Goal: Task Accomplishment & Management: Manage account settings

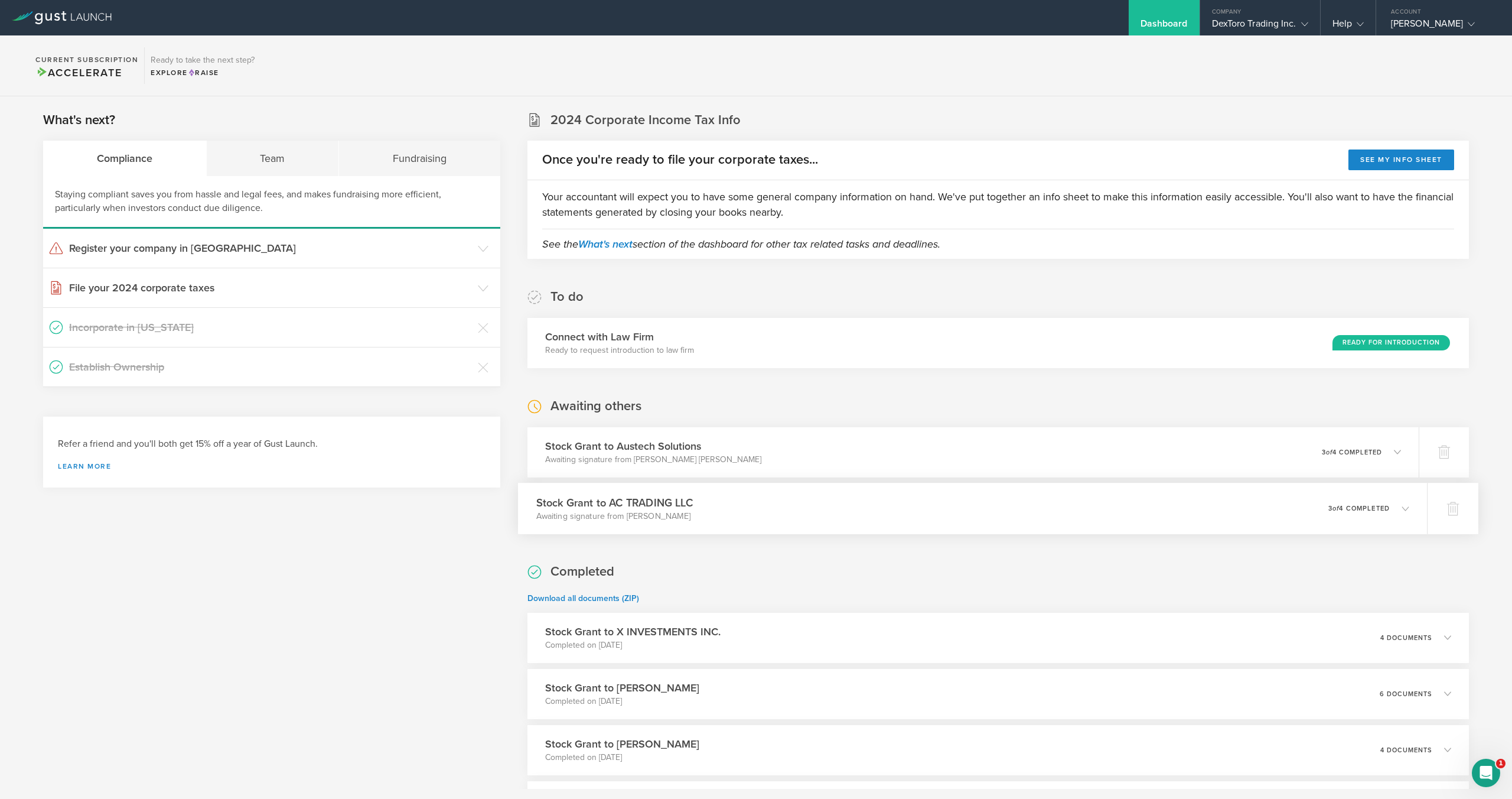
click at [1235, 500] on div "Stock Grant to AC TRADING LLC Awaiting signature from Amir Chaluts 0 undelivera…" at bounding box center [972, 508] width 910 height 51
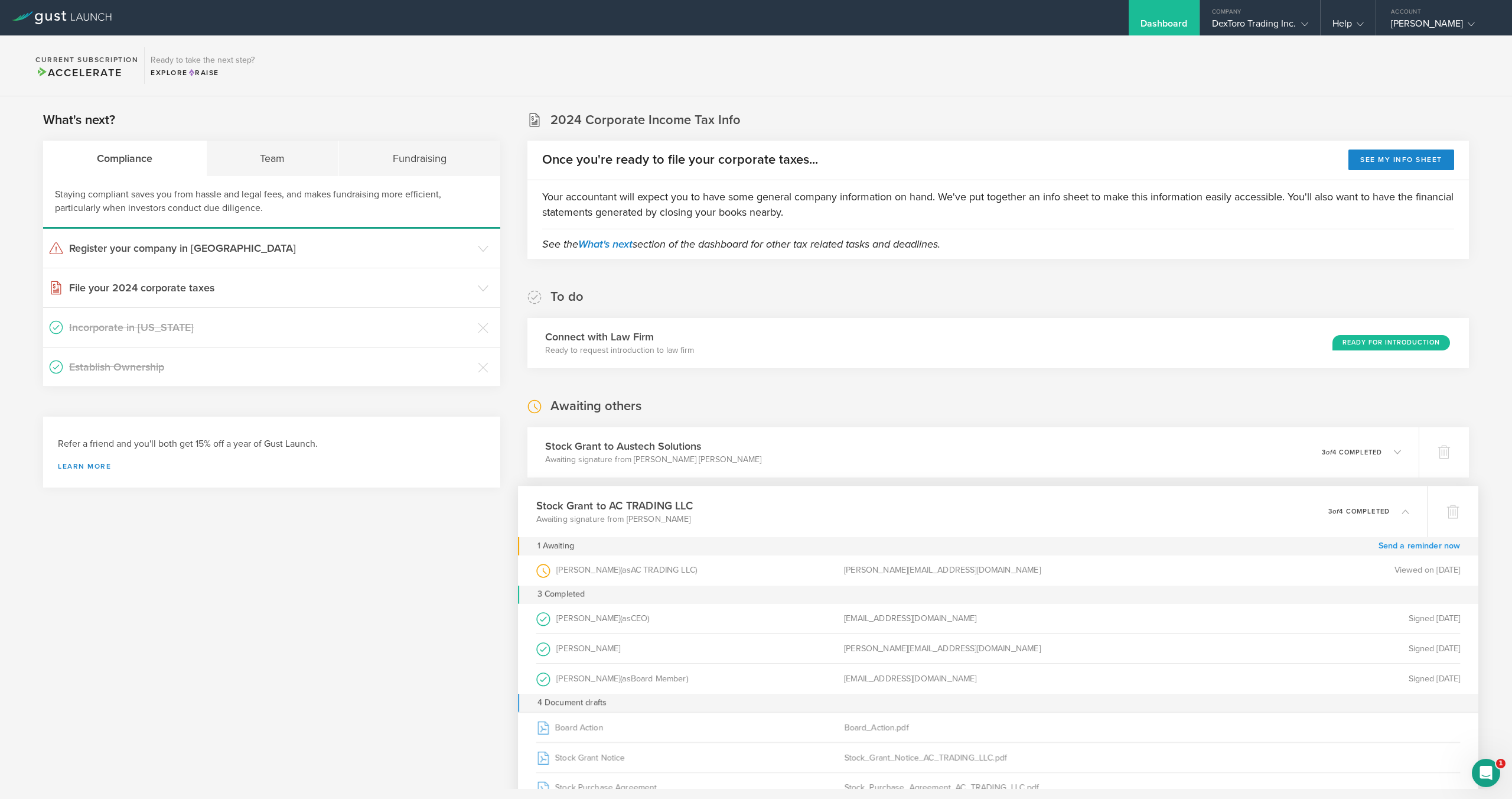
click at [1441, 550] on link "Send a reminder now" at bounding box center [1420, 546] width 82 height 19
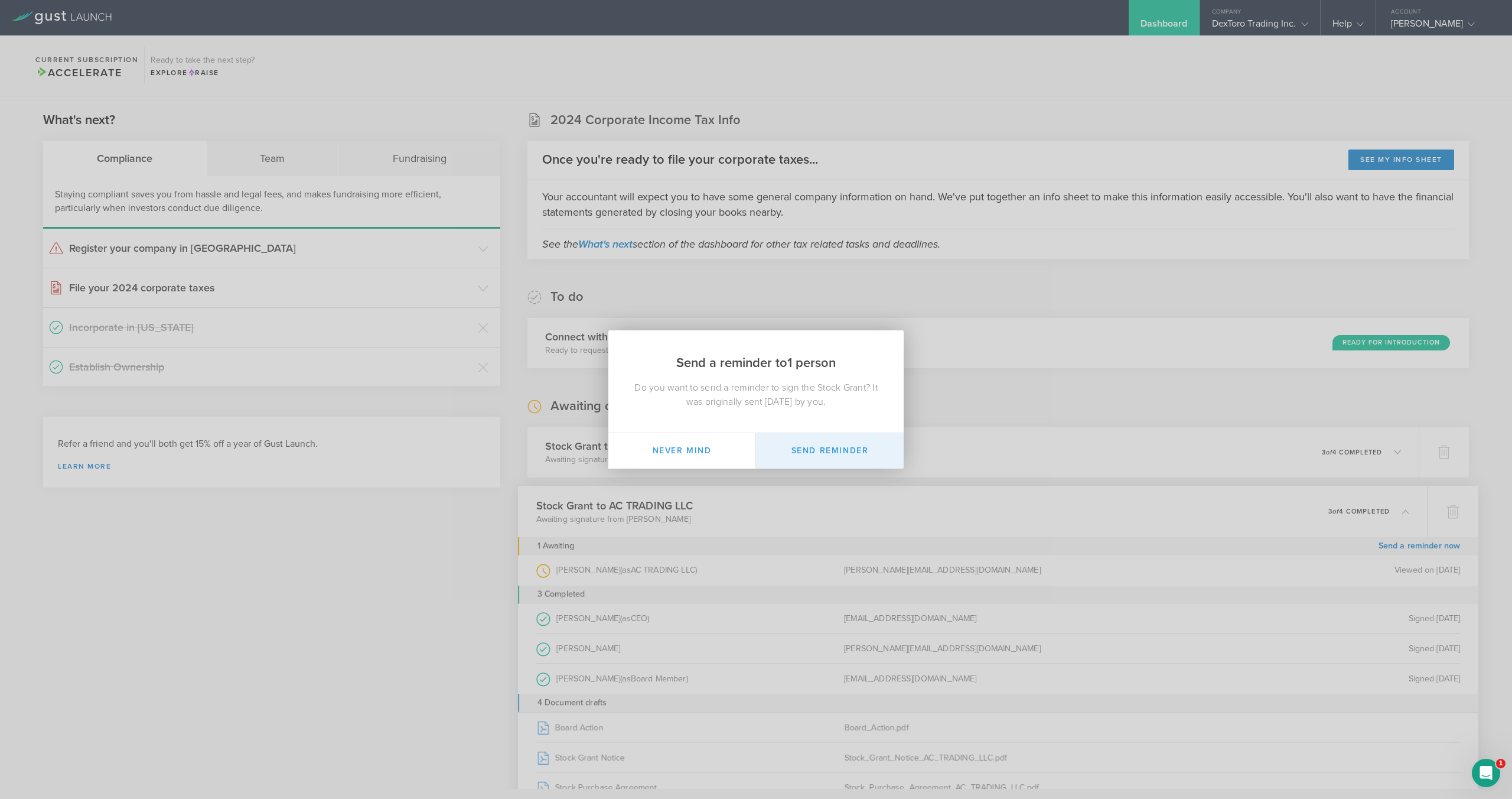
click at [855, 455] on button "Send Reminder" at bounding box center [830, 451] width 148 height 35
click at [1058, 400] on div "Send a reminder to 1 person Do you want to send a reminder to sign the Stock Gr…" at bounding box center [756, 400] width 1512 height 799
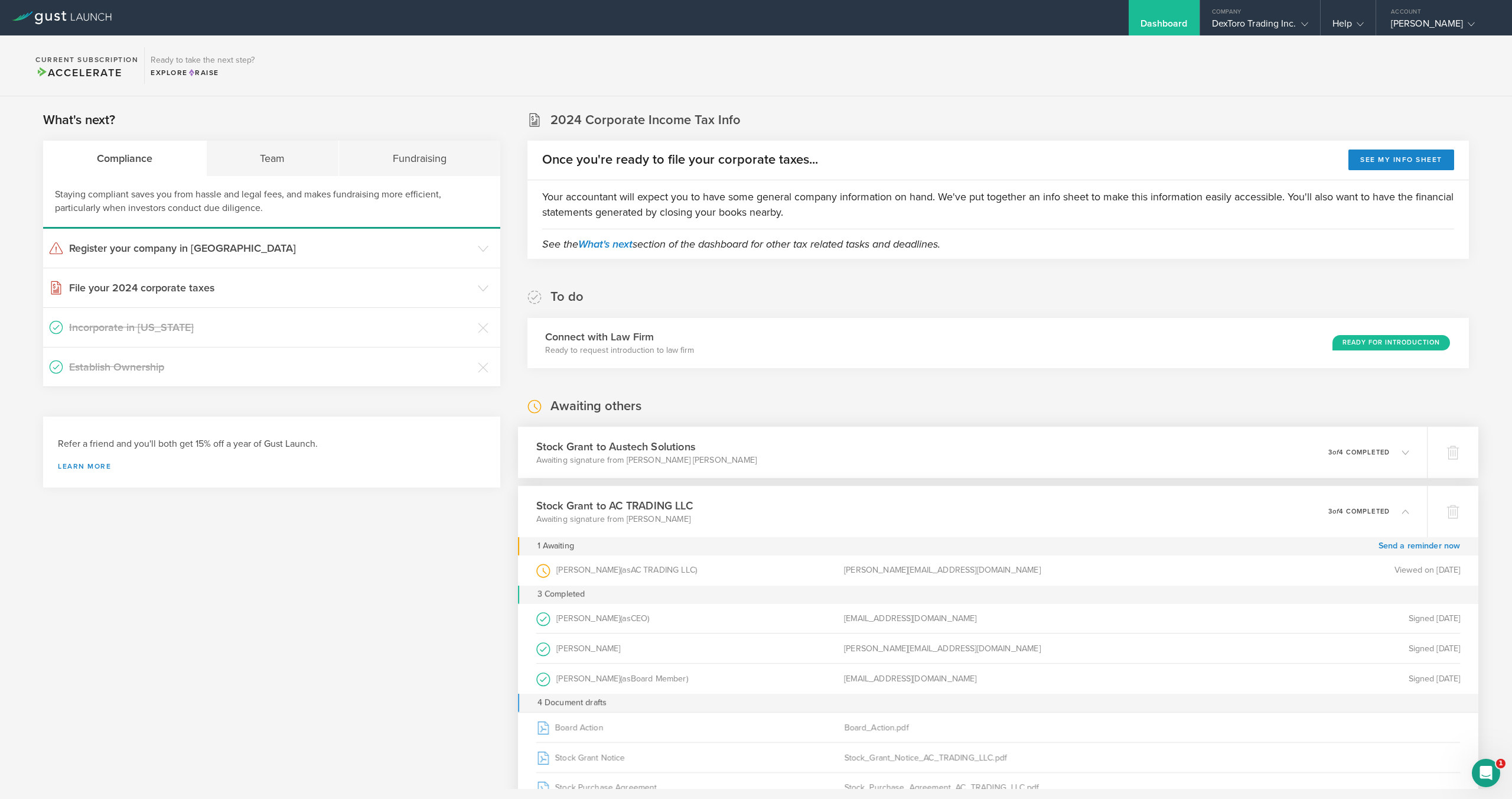
click at [689, 458] on p "Awaiting signature from [PERSON_NAME] [PERSON_NAME]" at bounding box center [646, 459] width 221 height 12
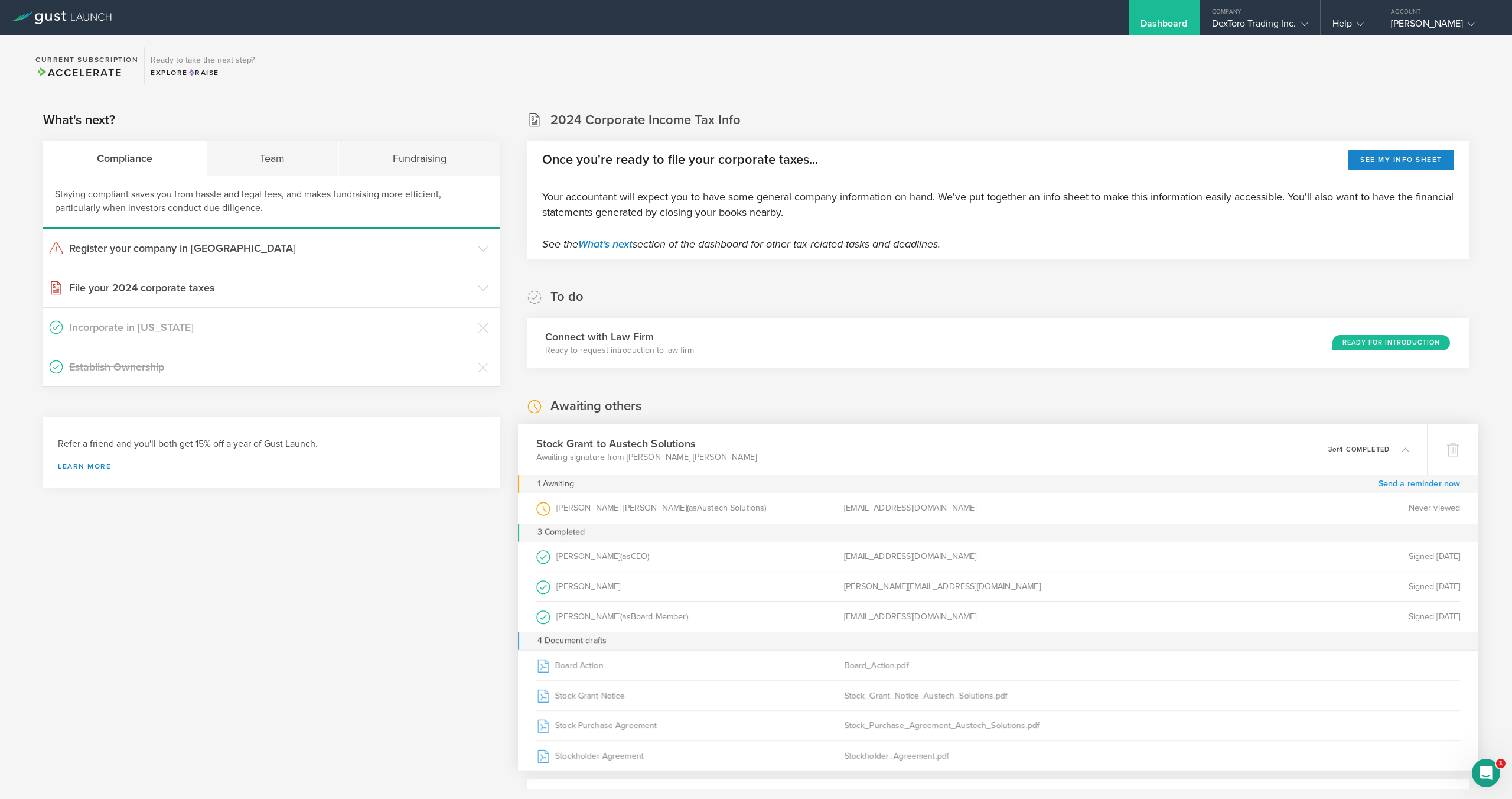
click at [1408, 482] on link "Send a reminder now" at bounding box center [1420, 484] width 82 height 19
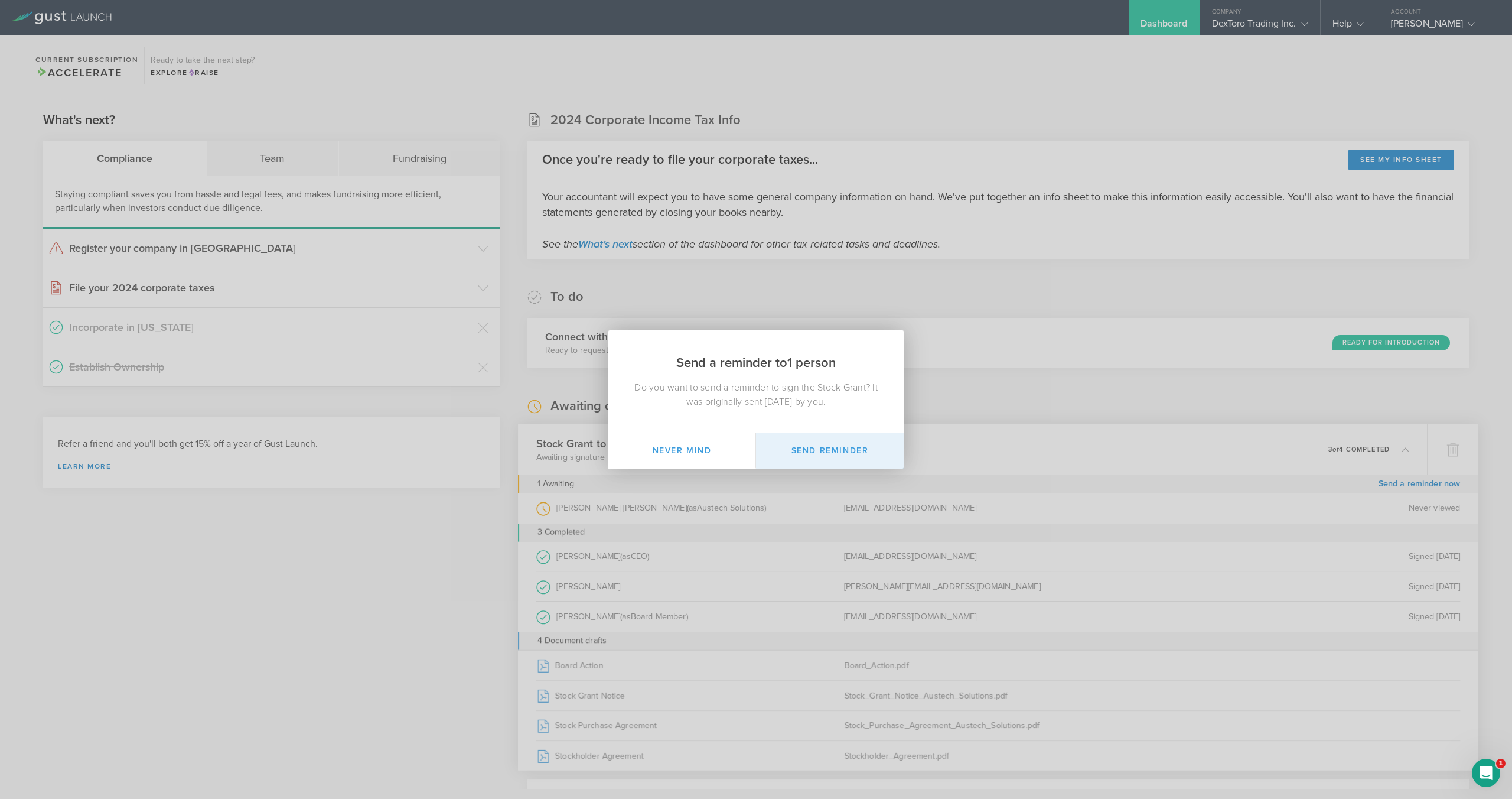
click at [826, 453] on button "Send Reminder" at bounding box center [830, 451] width 148 height 35
click at [1011, 267] on div "Send a reminder to 1 person Do you want to send a reminder to sign the Stock Gr…" at bounding box center [756, 400] width 1512 height 799
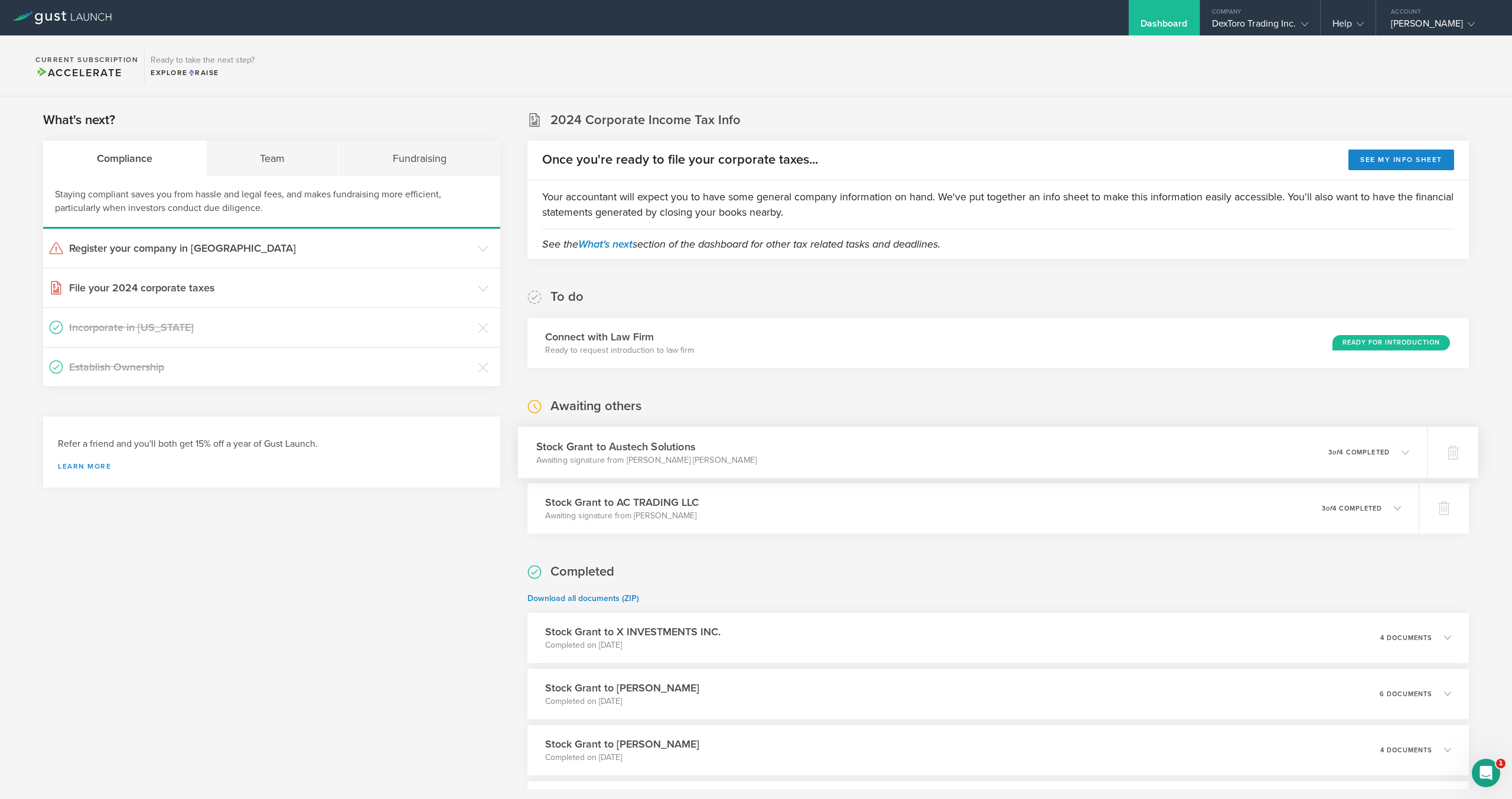
click at [891, 467] on div "Stock Grant to Austech Solutions Awaiting signature from Corey Mitchell Jackson…" at bounding box center [972, 452] width 910 height 51
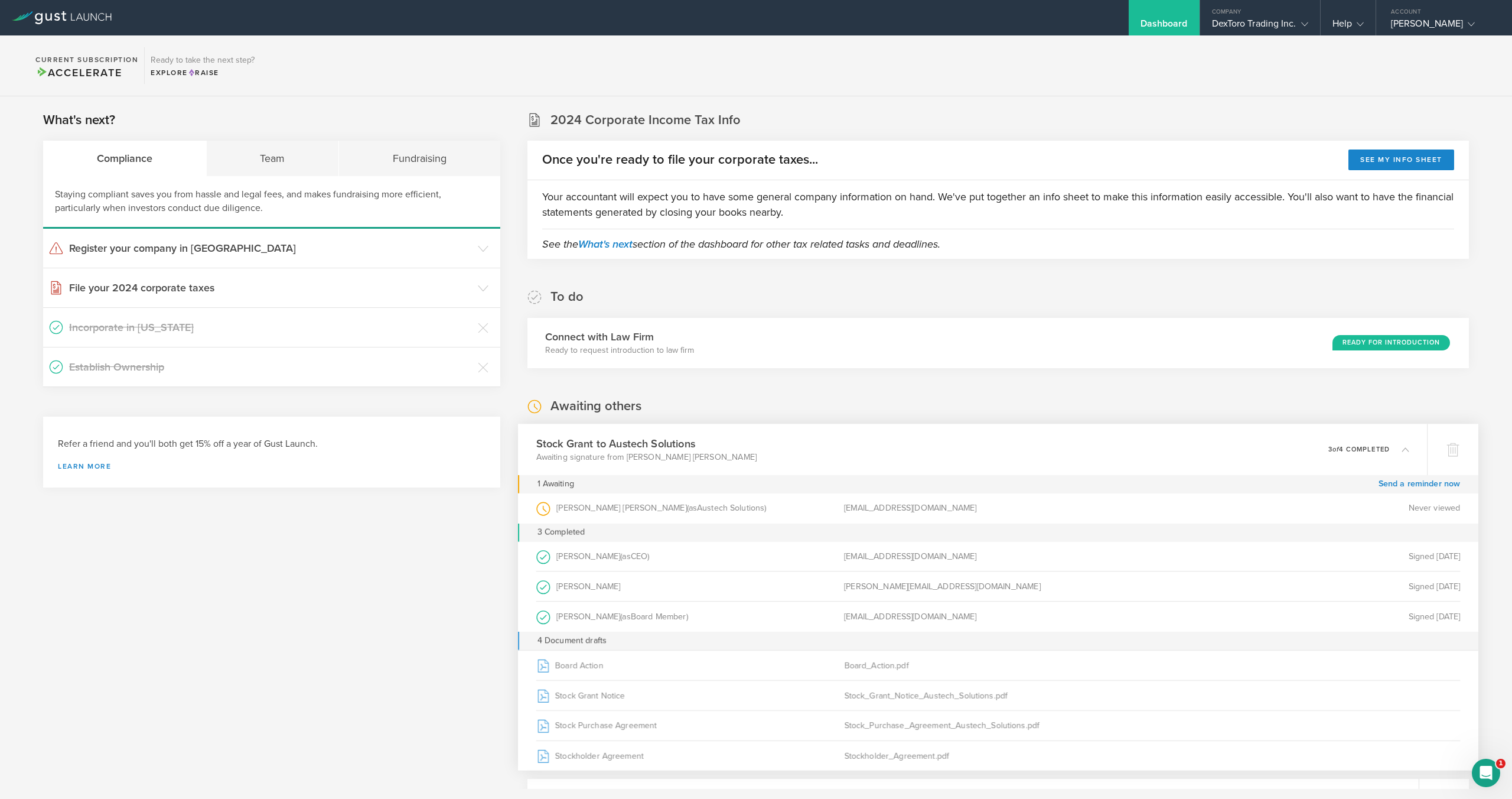
click at [891, 467] on div "Stock Grant to Austech Solutions Awaiting signature from [PERSON_NAME] [PERSON_…" at bounding box center [972, 449] width 910 height 51
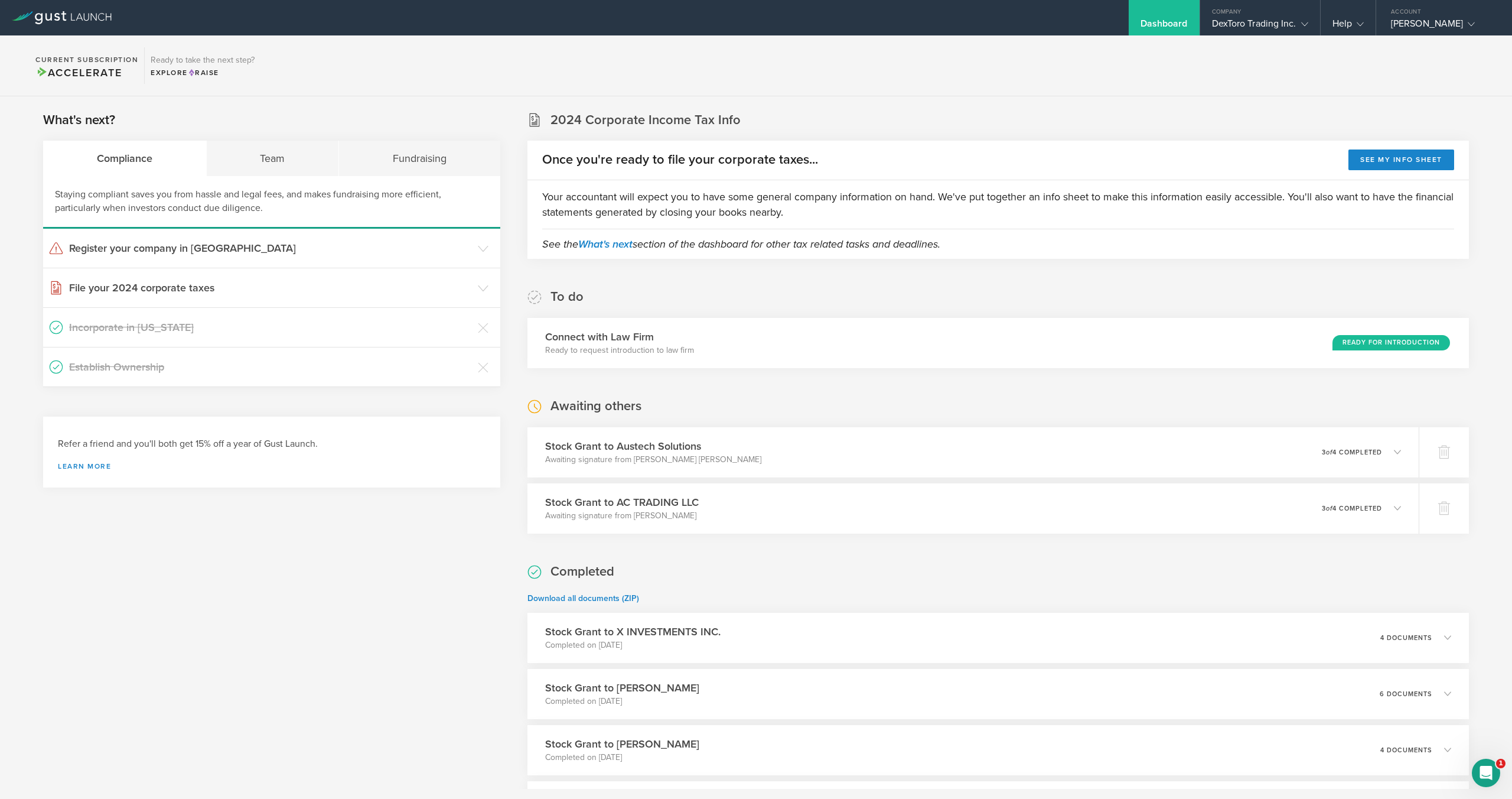
click at [871, 527] on div "Stock Grant to AC TRADING LLC Awaiting signature from Amir Chaluts 0 undelivera…" at bounding box center [972, 508] width 910 height 51
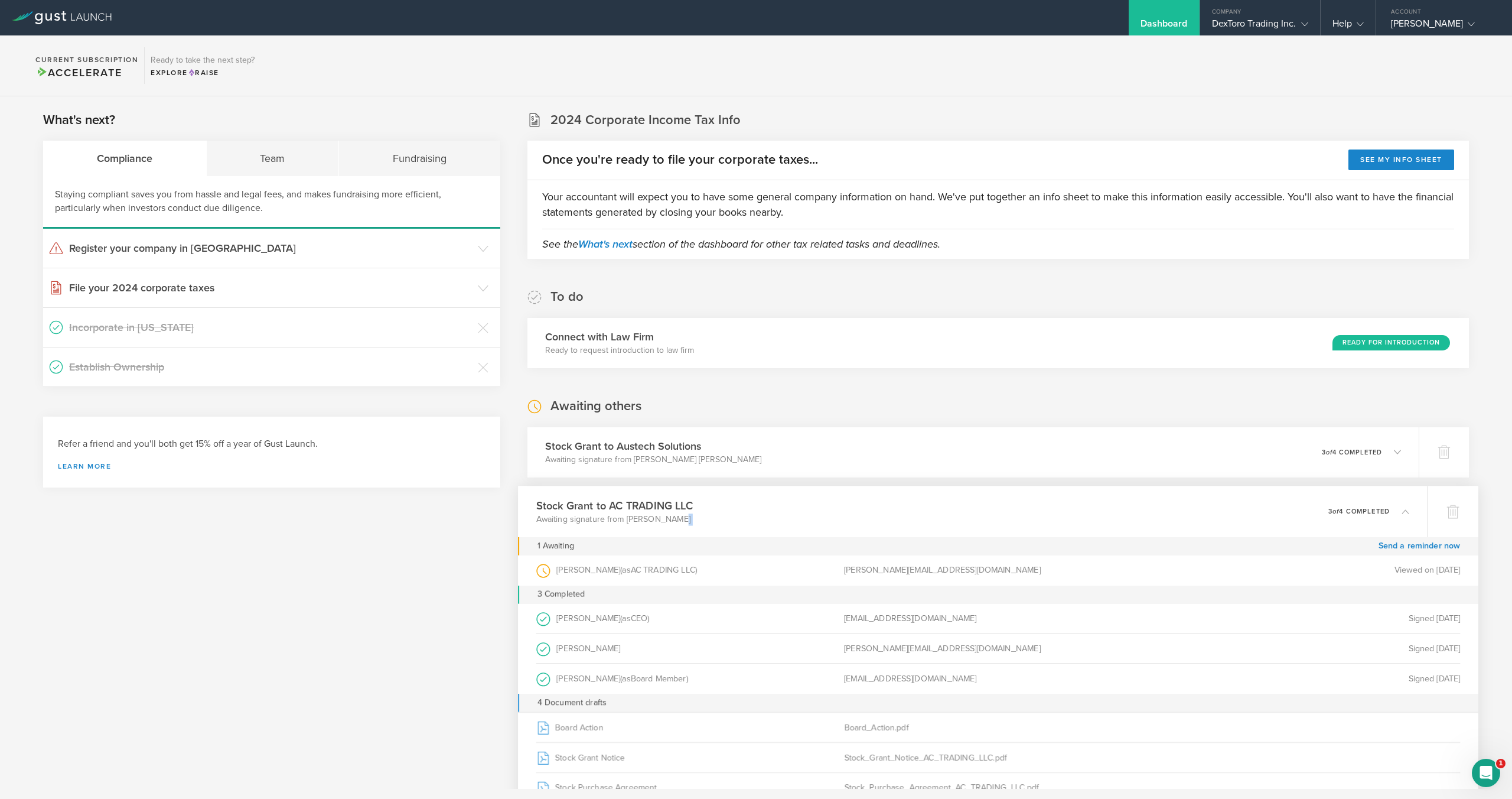
click at [871, 527] on div "Stock Grant to AC TRADING LLC Awaiting signature from Amir Chaluts 0 undelivera…" at bounding box center [972, 511] width 910 height 51
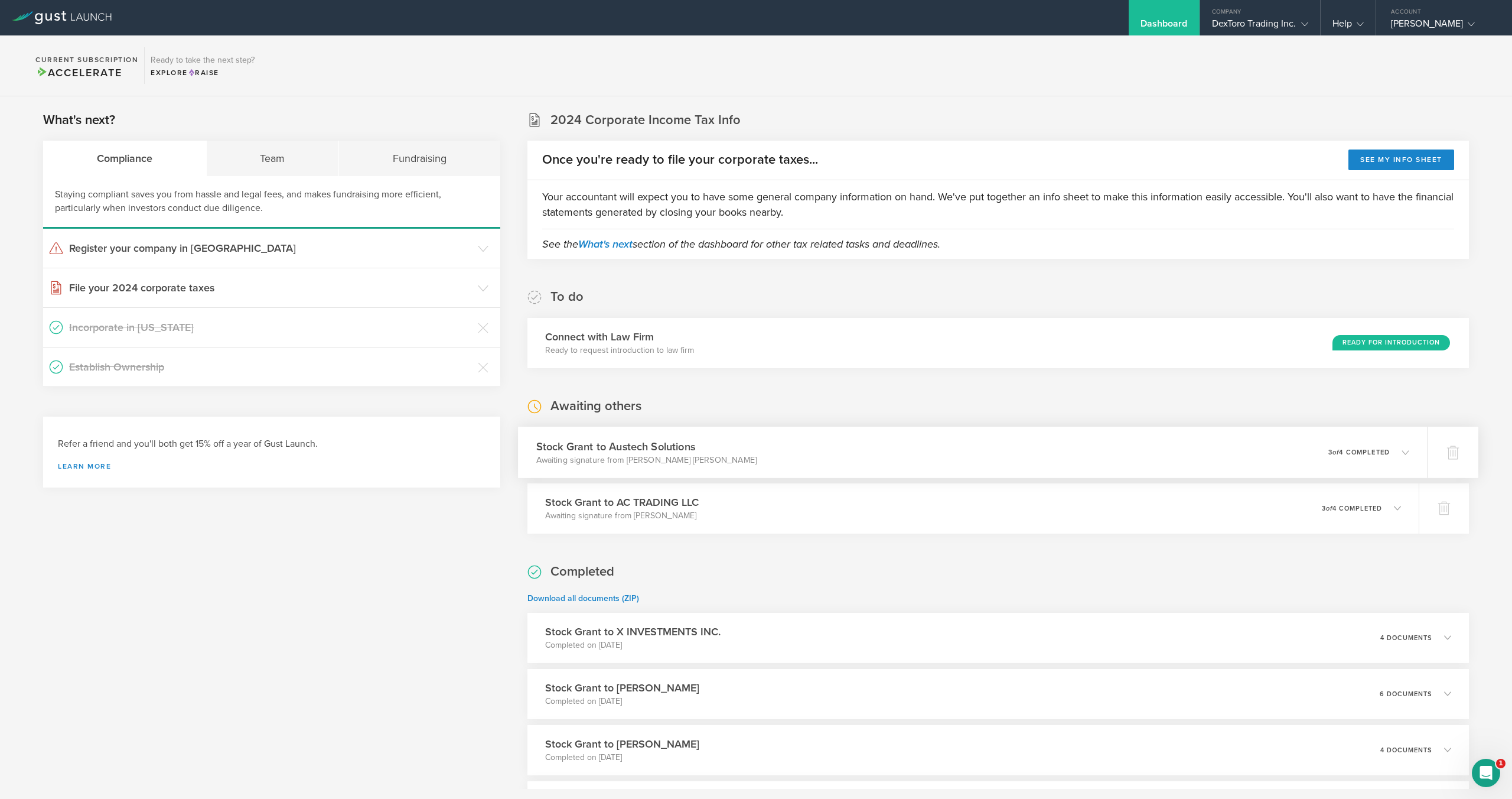
click at [853, 451] on div "Stock Grant to Austech Solutions Awaiting signature from [PERSON_NAME] [PERSON_…" at bounding box center [972, 452] width 910 height 51
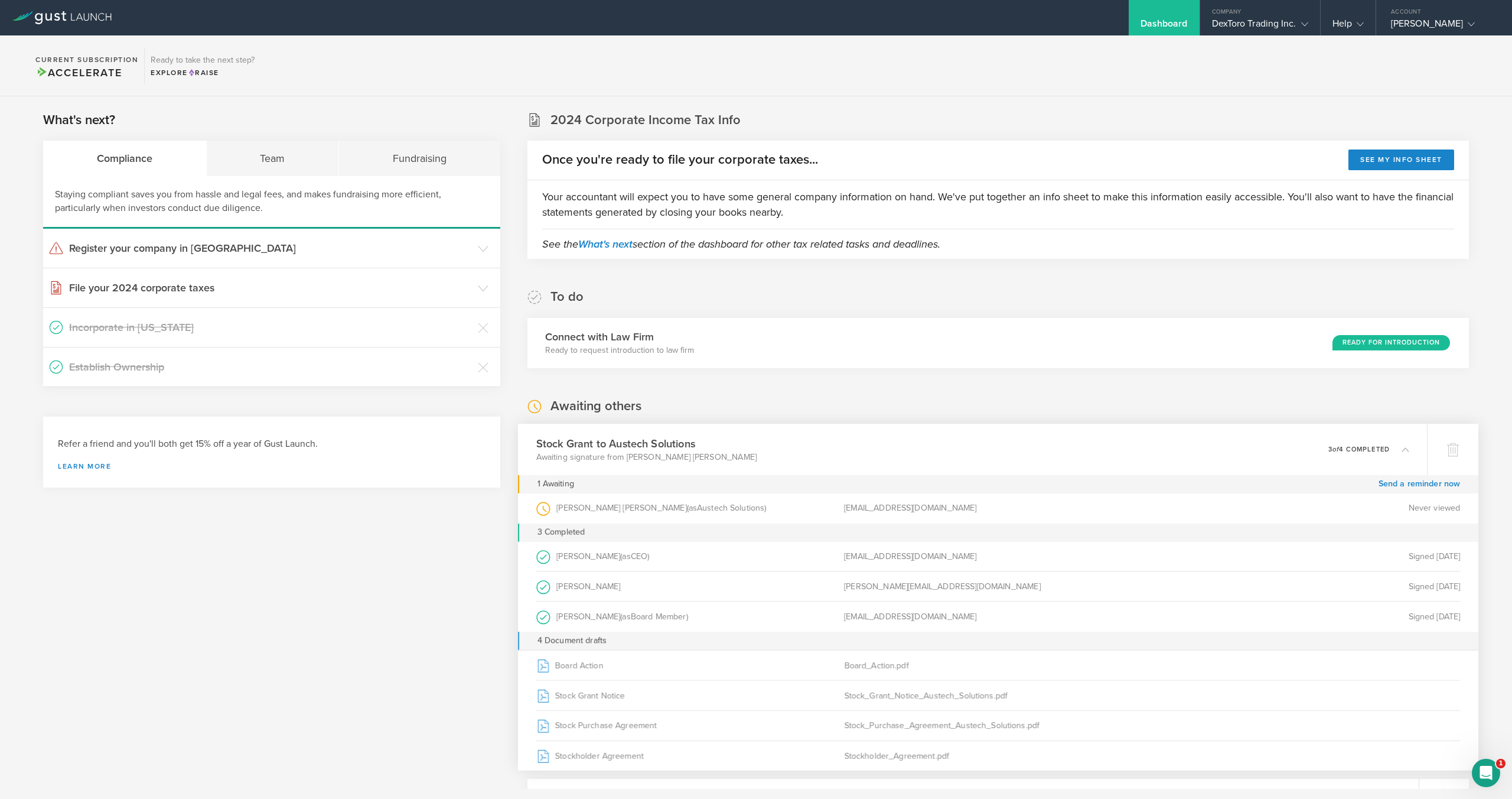
click at [851, 453] on div "Stock Grant to Austech Solutions Awaiting signature from [PERSON_NAME] [PERSON_…" at bounding box center [972, 449] width 910 height 51
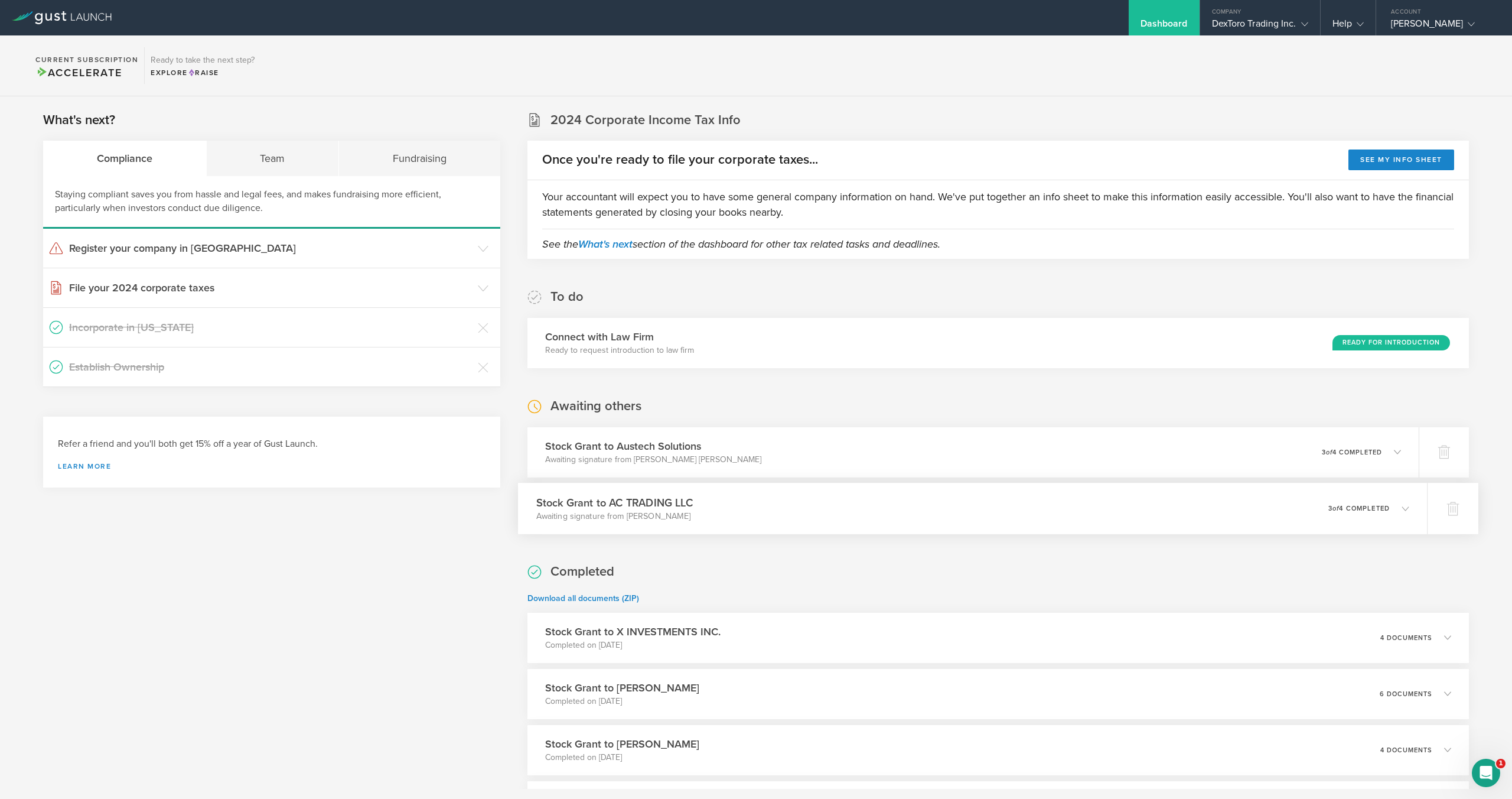
click at [853, 507] on div "Stock Grant to AC TRADING LLC Awaiting signature from Amir Chaluts 0 undelivera…" at bounding box center [972, 508] width 910 height 51
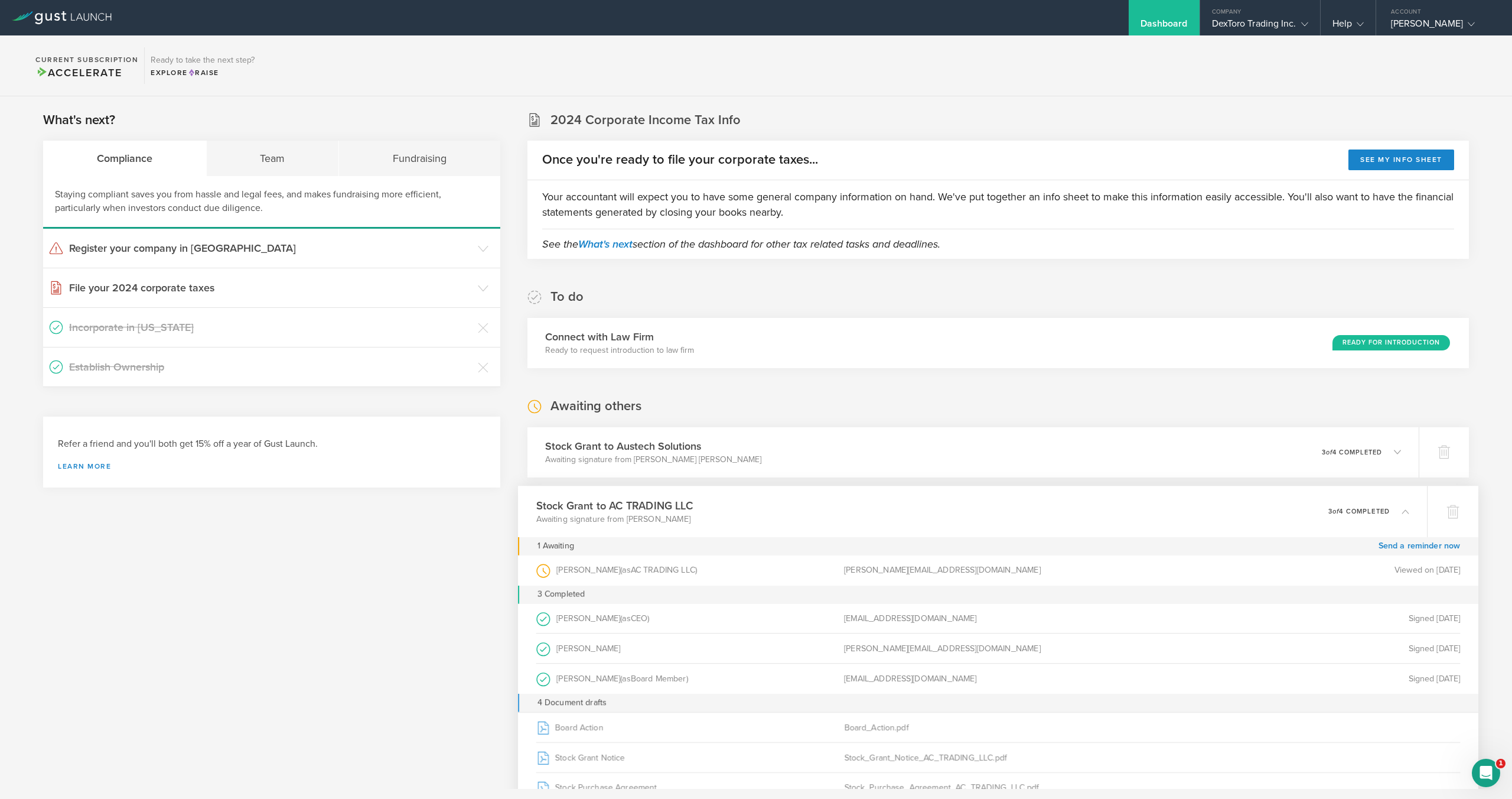
click at [853, 507] on div "Stock Grant to AC TRADING LLC Awaiting signature from Amir Chaluts 0 undelivera…" at bounding box center [972, 511] width 910 height 51
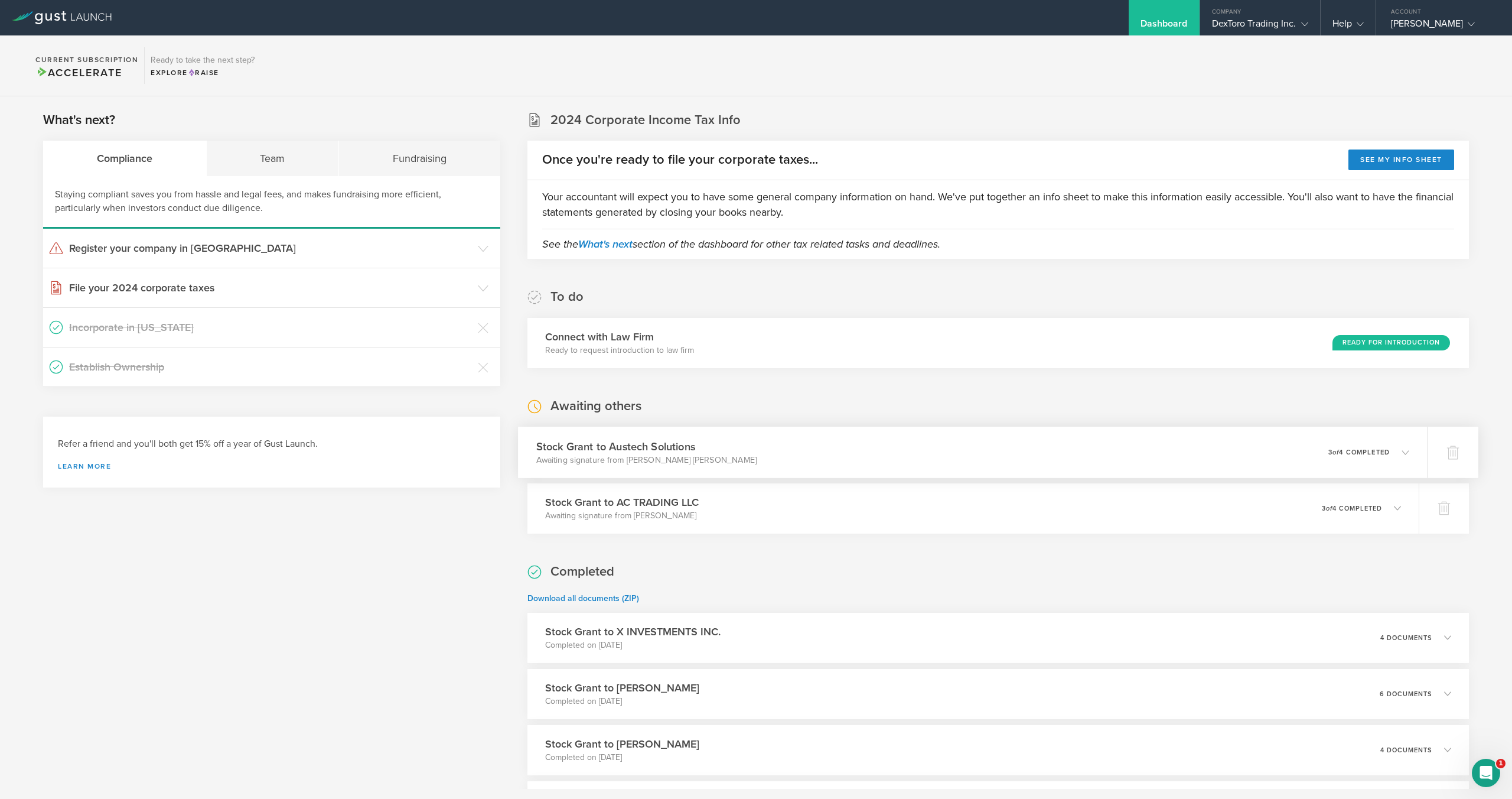
click at [849, 465] on div "Stock Grant to Austech Solutions Awaiting signature from [PERSON_NAME] [PERSON_…" at bounding box center [972, 452] width 910 height 51
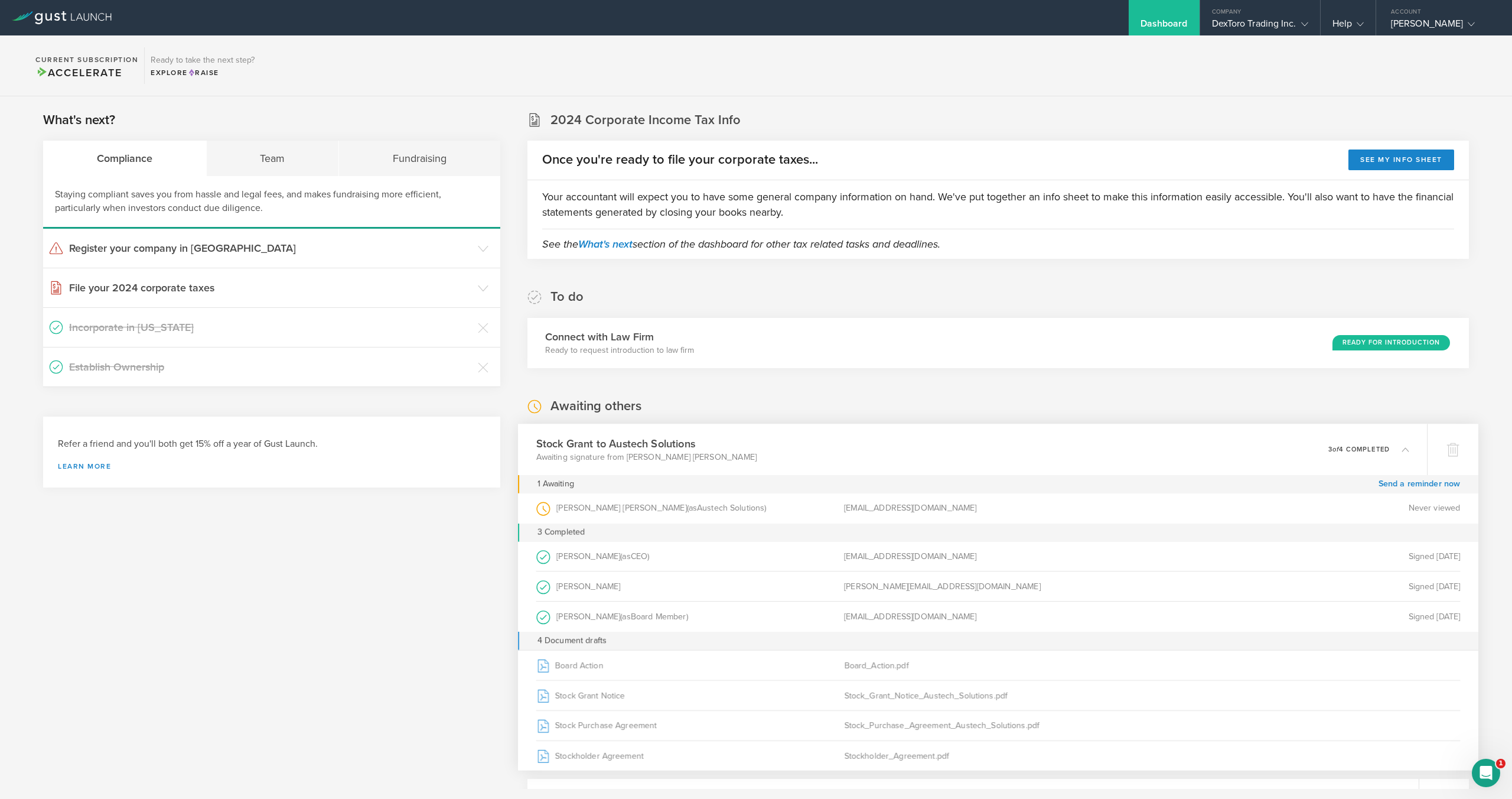
click at [848, 466] on div "Stock Grant to Austech Solutions Awaiting signature from [PERSON_NAME] [PERSON_…" at bounding box center [972, 449] width 910 height 51
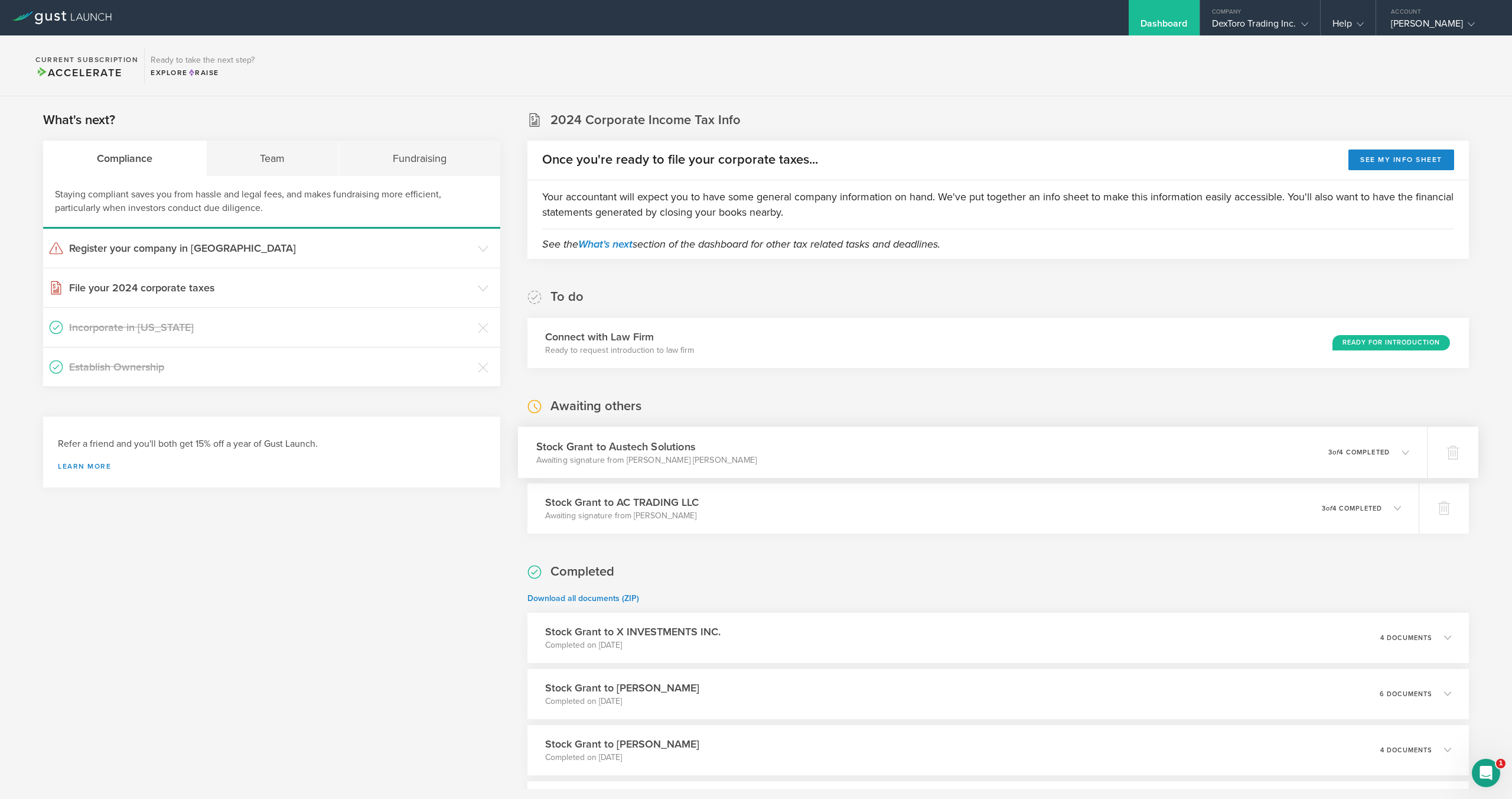
click at [920, 463] on div "Stock Grant to Austech Solutions Awaiting signature from [PERSON_NAME] [PERSON_…" at bounding box center [972, 452] width 910 height 51
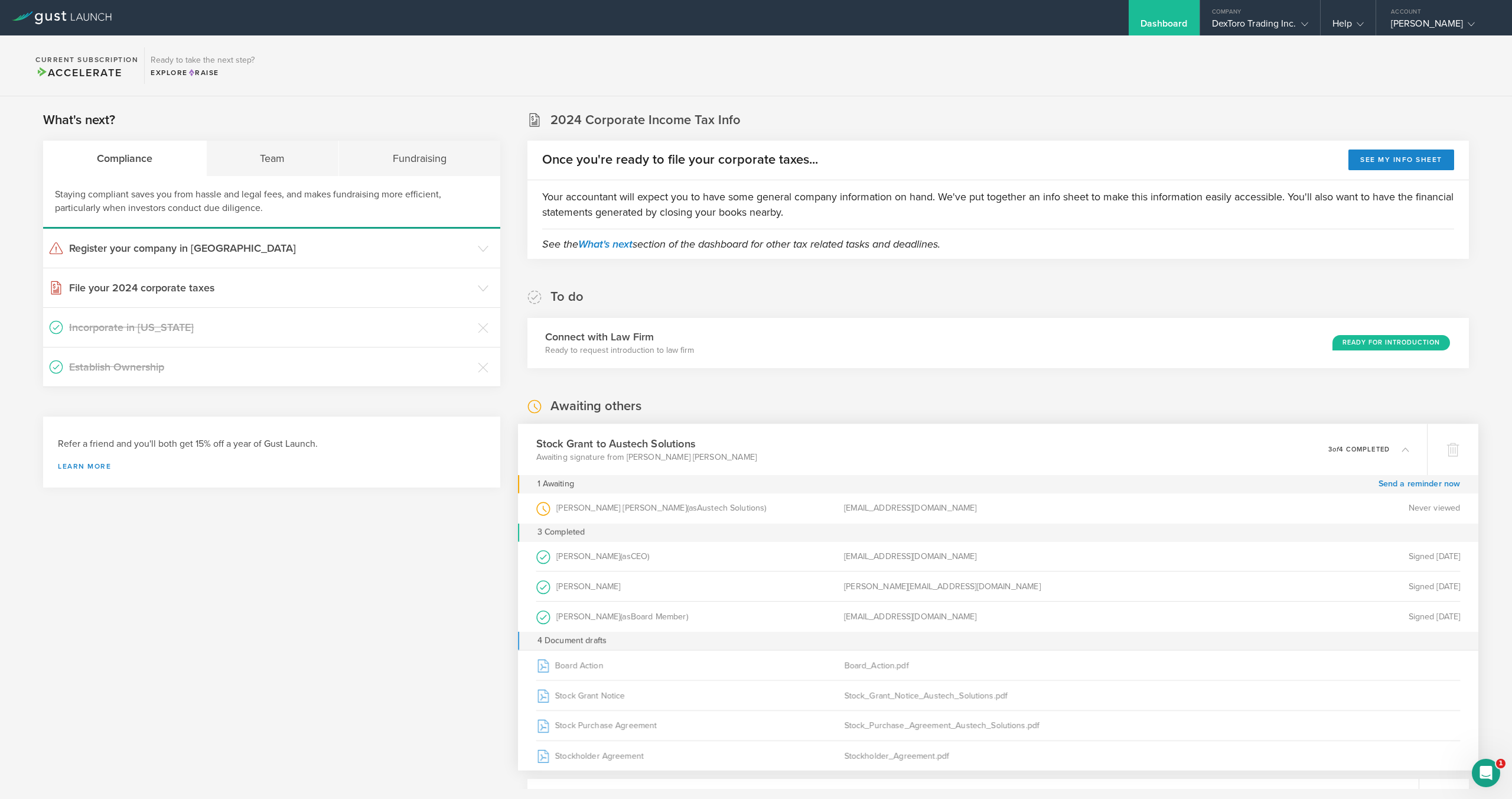
click at [920, 463] on div "Stock Grant to Austech Solutions Awaiting signature from [PERSON_NAME] [PERSON_…" at bounding box center [972, 449] width 910 height 51
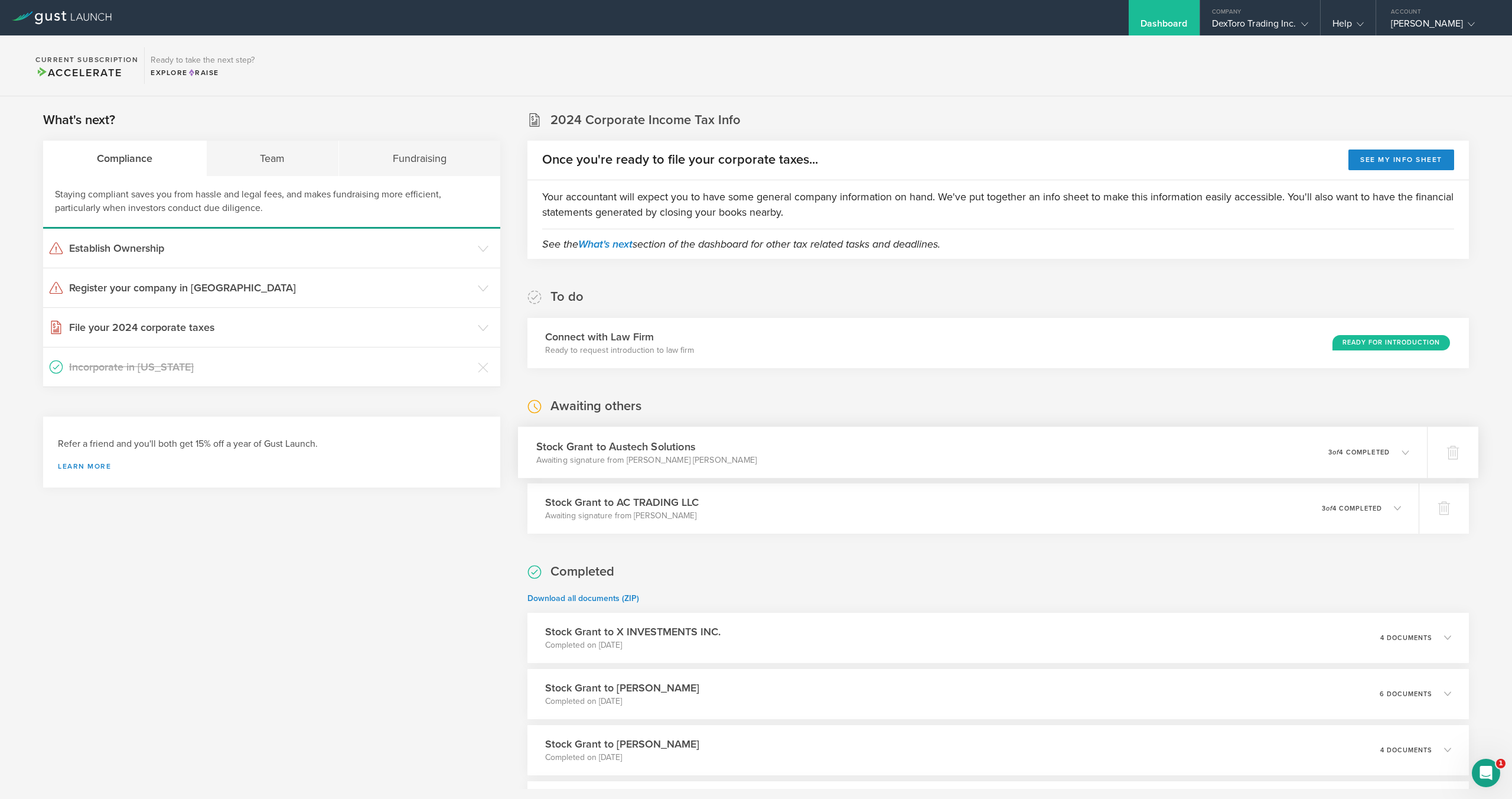
click at [996, 466] on div "Stock Grant to Austech Solutions Awaiting signature from [PERSON_NAME] [PERSON_…" at bounding box center [972, 452] width 910 height 51
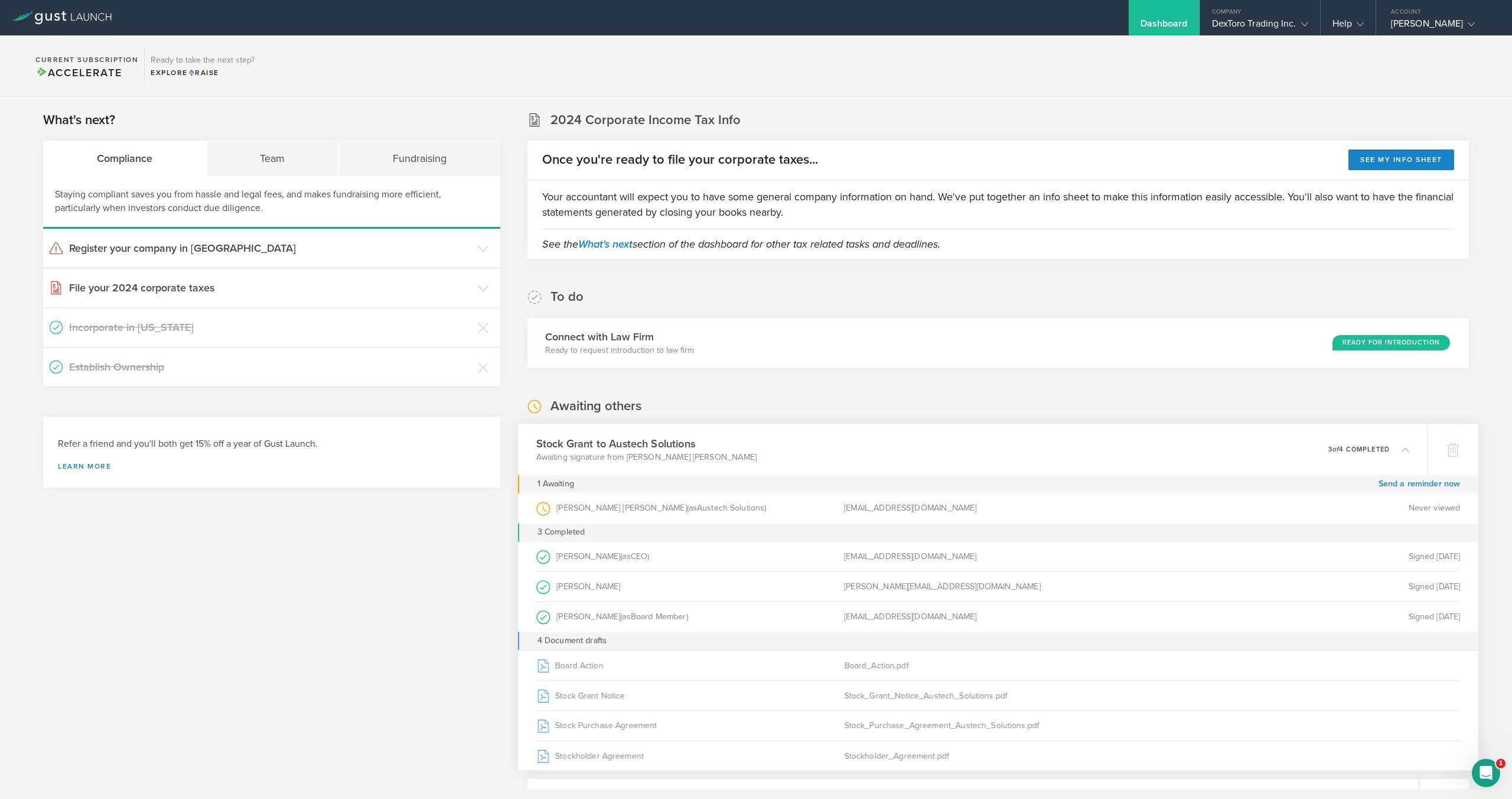
click at [996, 458] on div "Stock Grant to Austech Solutions Awaiting signature from [PERSON_NAME] [PERSON_…" at bounding box center [972, 449] width 910 height 51
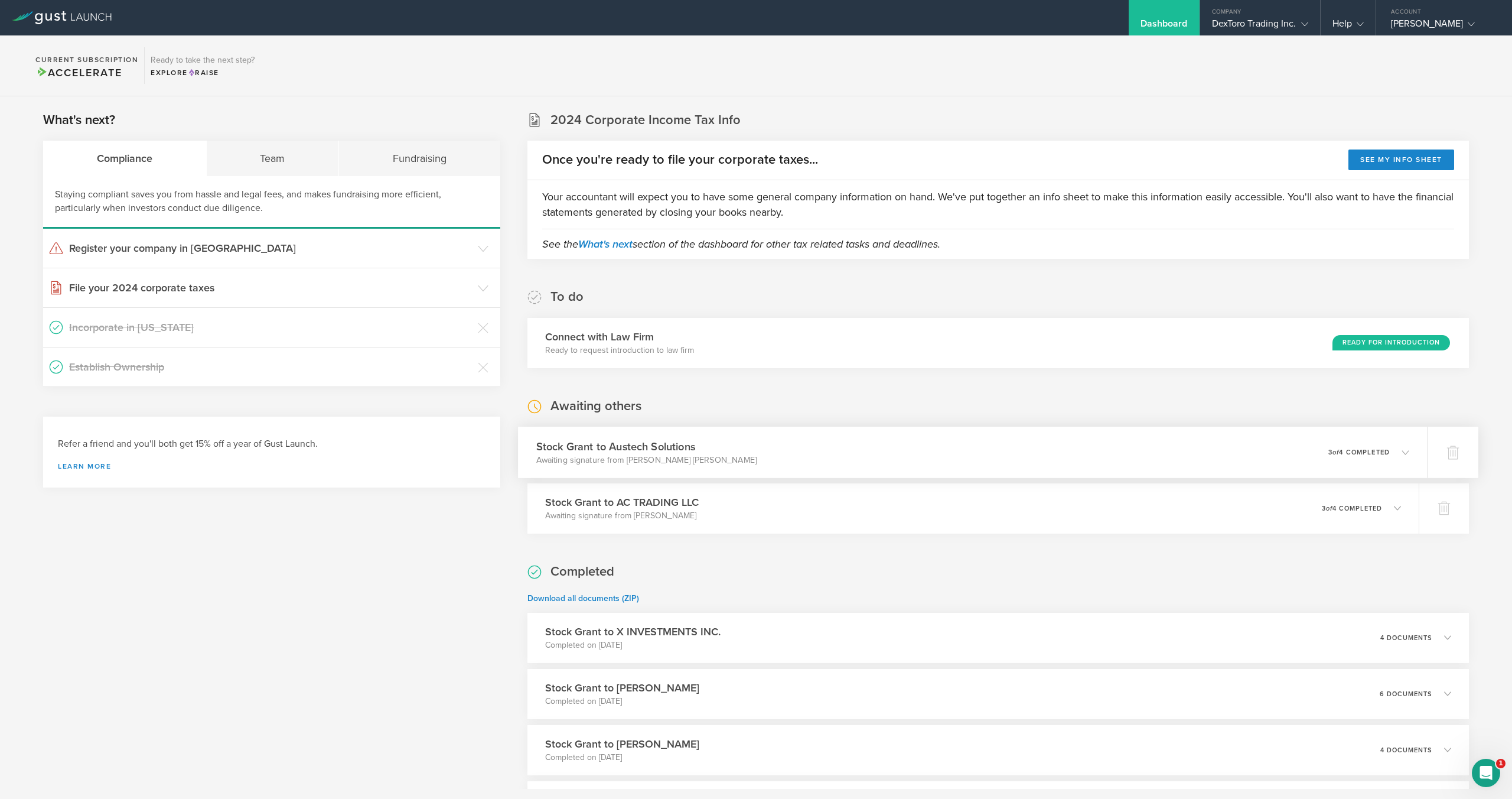
click at [972, 458] on div "Stock Grant to Austech Solutions Awaiting signature from [PERSON_NAME] [PERSON_…" at bounding box center [972, 452] width 910 height 51
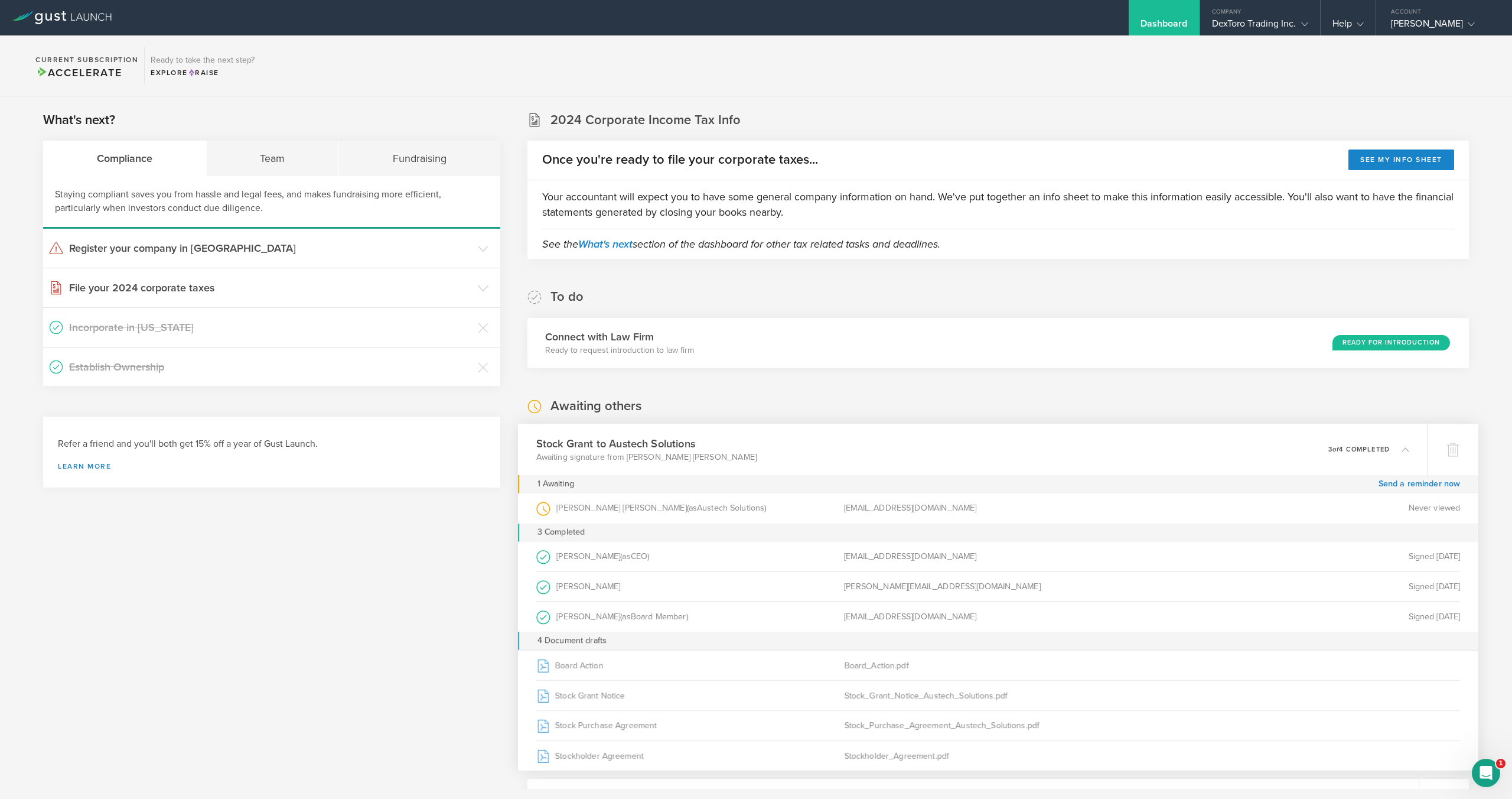
click at [968, 455] on div "Stock Grant to Austech Solutions Awaiting signature from [PERSON_NAME] [PERSON_…" at bounding box center [972, 449] width 910 height 51
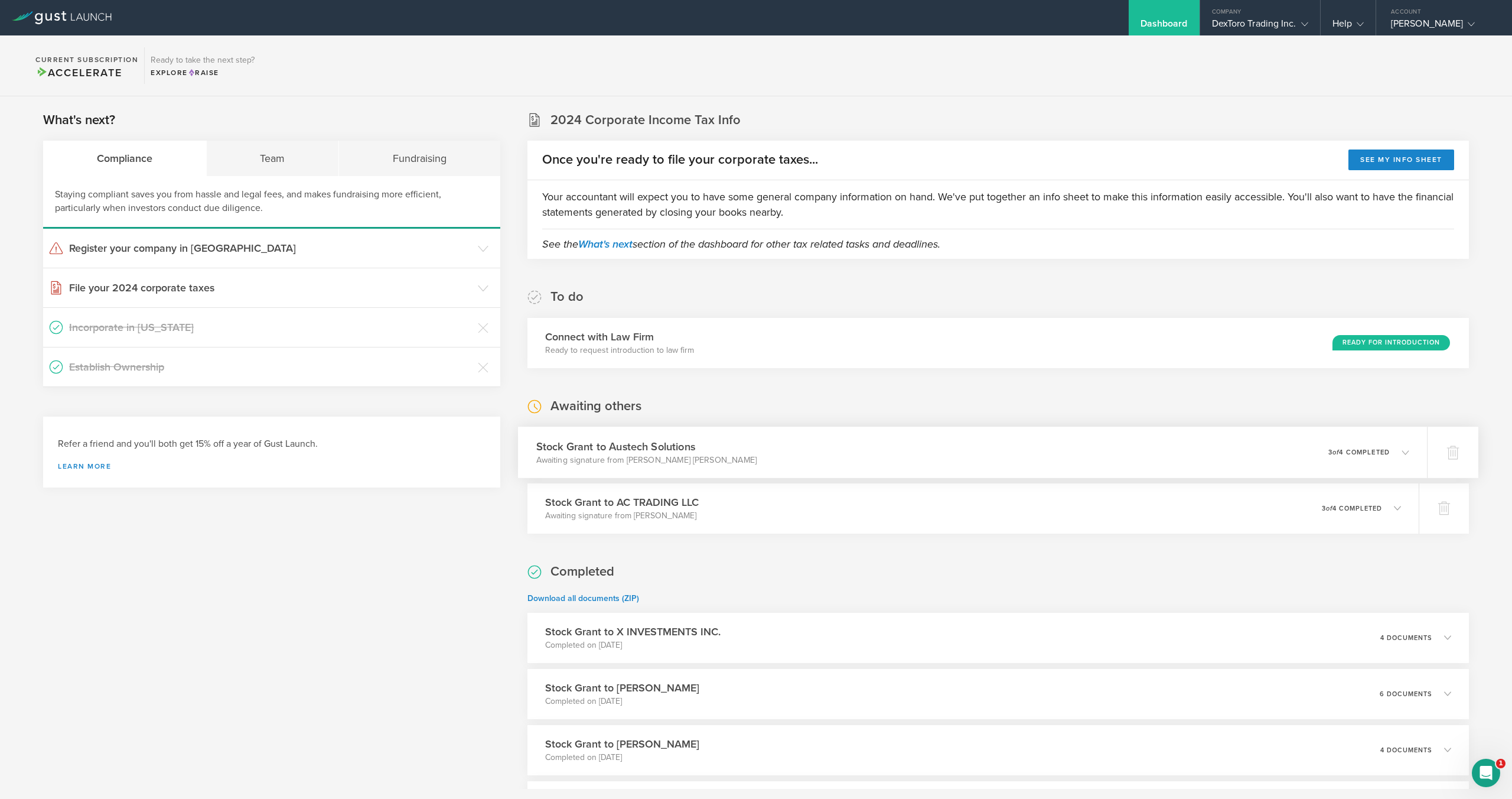
click at [969, 454] on div "Stock Grant to Austech Solutions Awaiting signature from [PERSON_NAME] [PERSON_…" at bounding box center [972, 452] width 910 height 51
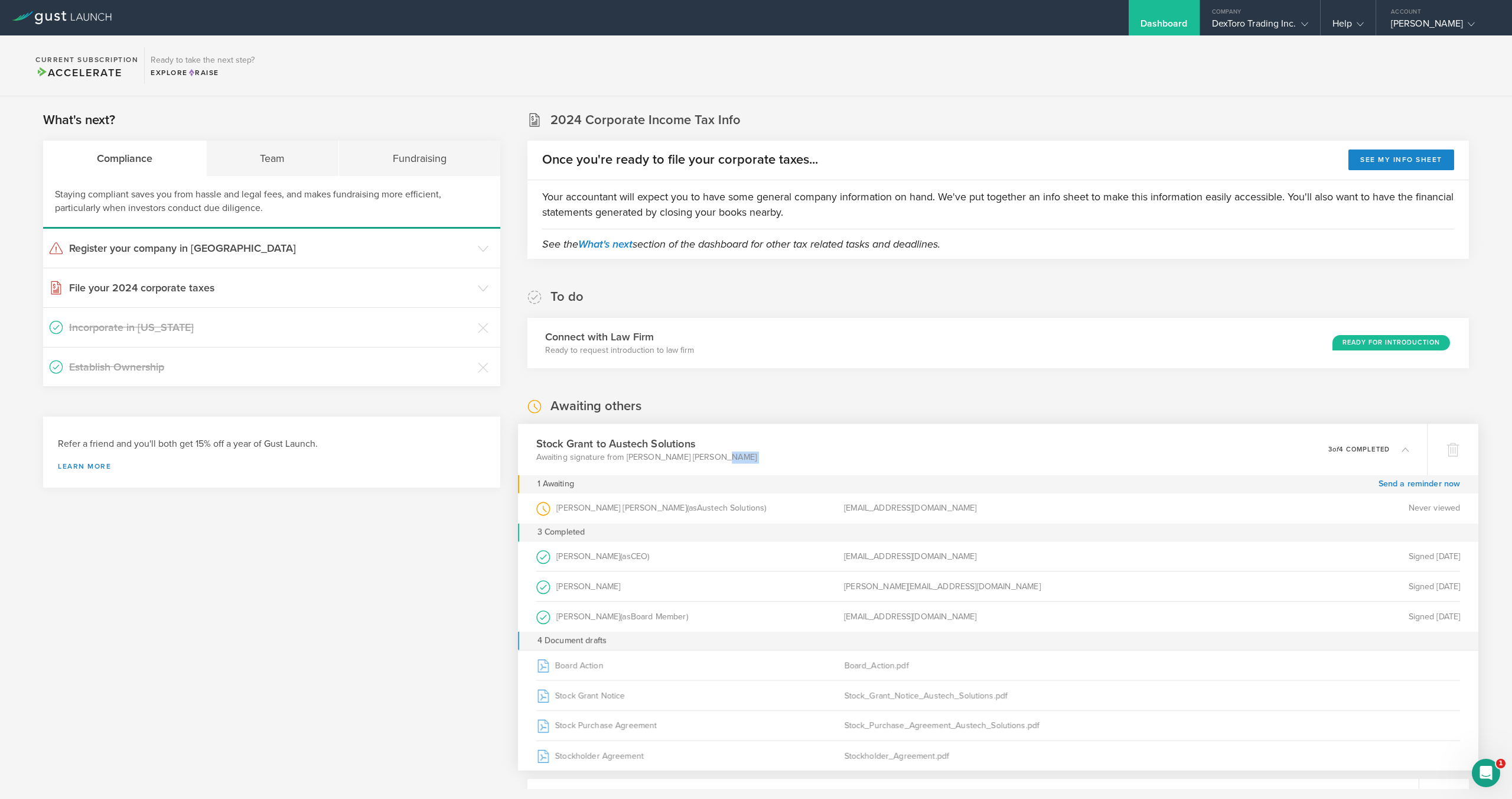
click at [968, 454] on div "Stock Grant to Austech Solutions Awaiting signature from [PERSON_NAME] [PERSON_…" at bounding box center [972, 449] width 910 height 51
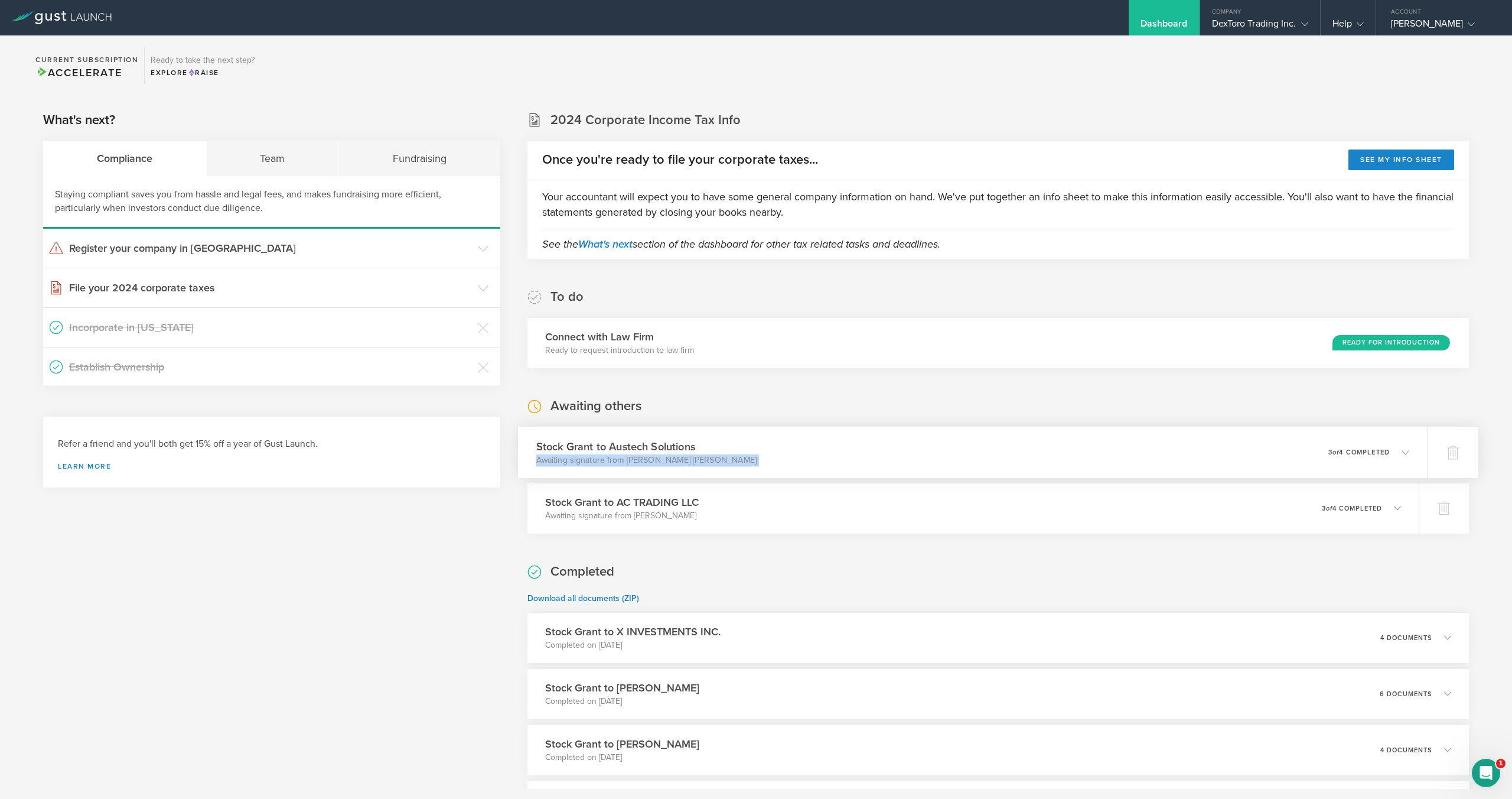
click at [968, 454] on div "Stock Grant to Austech Solutions Awaiting signature from [PERSON_NAME] [PERSON_…" at bounding box center [972, 452] width 910 height 51
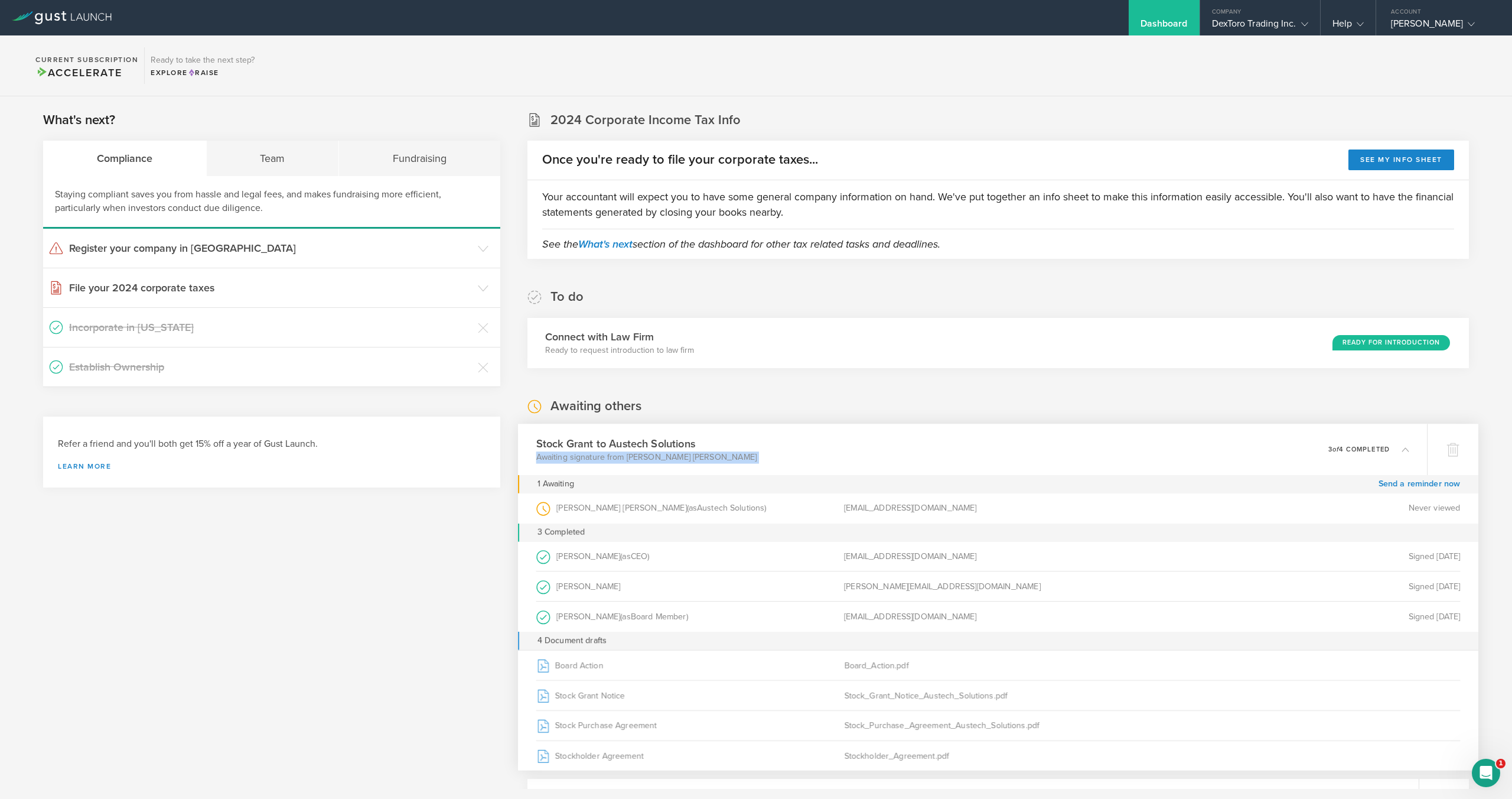
click at [968, 455] on div "Stock Grant to Austech Solutions Awaiting signature from [PERSON_NAME] [PERSON_…" at bounding box center [972, 449] width 910 height 51
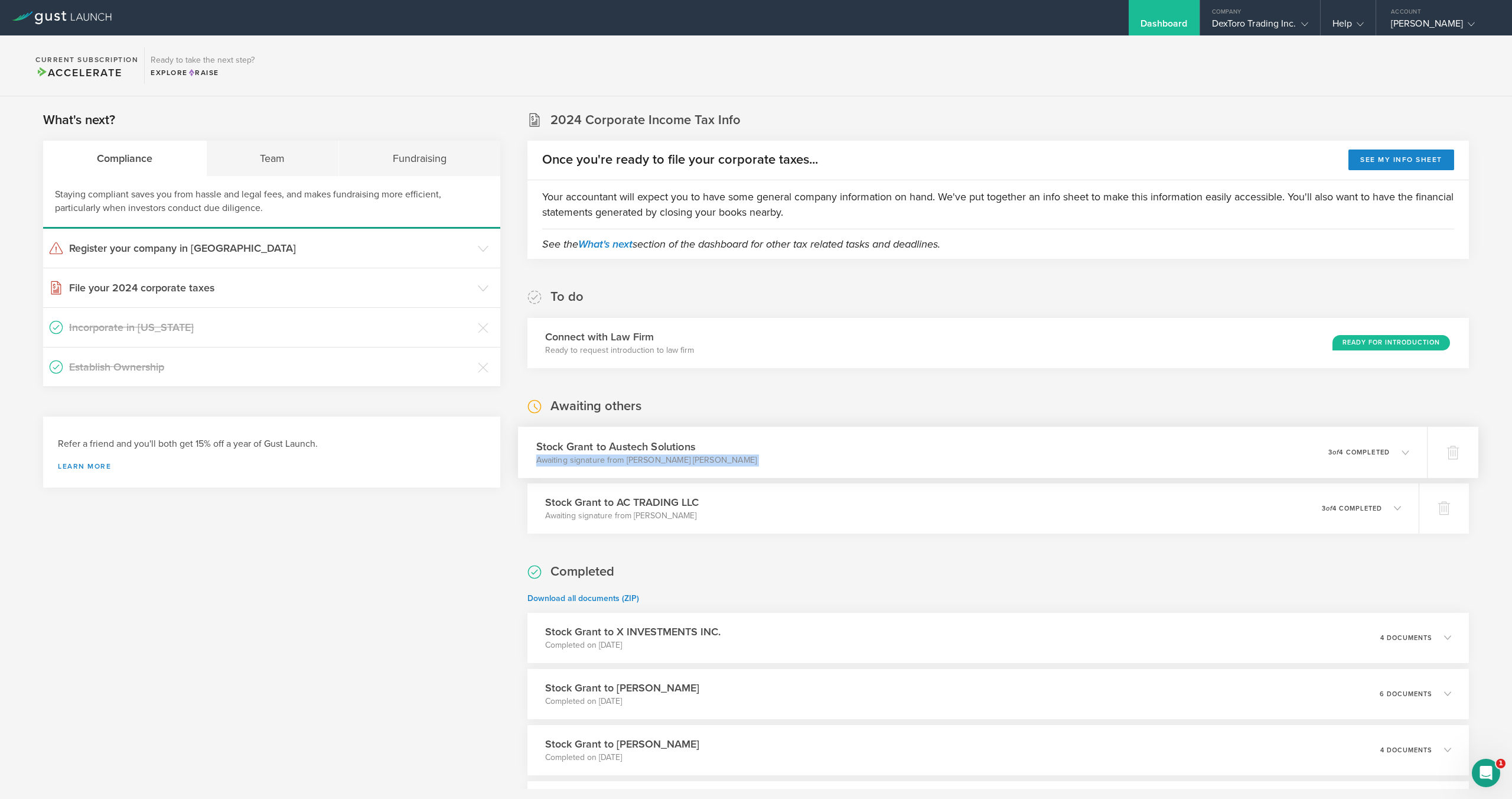
click at [1046, 452] on div "Stock Grant to Austech Solutions Awaiting signature from [PERSON_NAME] [PERSON_…" at bounding box center [972, 452] width 910 height 51
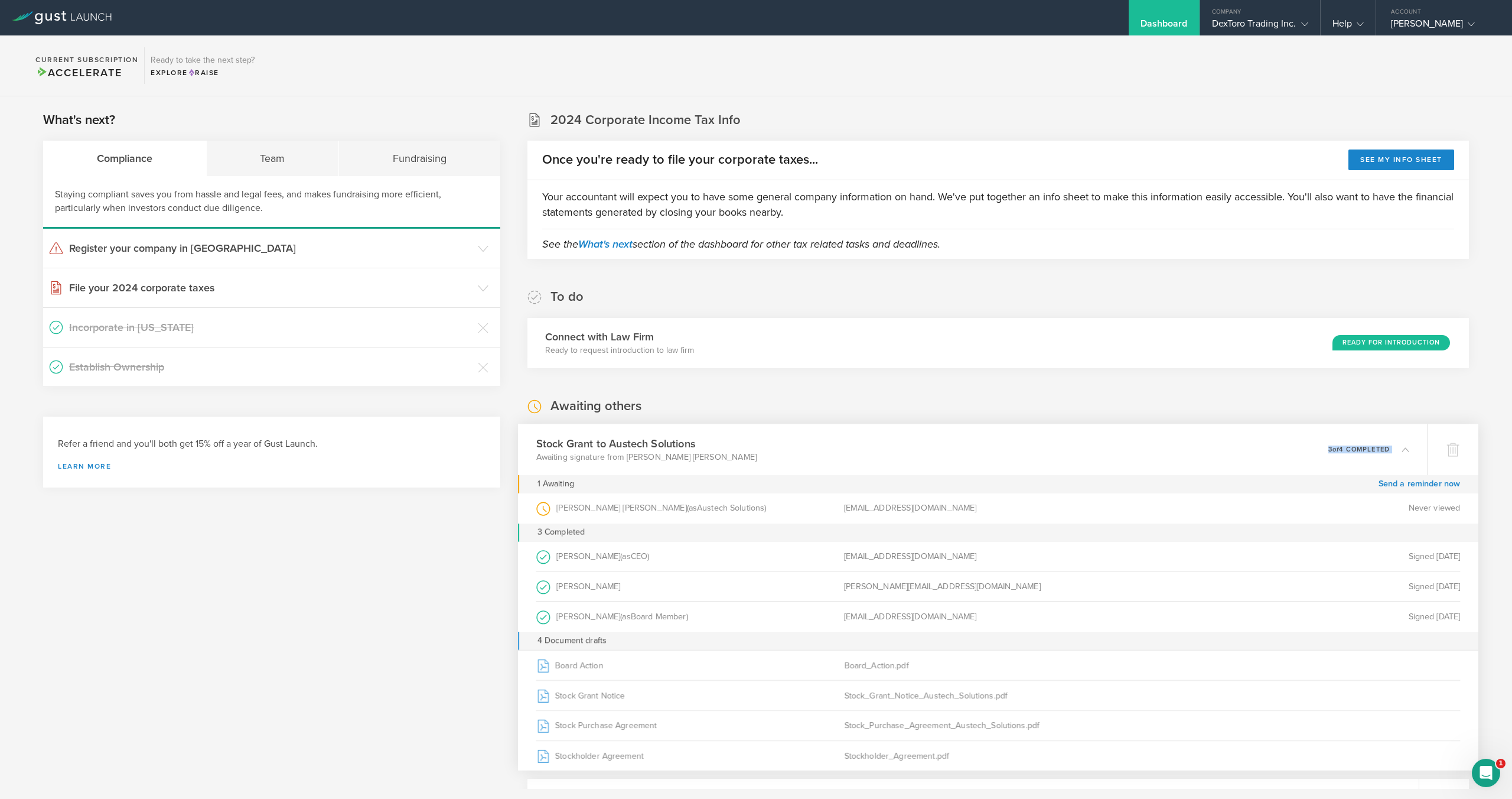
click at [1090, 450] on div "Stock Grant to Austech Solutions Awaiting signature from [PERSON_NAME] [PERSON_…" at bounding box center [972, 449] width 910 height 51
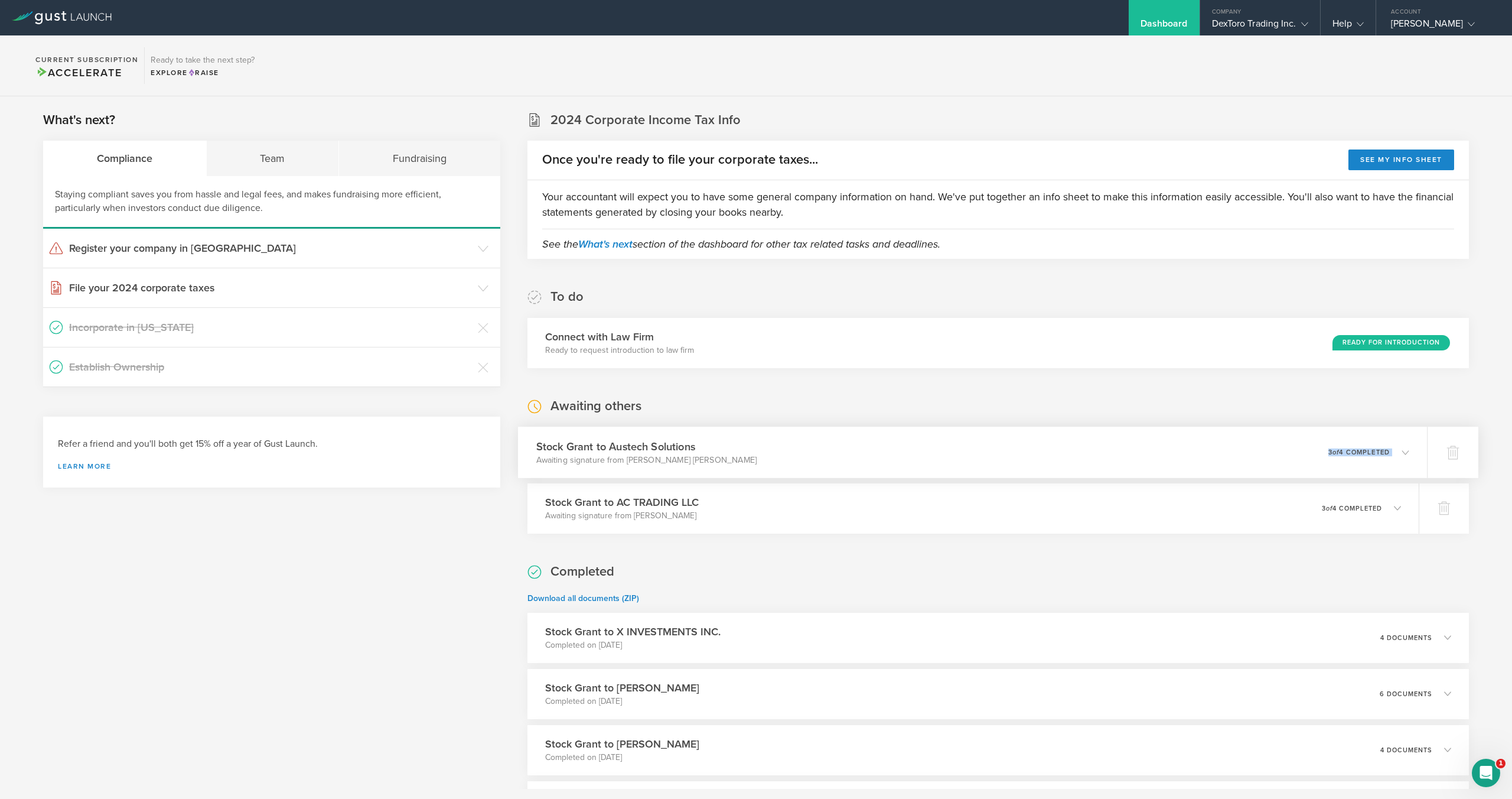
click at [1084, 450] on div "Stock Grant to Austech Solutions Awaiting signature from [PERSON_NAME] [PERSON_…" at bounding box center [972, 452] width 910 height 51
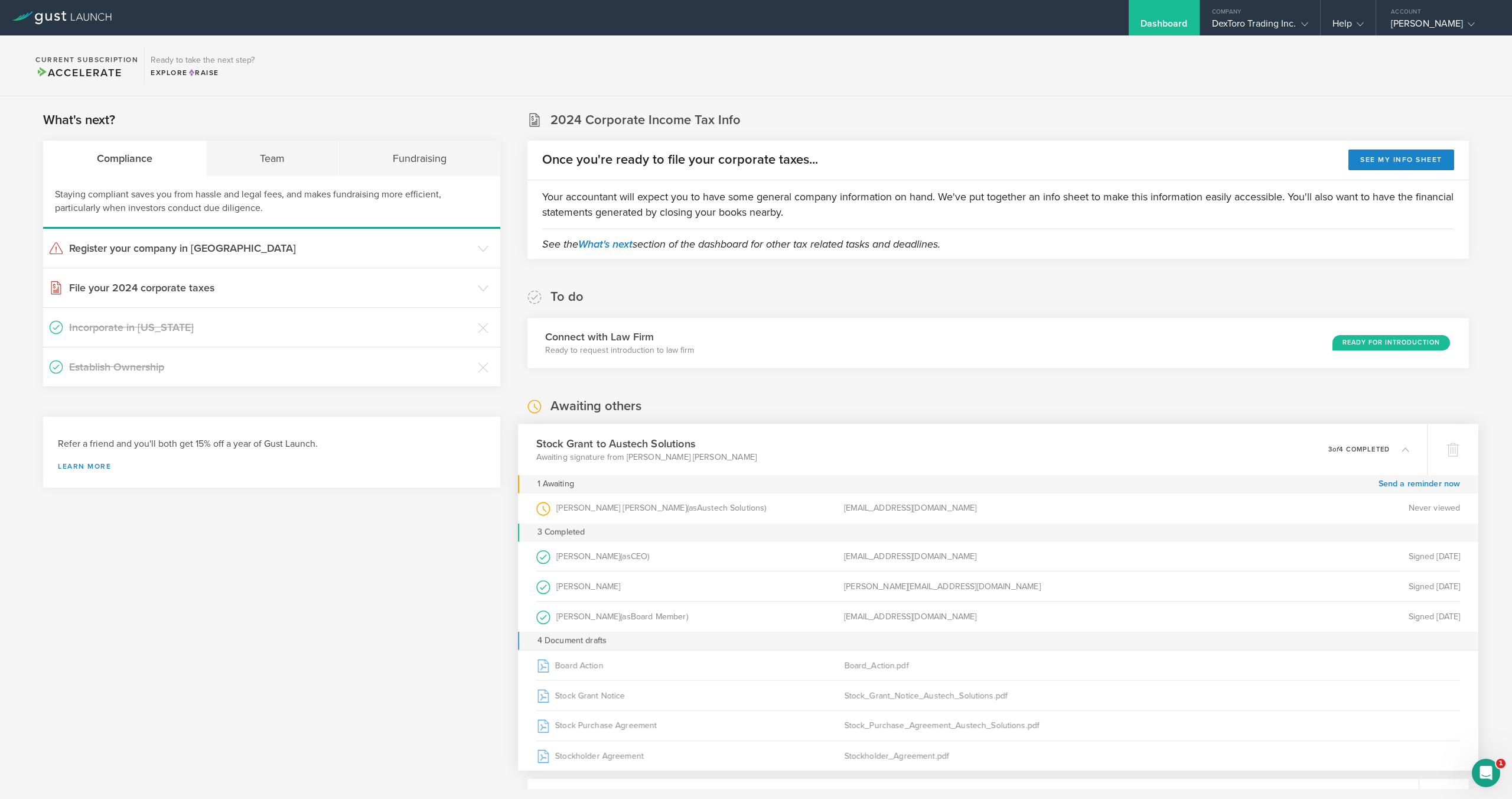
click at [962, 304] on div "To do Connect with Law Firm Ready to request introduction to law firm Ready for…" at bounding box center [998, 329] width 941 height 80
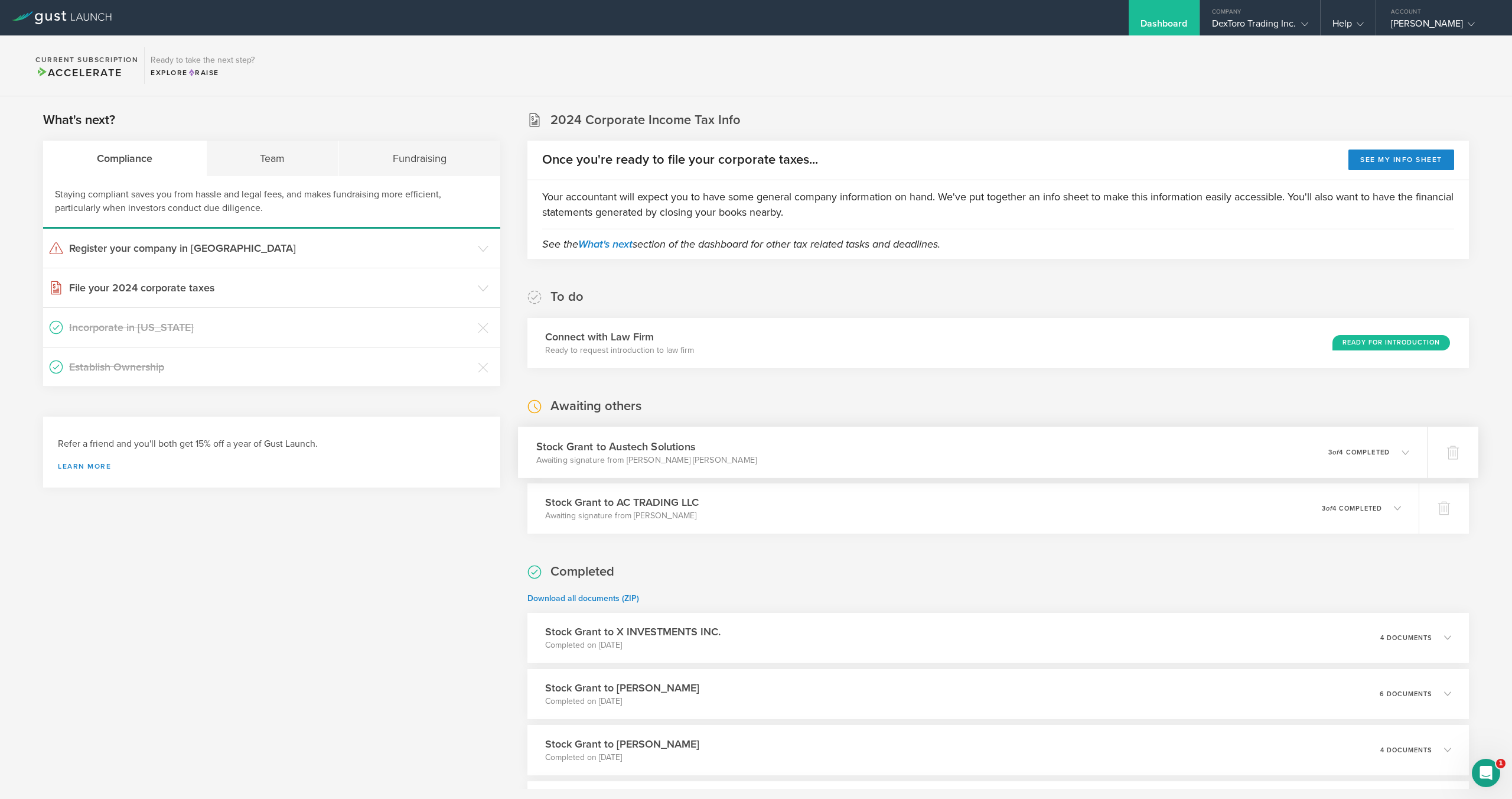
click at [965, 451] on div "Stock Grant to Austech Solutions Awaiting signature from [PERSON_NAME] [PERSON_…" at bounding box center [972, 452] width 910 height 51
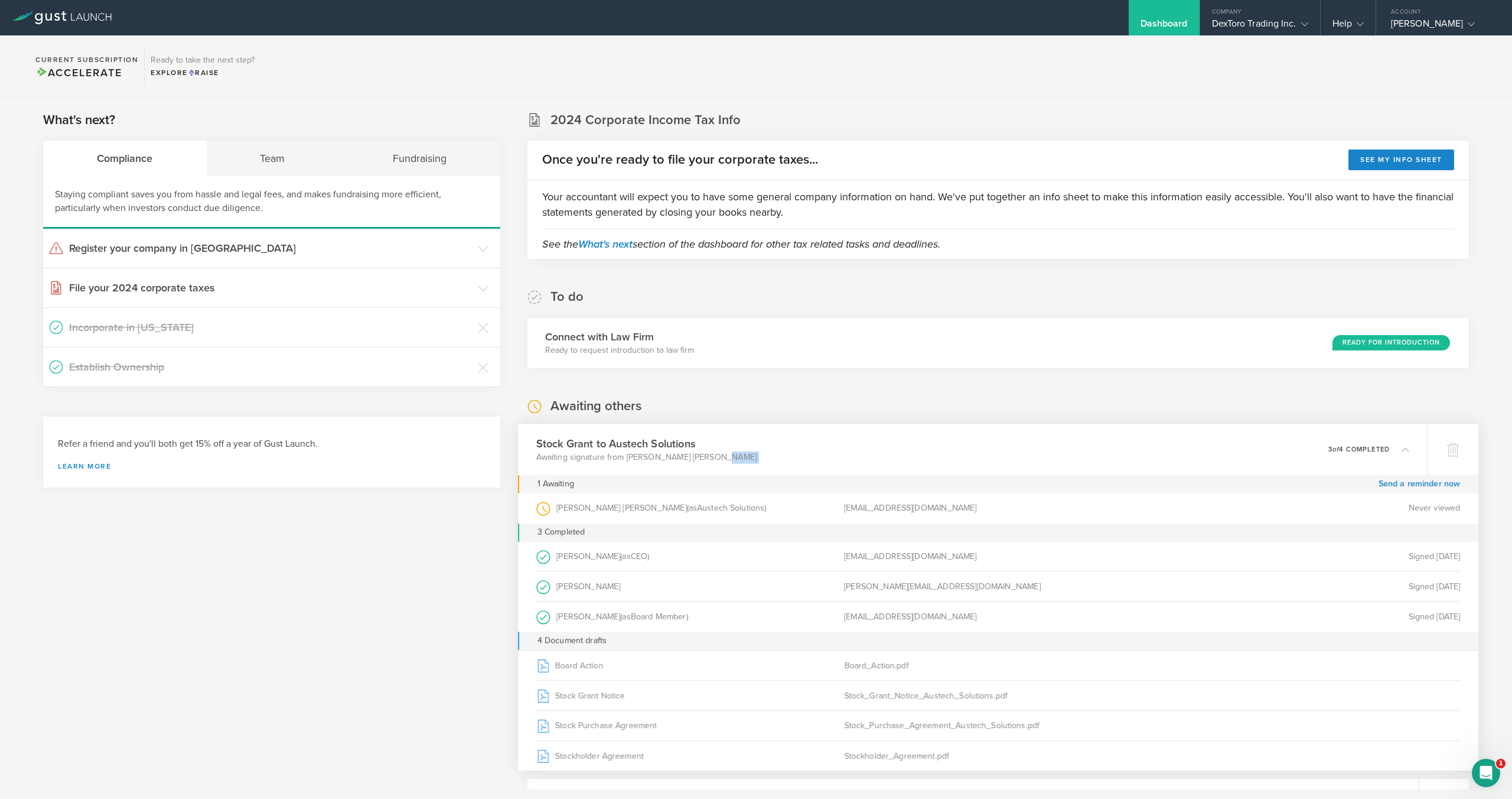
click at [965, 451] on div "Stock Grant to Austech Solutions Awaiting signature from [PERSON_NAME] [PERSON_…" at bounding box center [972, 449] width 910 height 51
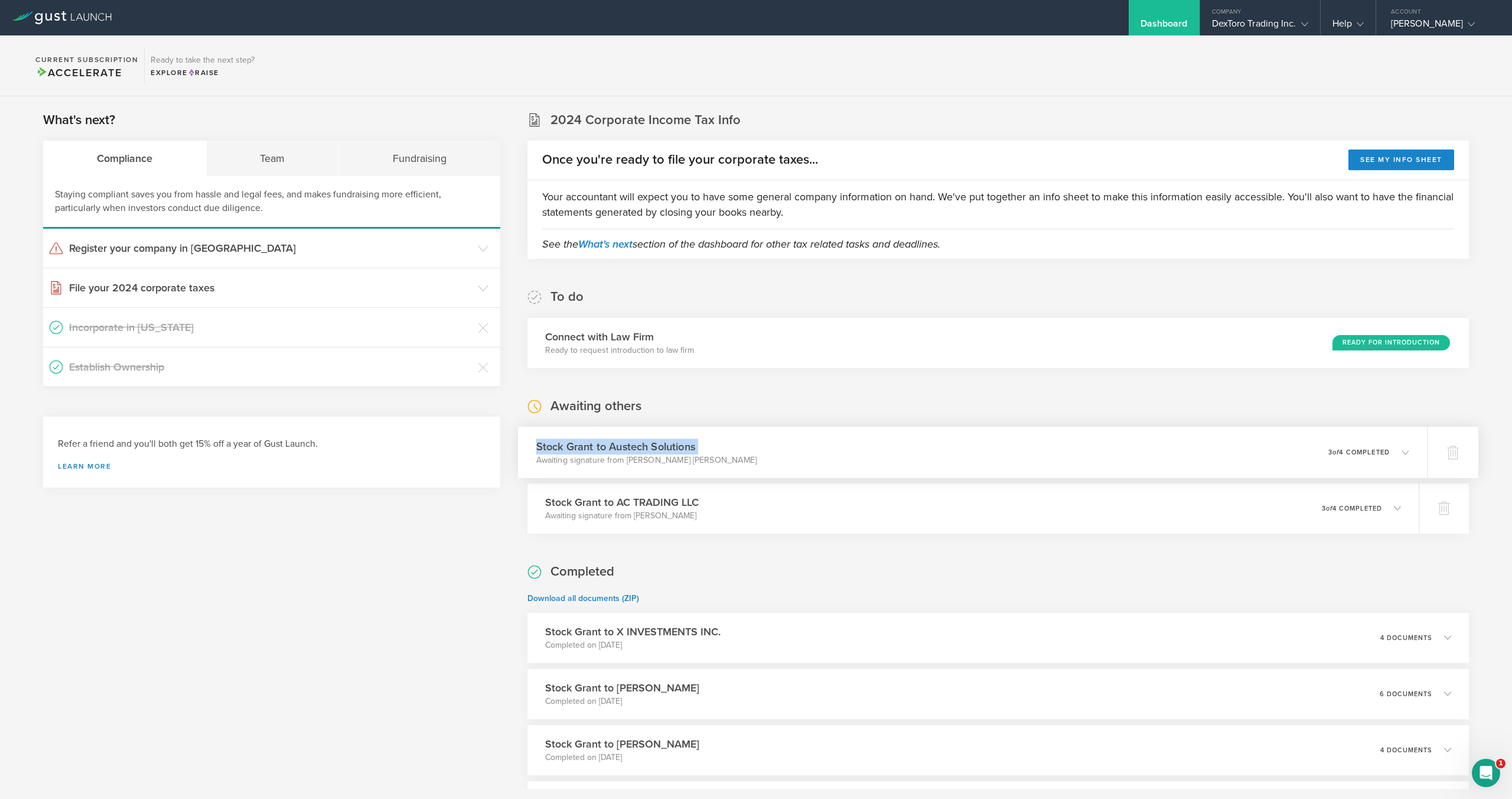
click at [965, 451] on div "Stock Grant to Austech Solutions Awaiting signature from [PERSON_NAME] [PERSON_…" at bounding box center [972, 452] width 910 height 51
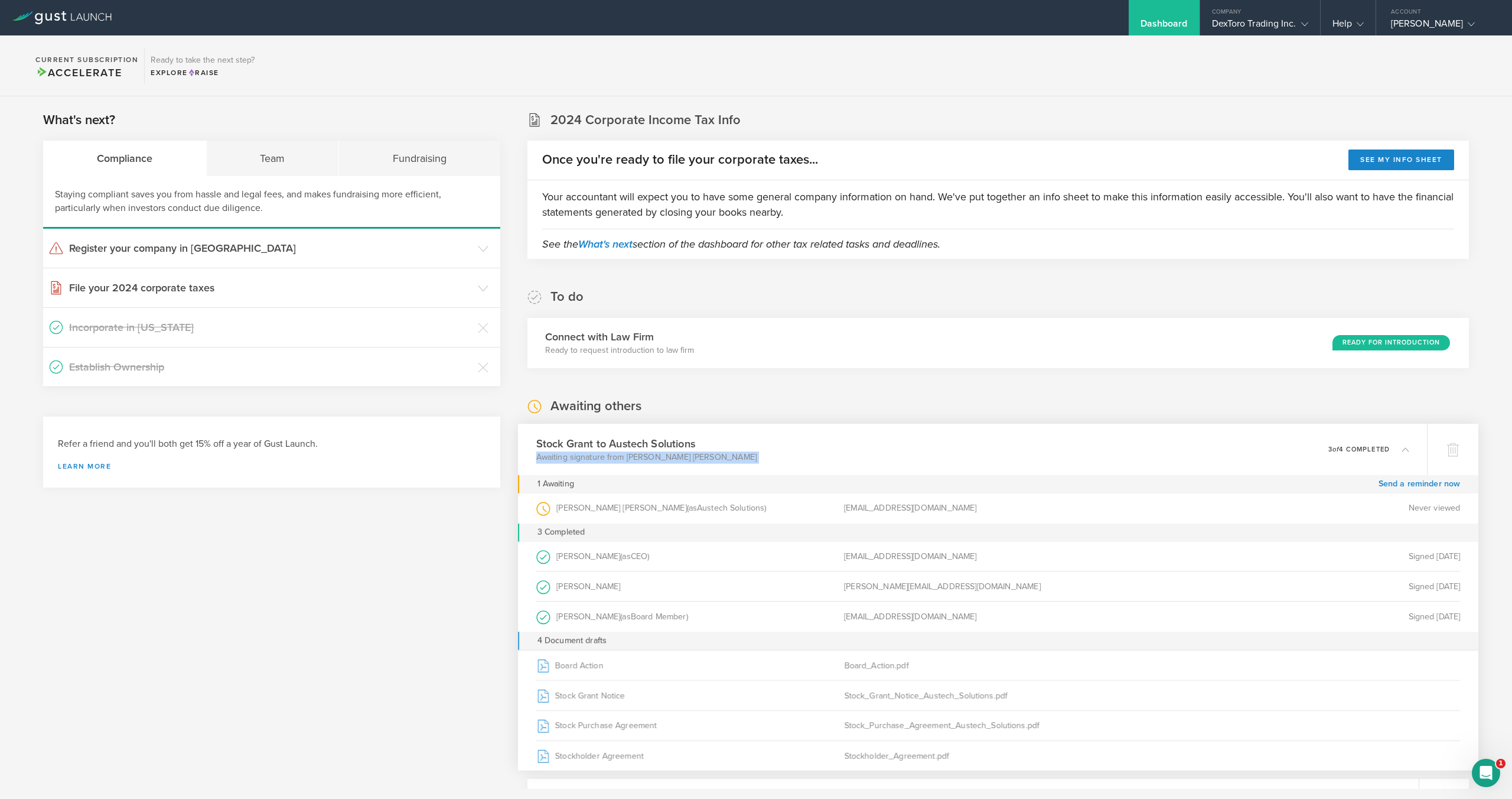
click at [965, 451] on div "Stock Grant to Austech Solutions Awaiting signature from [PERSON_NAME] [PERSON_…" at bounding box center [972, 449] width 910 height 51
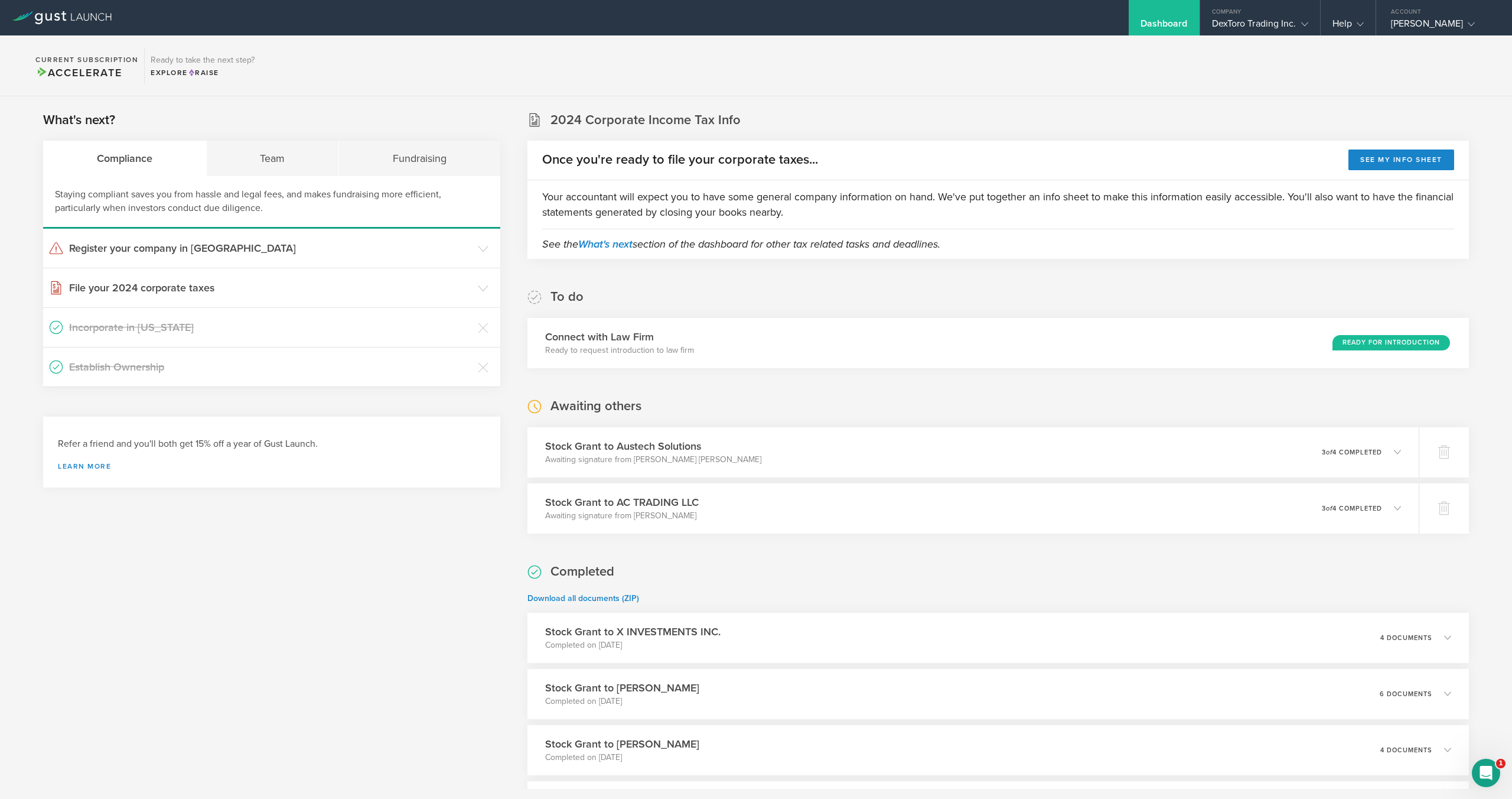
drag, startPoint x: 1127, startPoint y: 399, endPoint x: 1142, endPoint y: 414, distance: 21.2
click at [1127, 399] on div "Awaiting others Stock Grant to Austech Solutions Awaiting signature from [PERSO…" at bounding box center [998, 466] width 941 height 136
click at [1351, 447] on div "0 undeliverable 3 of 4 completed" at bounding box center [1369, 453] width 81 height 20
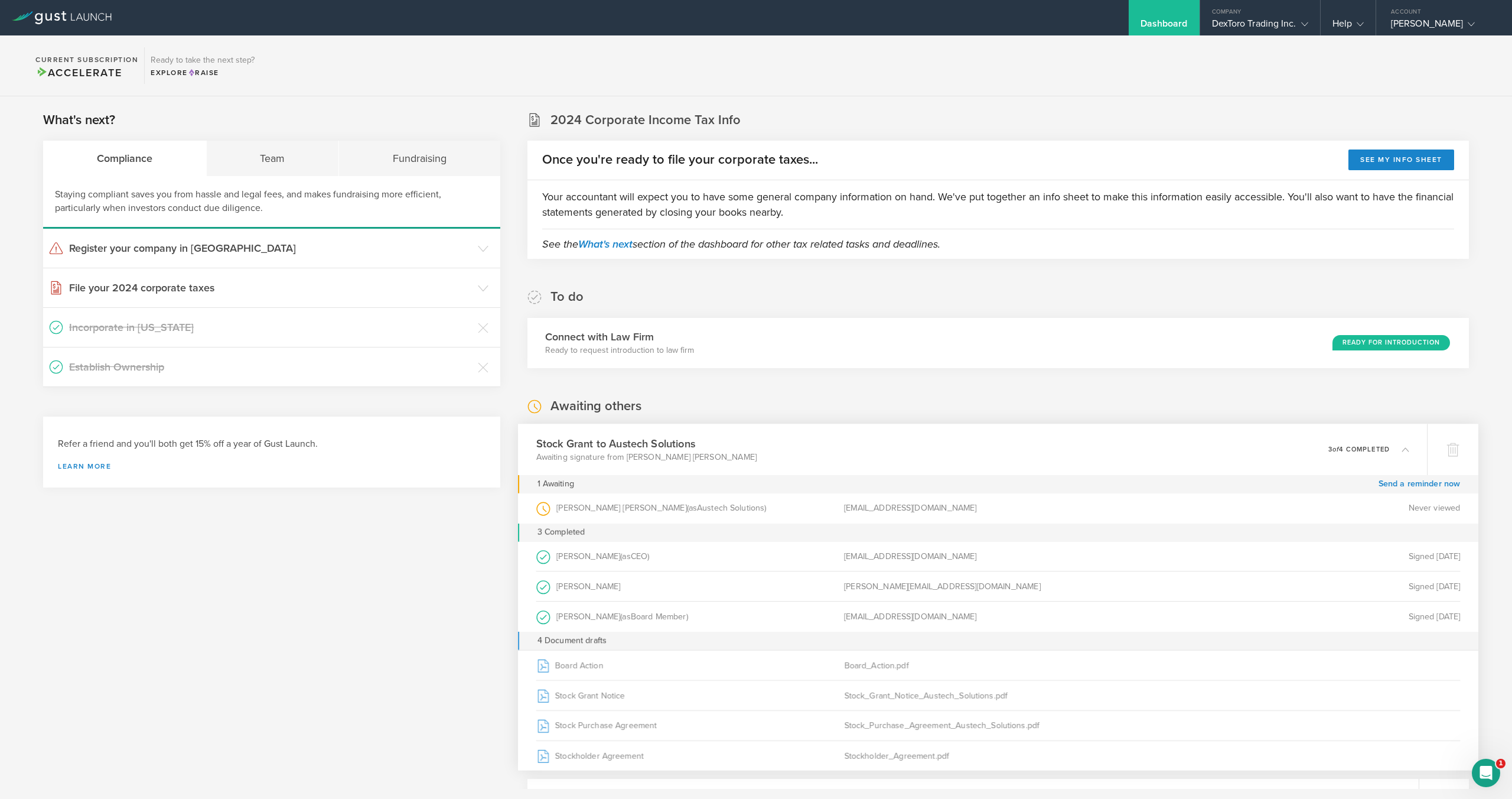
click at [1355, 447] on p "3 of 4 completed" at bounding box center [1359, 448] width 61 height 7
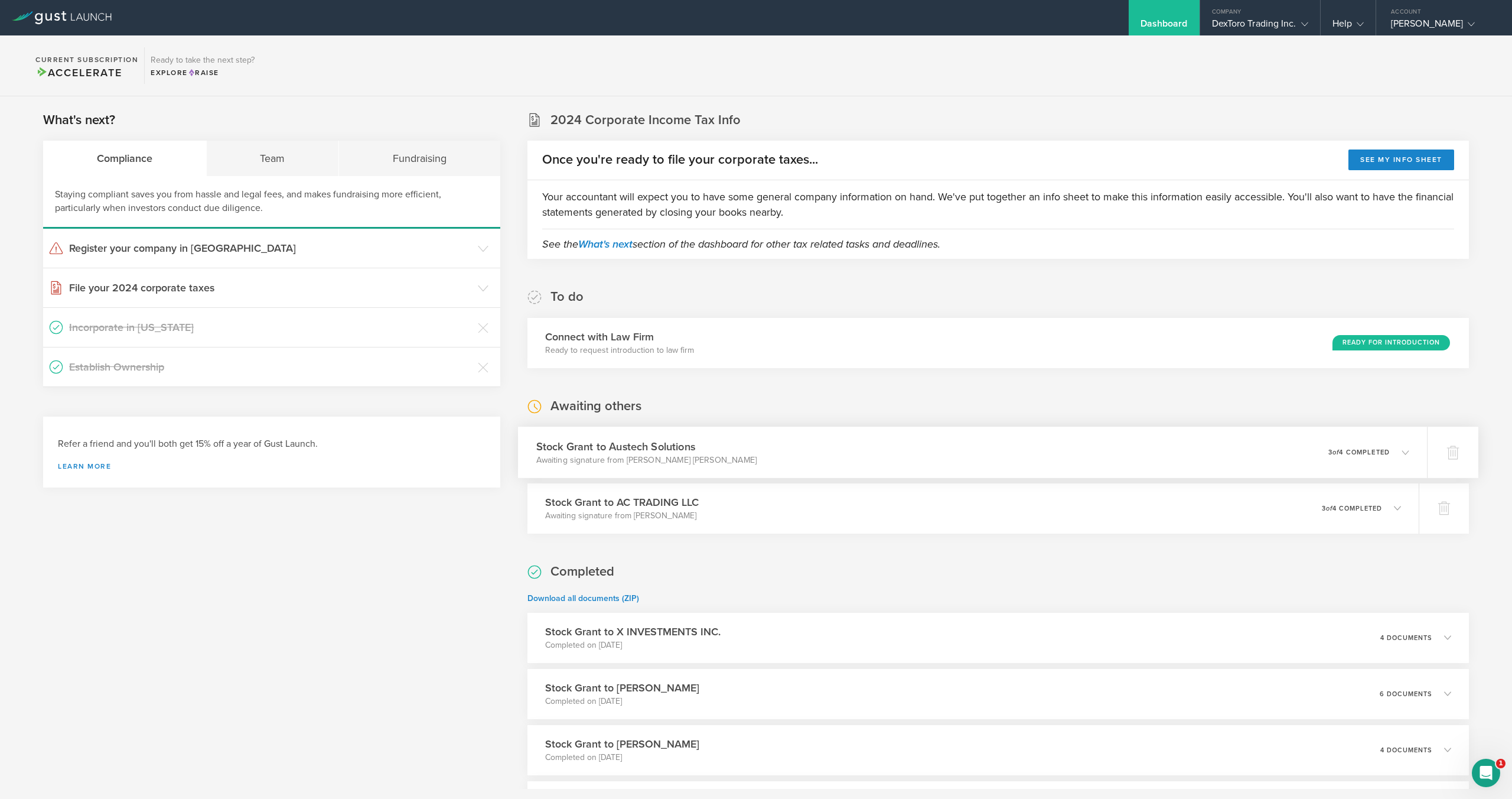
click at [1049, 449] on div "Stock Grant to Austech Solutions Awaiting signature from [PERSON_NAME] [PERSON_…" at bounding box center [972, 452] width 910 height 51
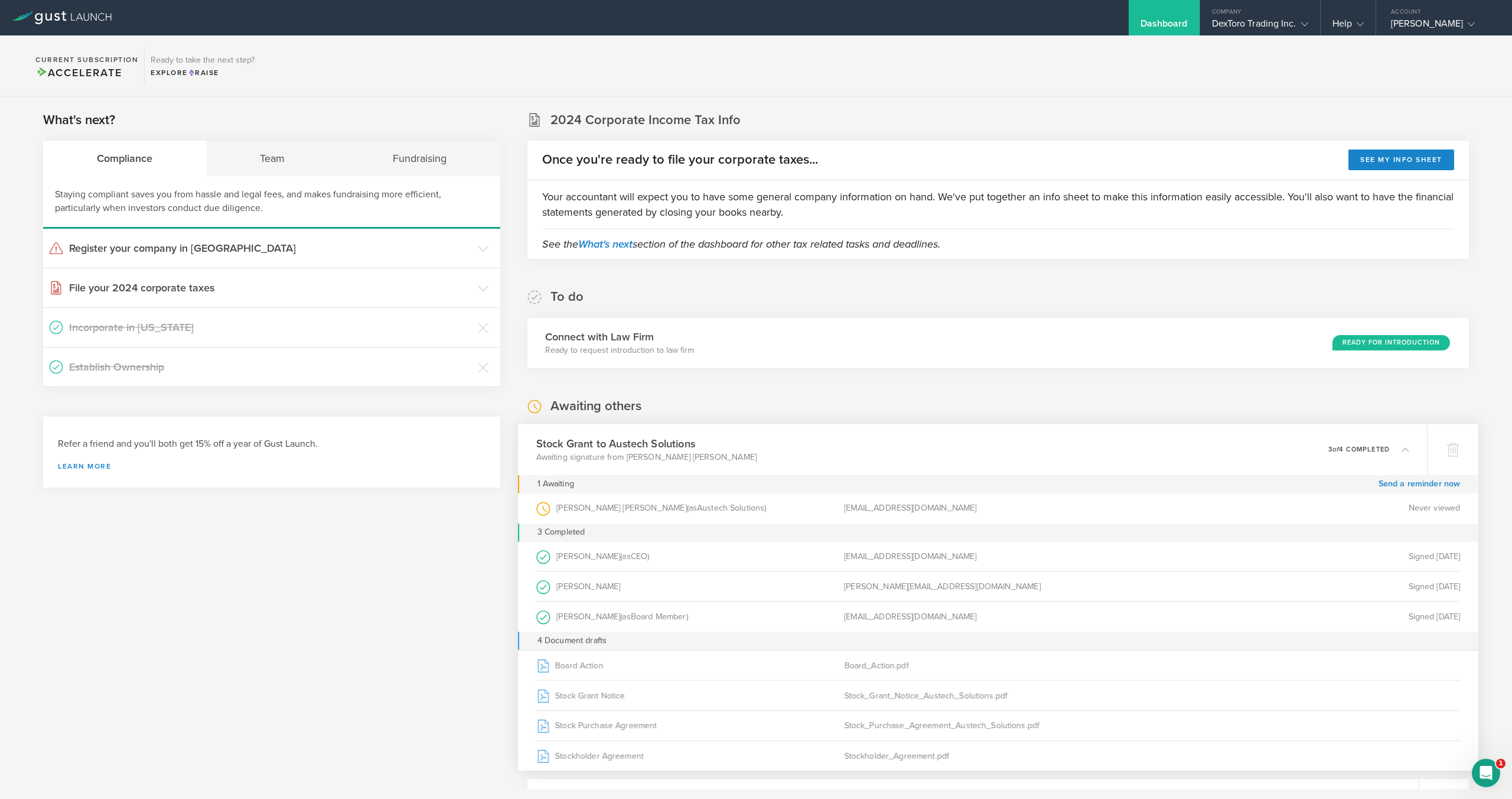
click at [1043, 452] on div "Stock Grant to Austech Solutions Awaiting signature from [PERSON_NAME] [PERSON_…" at bounding box center [972, 449] width 910 height 51
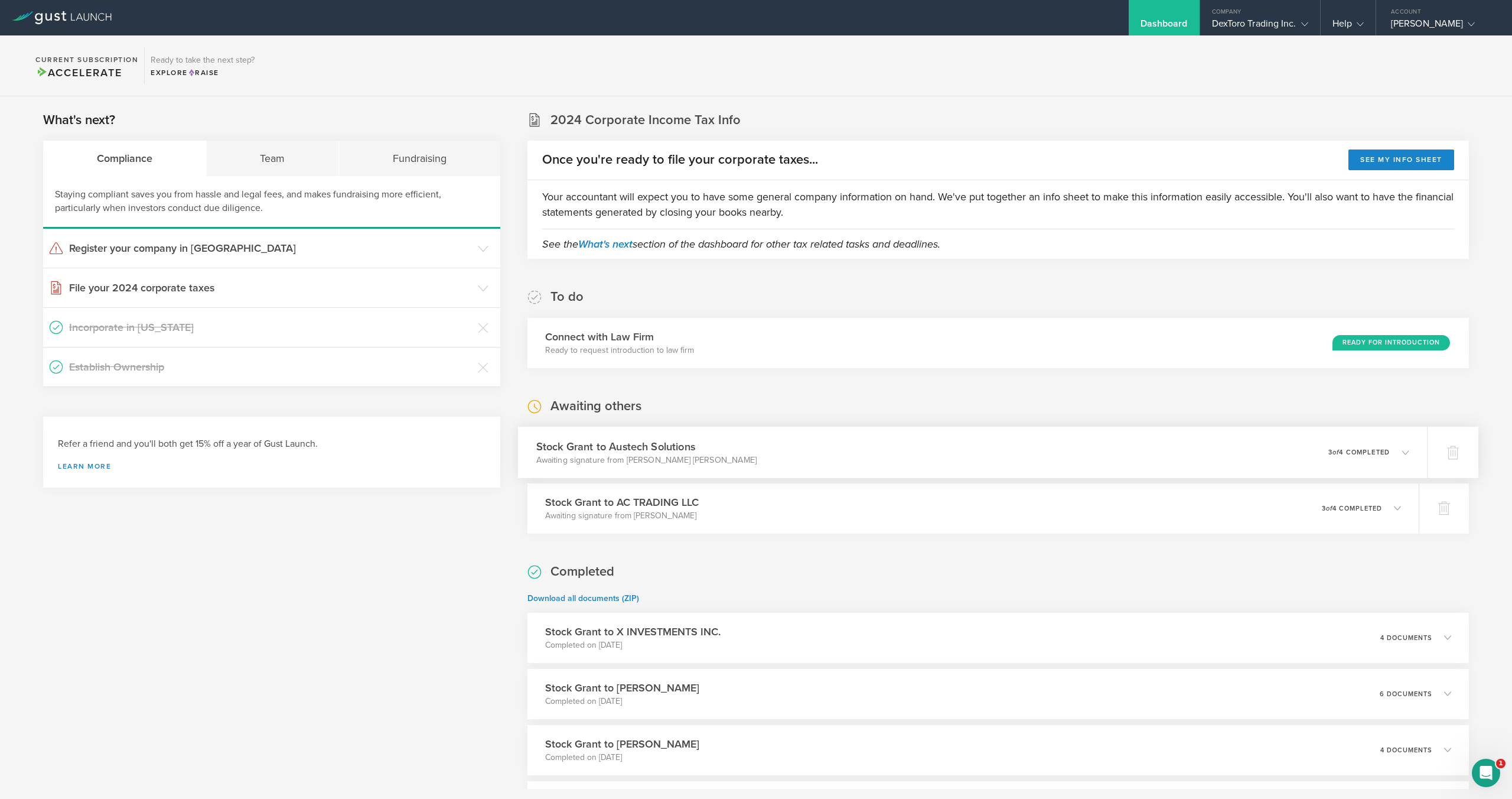
click at [1043, 450] on div "Stock Grant to Austech Solutions Awaiting signature from [PERSON_NAME] [PERSON_…" at bounding box center [972, 452] width 910 height 51
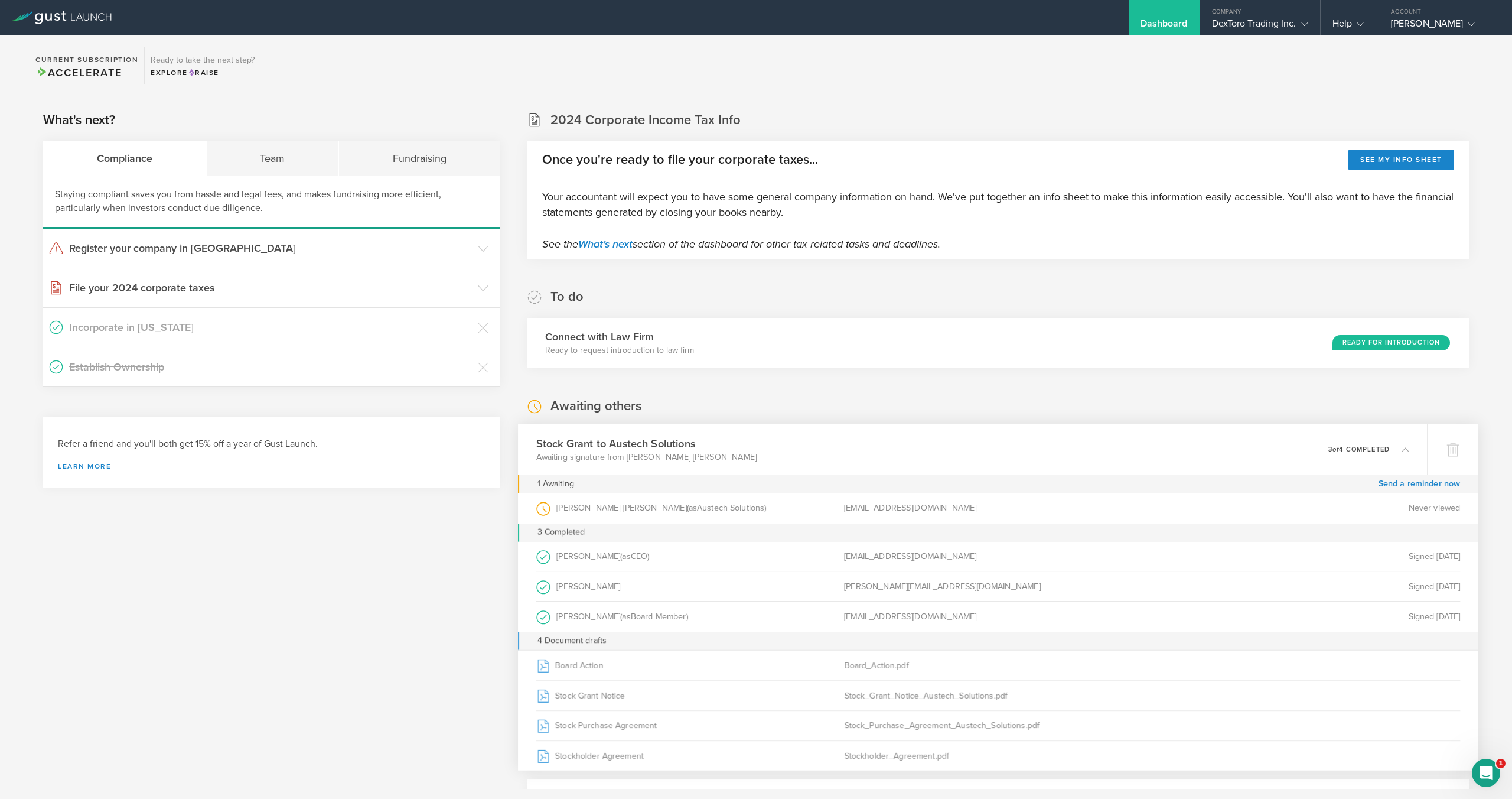
click at [1042, 451] on div "Stock Grant to Austech Solutions Awaiting signature from [PERSON_NAME] [PERSON_…" at bounding box center [972, 449] width 910 height 51
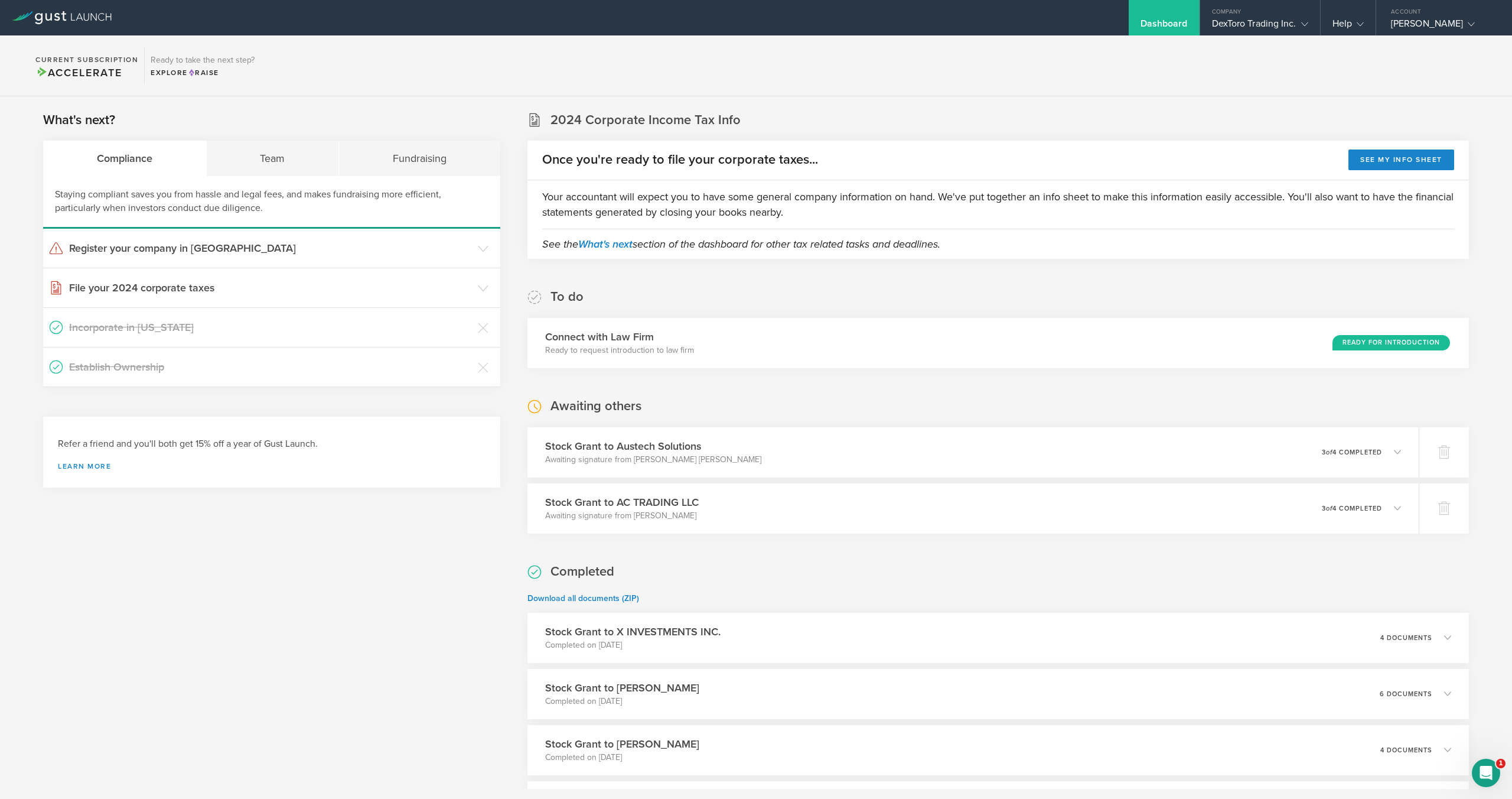
click at [1051, 410] on div "Awaiting others Stock Grant to Austech Solutions Awaiting signature from [PERSO…" at bounding box center [998, 466] width 941 height 136
drag, startPoint x: 1087, startPoint y: 458, endPoint x: 1087, endPoint y: 447, distance: 11.0
click at [1087, 457] on div "Stock Grant to Austech Solutions Awaiting signature from [PERSON_NAME] [PERSON_…" at bounding box center [972, 452] width 910 height 51
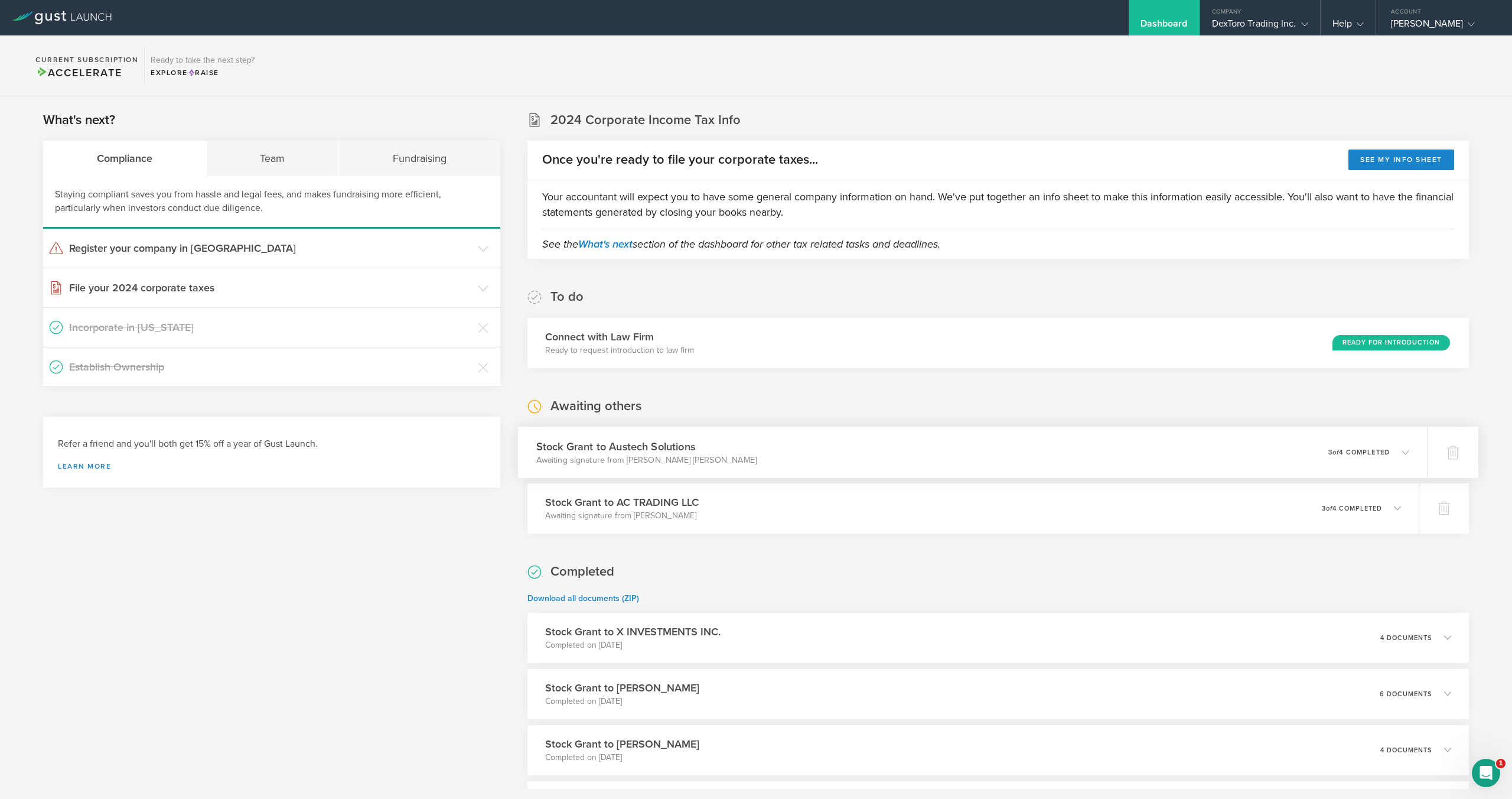
drag, startPoint x: 1081, startPoint y: 447, endPoint x: 1077, endPoint y: 442, distance: 6.4
click at [1080, 447] on div "Stock Grant to Austech Solutions Awaiting signature from [PERSON_NAME] [PERSON_…" at bounding box center [972, 452] width 910 height 51
click at [1079, 442] on div "Stock Grant to Austech Solutions Awaiting signature from [PERSON_NAME] [PERSON_…" at bounding box center [972, 452] width 910 height 51
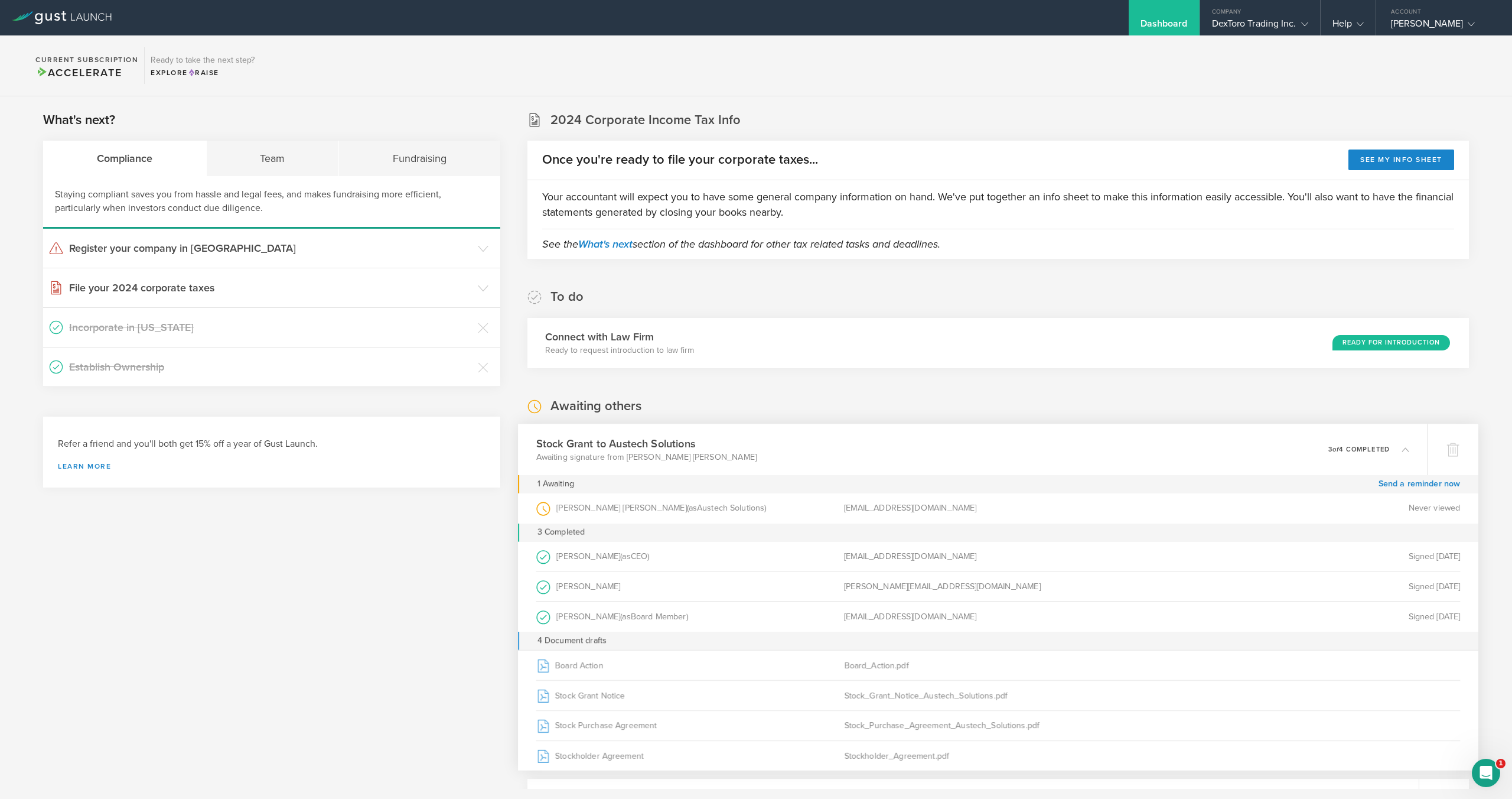
click at [1070, 445] on div "Stock Grant to Austech Solutions Awaiting signature from [PERSON_NAME] [PERSON_…" at bounding box center [972, 449] width 910 height 51
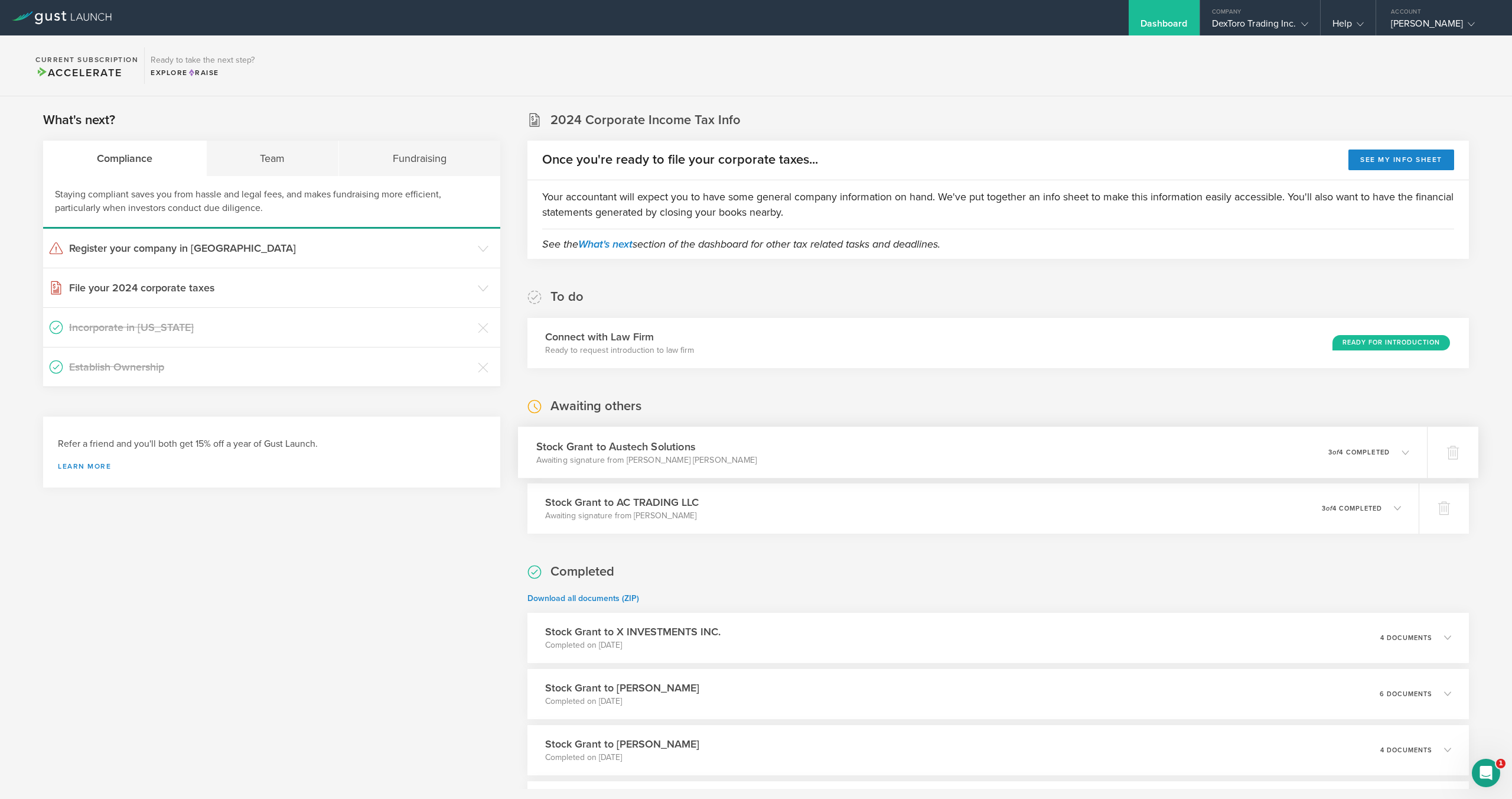
click at [1070, 445] on div "Stock Grant to Austech Solutions Awaiting signature from [PERSON_NAME] [PERSON_…" at bounding box center [972, 452] width 910 height 51
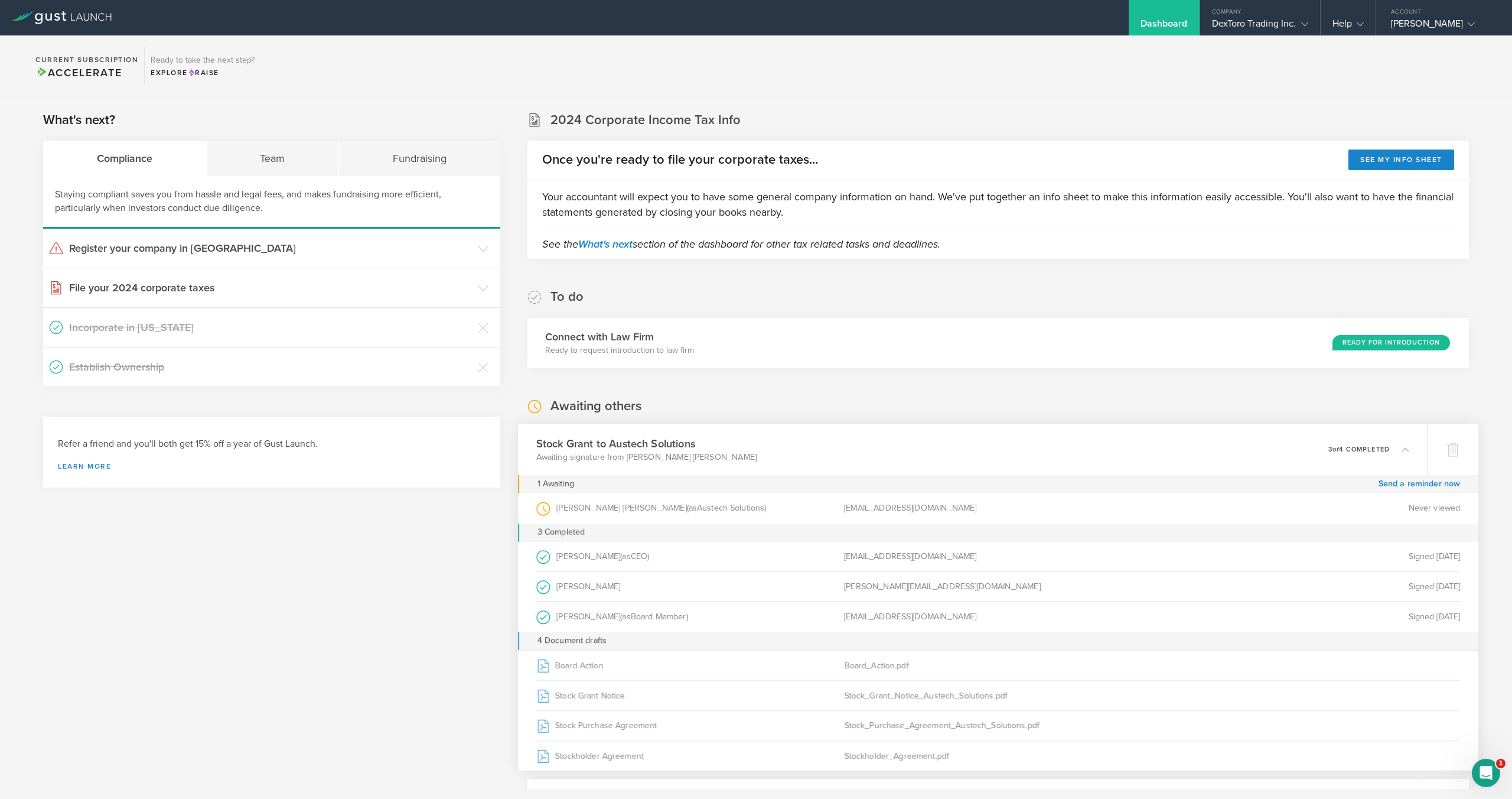
click at [1072, 451] on div "Stock Grant to Austech Solutions Awaiting signature from [PERSON_NAME] [PERSON_…" at bounding box center [972, 449] width 910 height 51
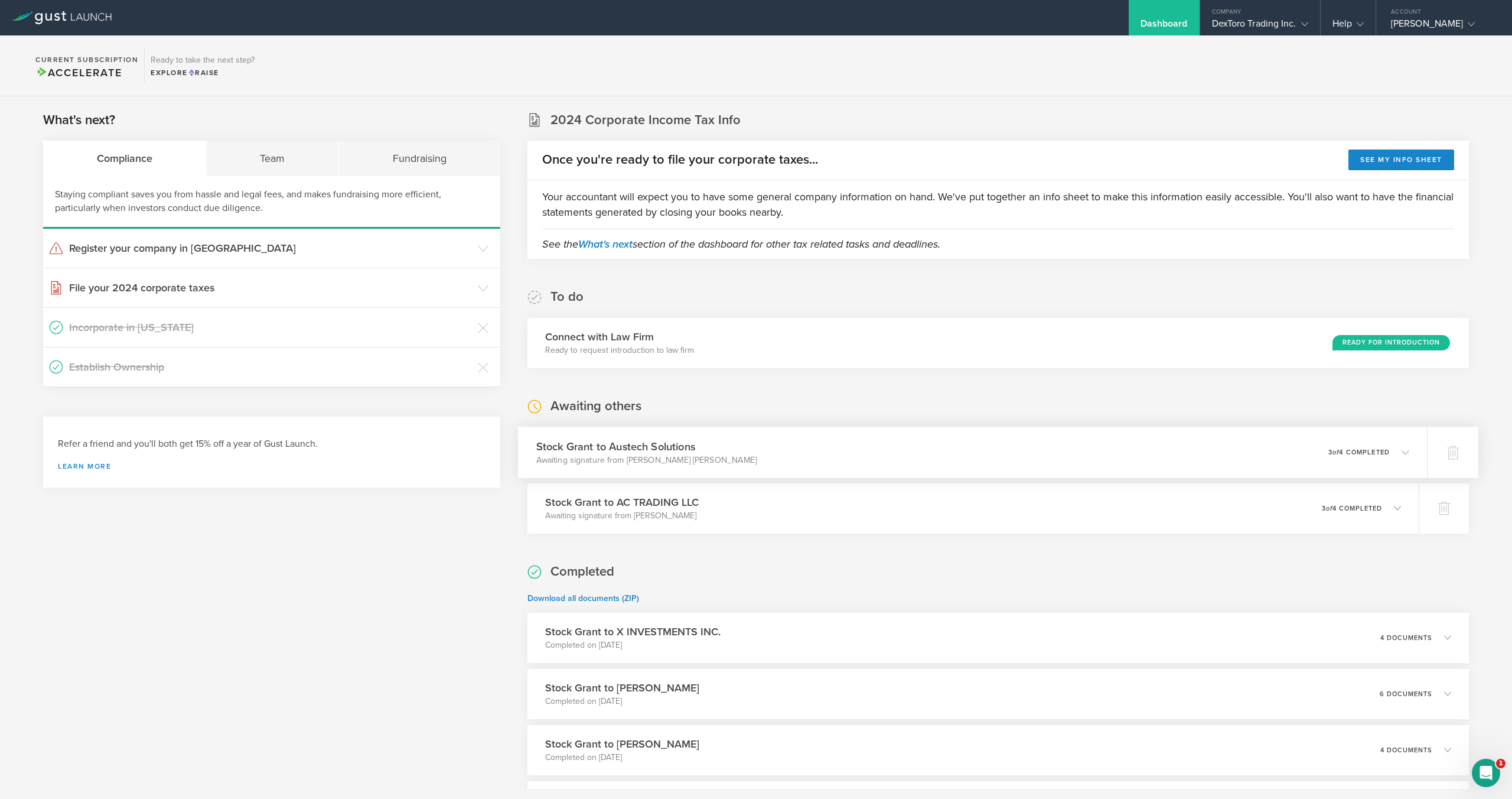
click at [1071, 454] on div "Stock Grant to Austech Solutions Awaiting signature from Corey Mitchell Jackson…" at bounding box center [972, 452] width 910 height 51
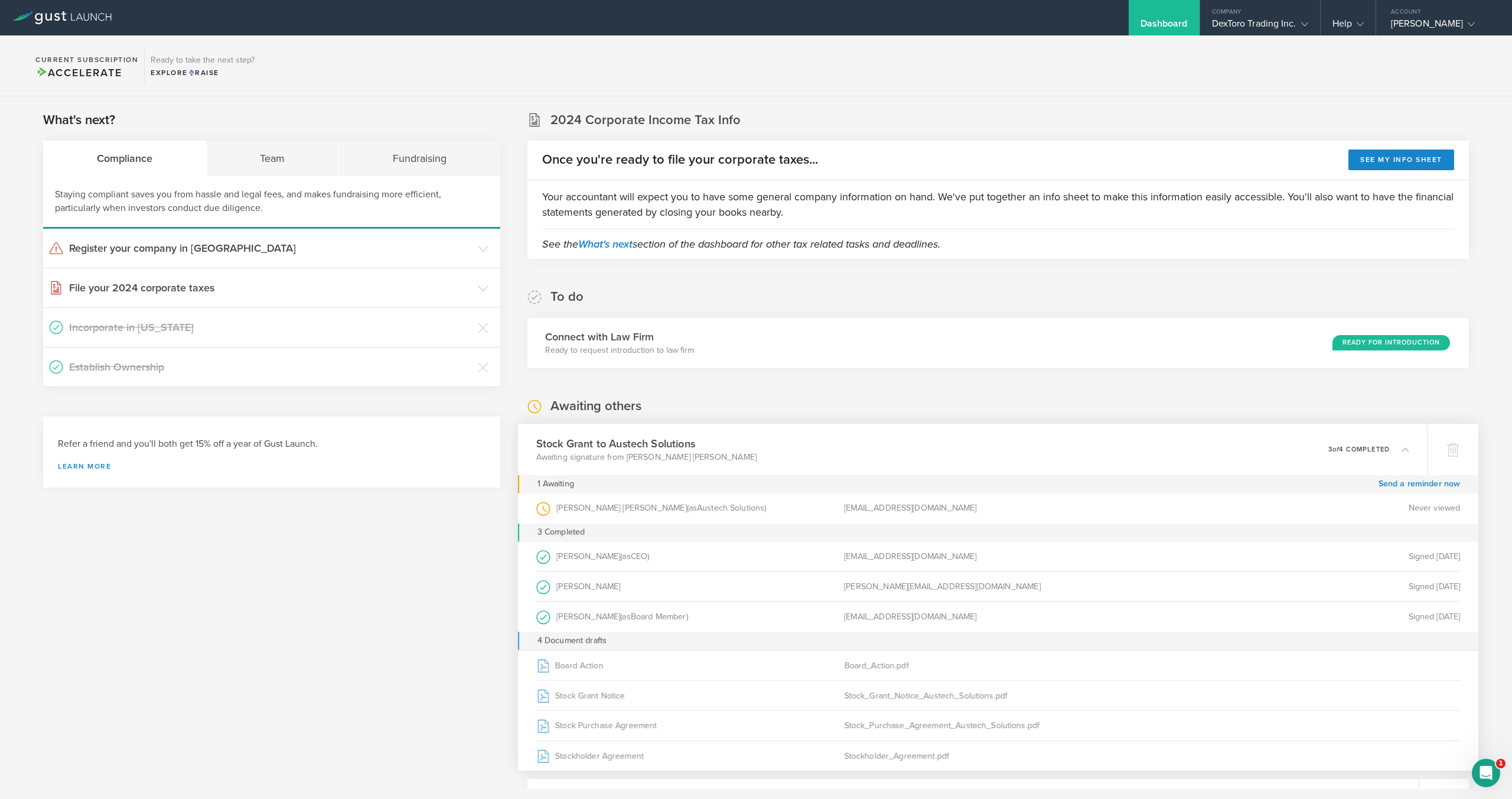
click at [1071, 454] on div "Stock Grant to Austech Solutions Awaiting signature from Corey Mitchell Jackson…" at bounding box center [972, 449] width 910 height 51
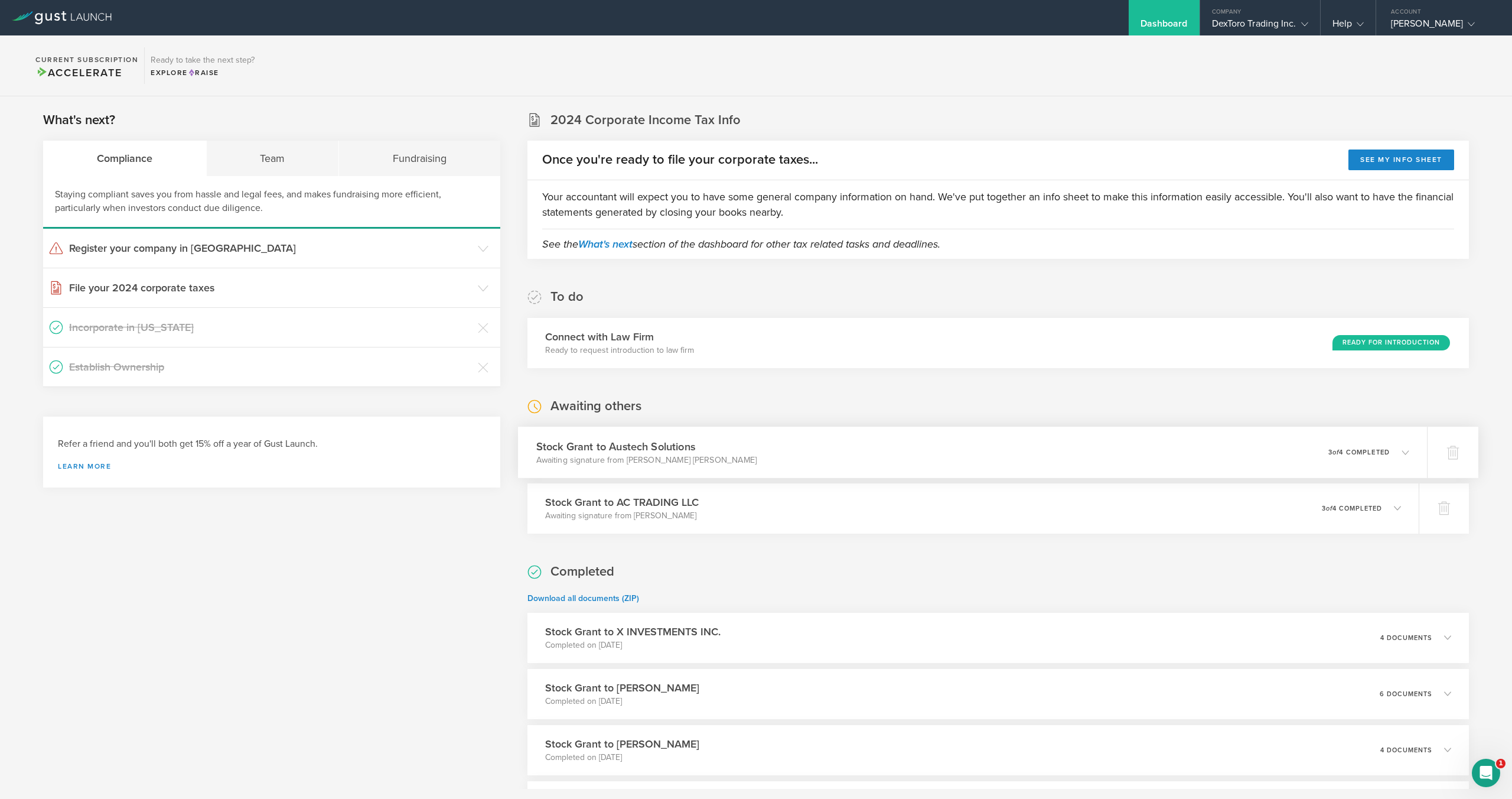
click at [990, 450] on div "Stock Grant to Austech Solutions Awaiting signature from Corey Mitchell Jackson…" at bounding box center [972, 452] width 910 height 51
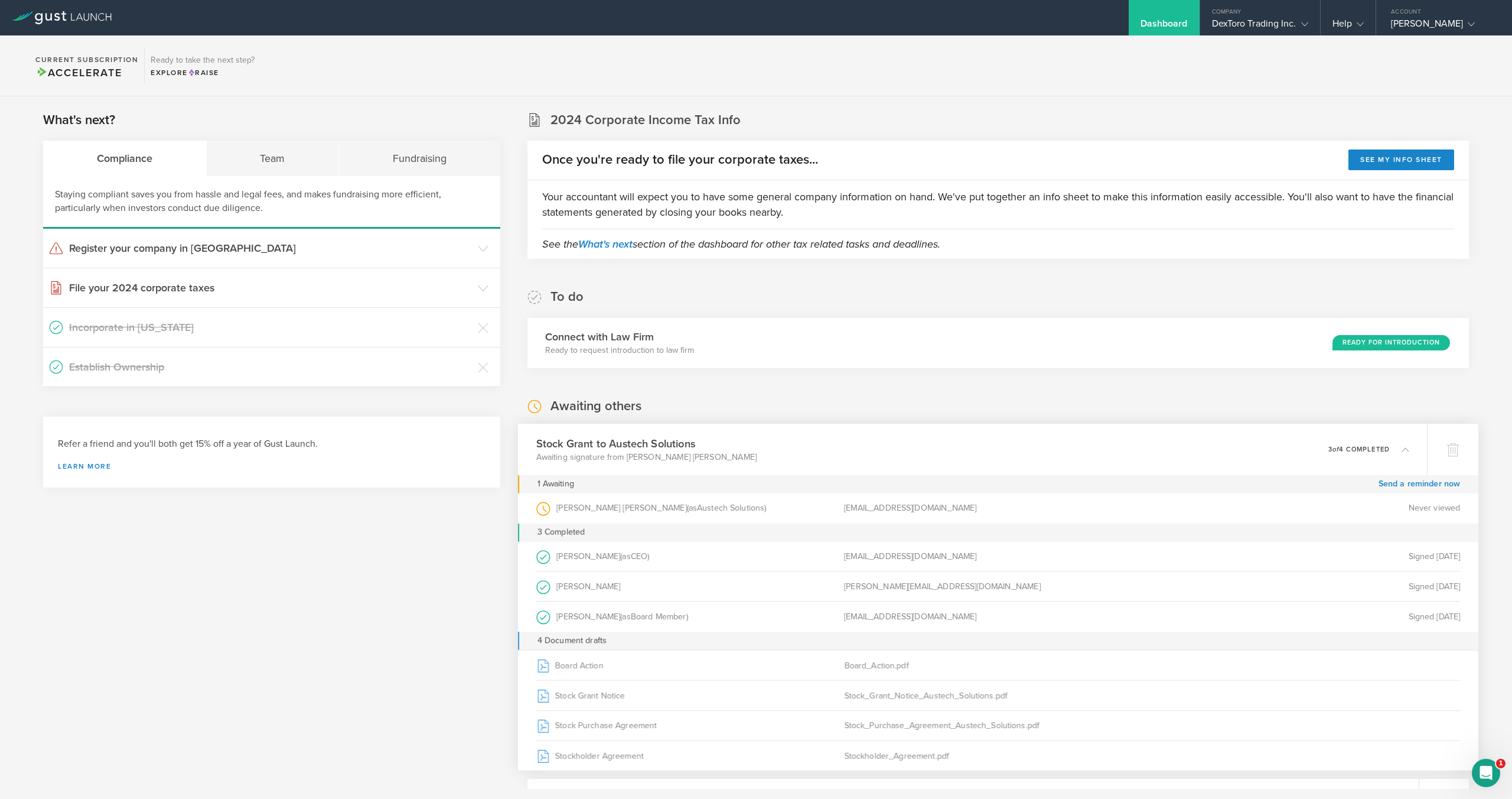
click at [990, 450] on div "Stock Grant to Austech Solutions Awaiting signature from Corey Mitchell Jackson…" at bounding box center [972, 449] width 910 height 51
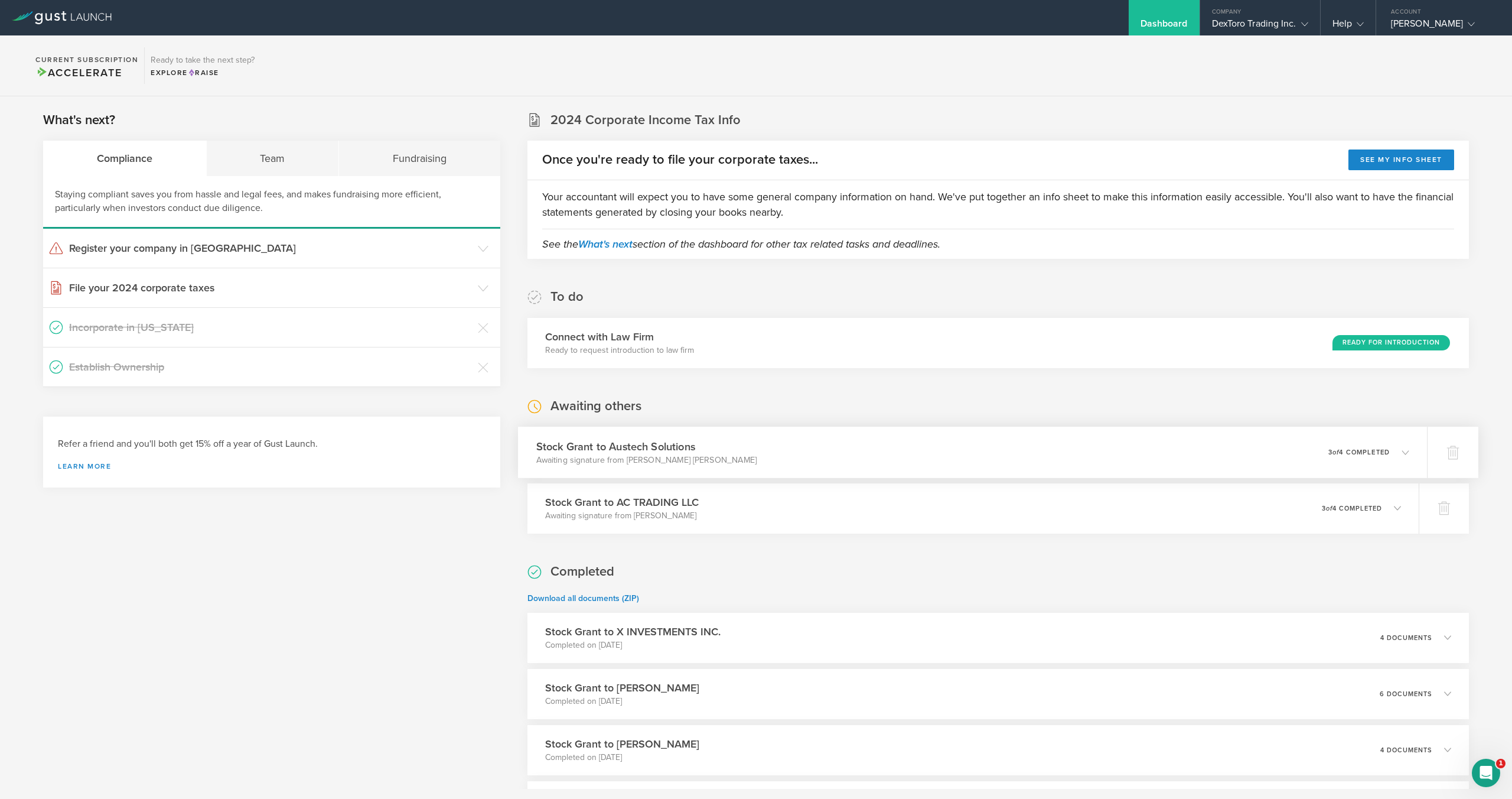
click at [956, 449] on div "Stock Grant to Austech Solutions Awaiting signature from Corey Mitchell Jackson…" at bounding box center [972, 452] width 910 height 51
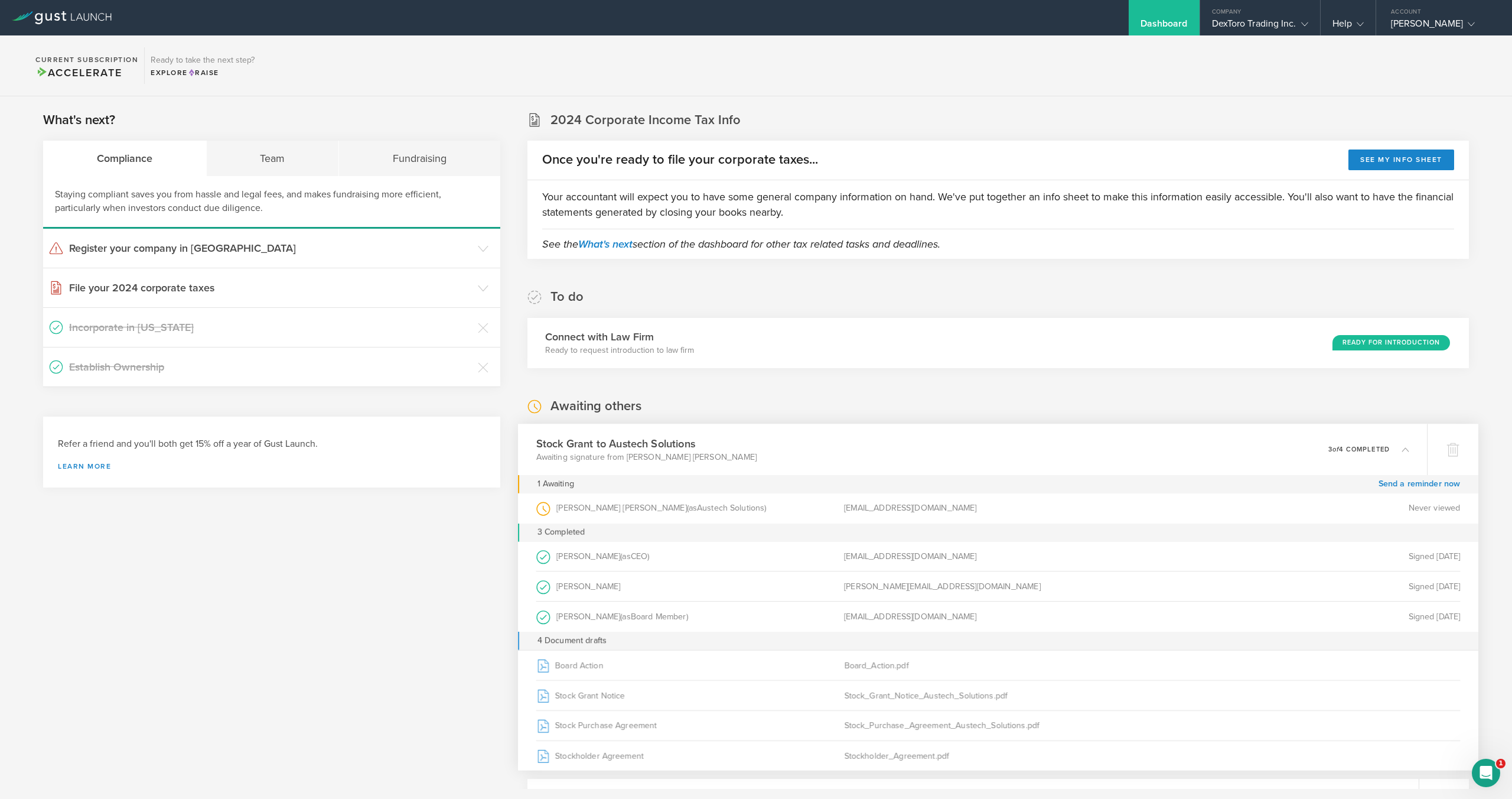
click at [1002, 453] on div "Stock Grant to Austech Solutions Awaiting signature from Corey Mitchell Jackson…" at bounding box center [972, 449] width 910 height 51
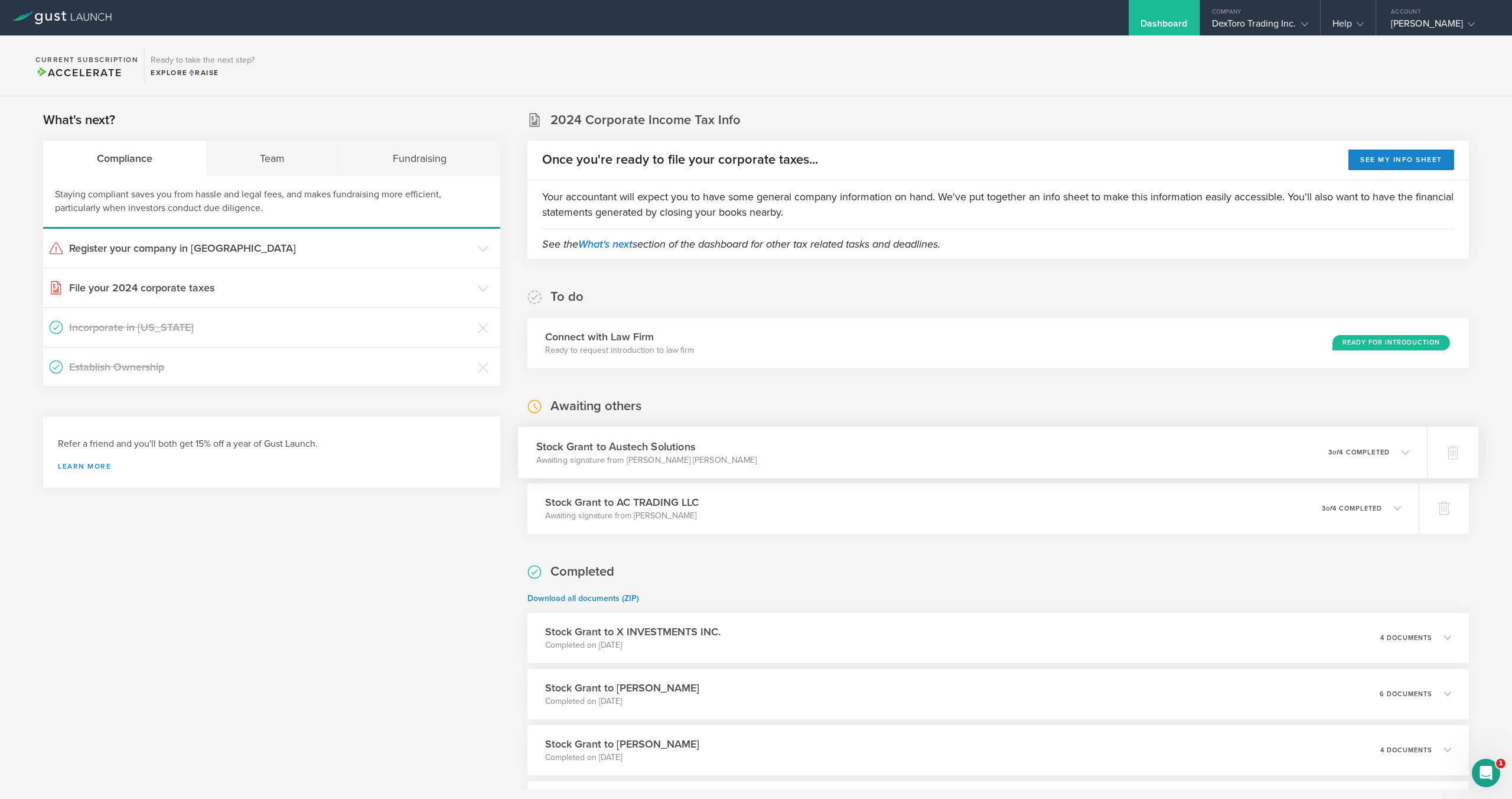
click at [1002, 453] on div "Stock Grant to Austech Solutions Awaiting signature from Corey Mitchell Jackson…" at bounding box center [972, 452] width 910 height 51
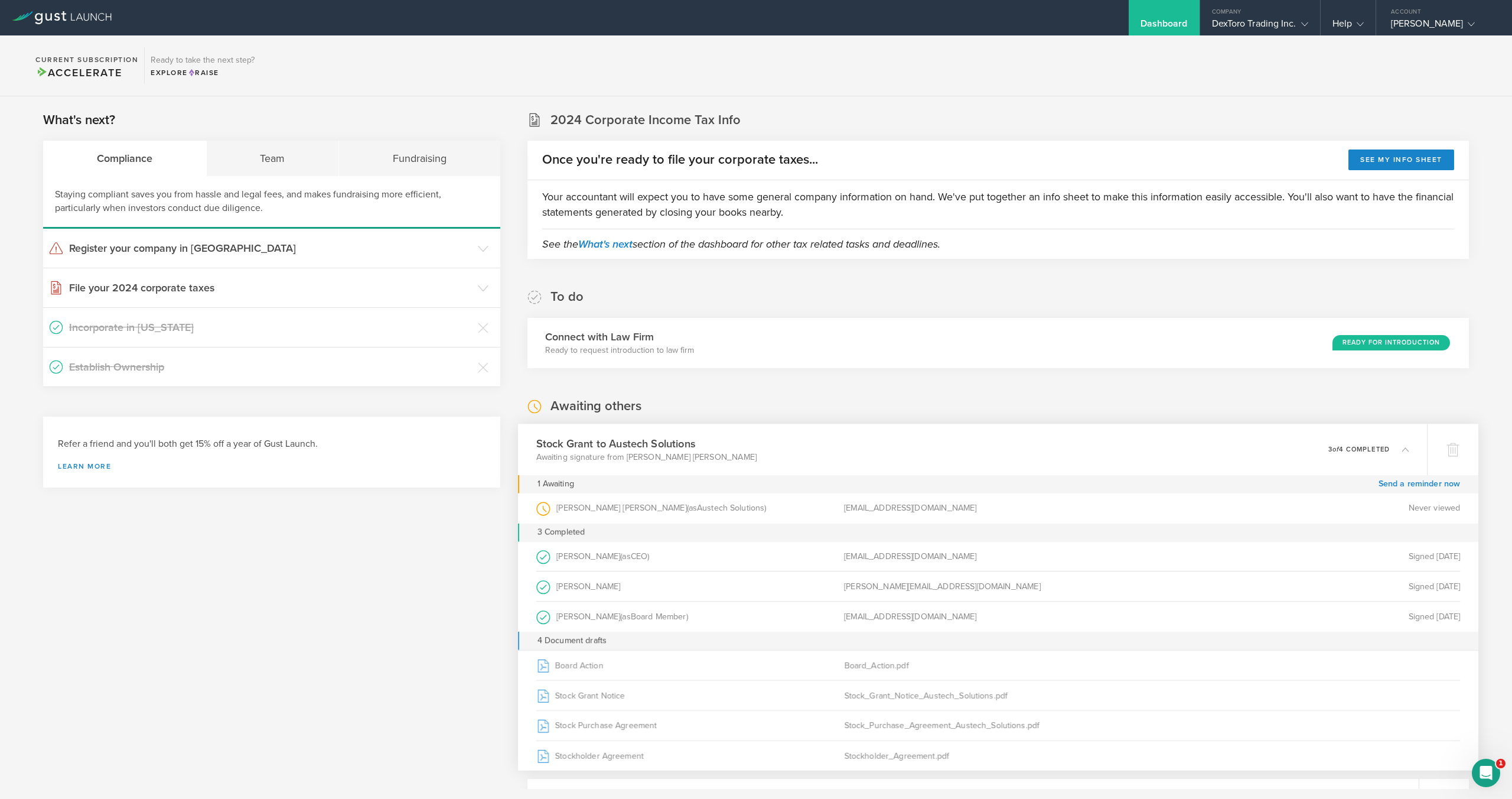
click at [973, 452] on div "Stock Grant to Austech Solutions Awaiting signature from Corey Mitchell Jackson…" at bounding box center [972, 449] width 910 height 51
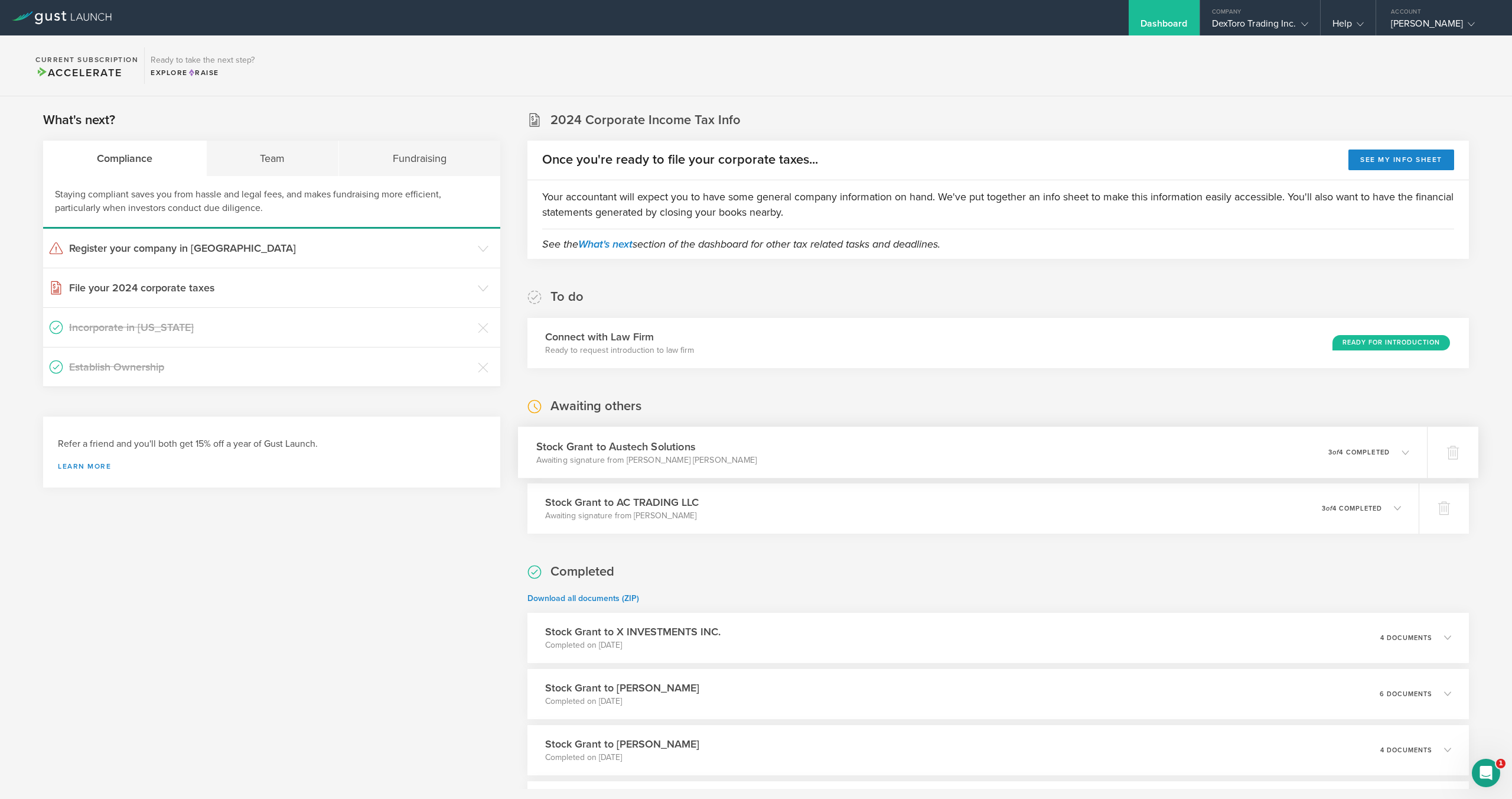
click at [973, 452] on div "Stock Grant to Austech Solutions Awaiting signature from Corey Mitchell Jackson…" at bounding box center [972, 452] width 910 height 51
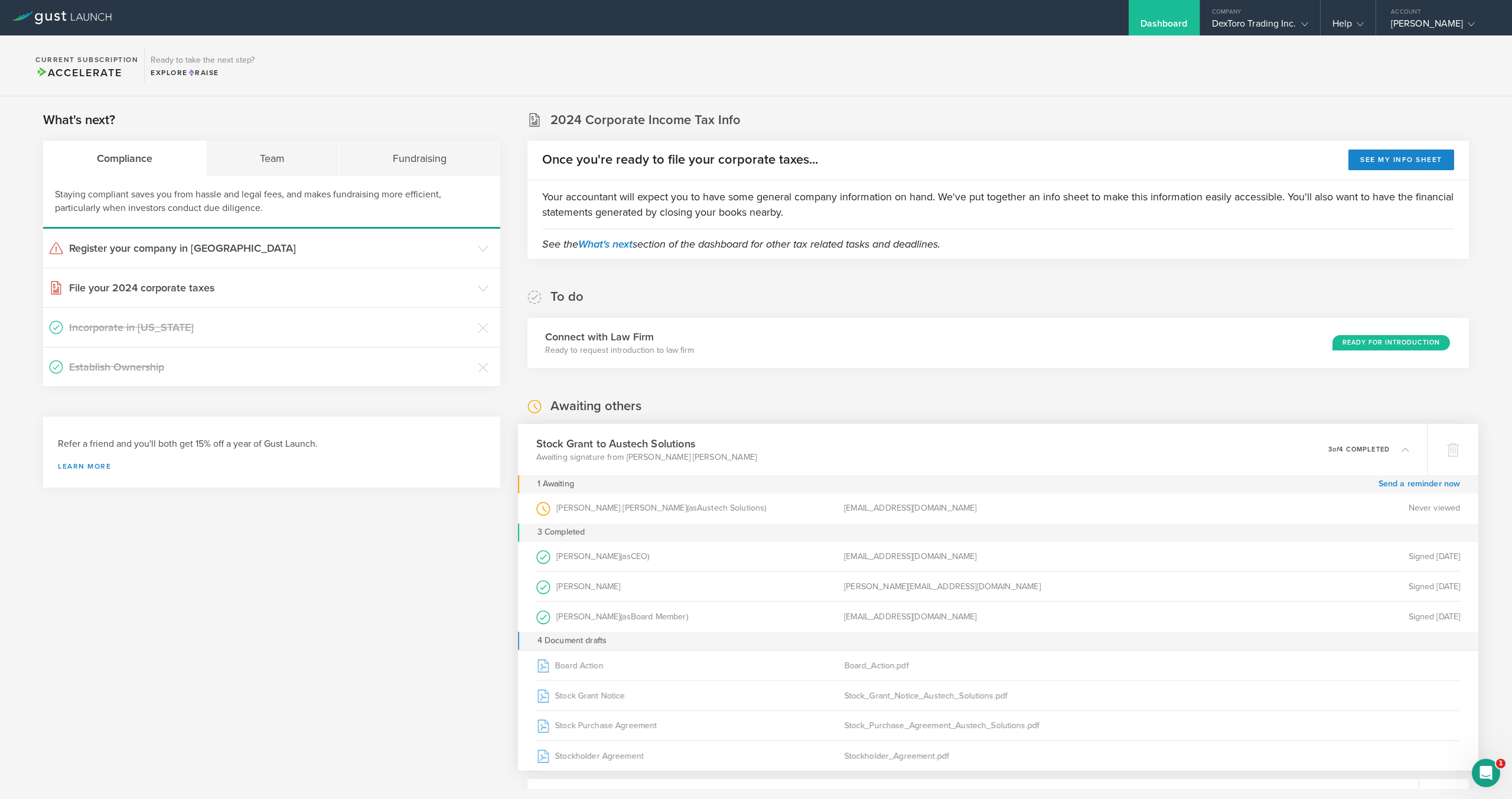
click at [973, 452] on div "Stock Grant to Austech Solutions Awaiting signature from Corey Mitchell Jackson…" at bounding box center [972, 449] width 910 height 51
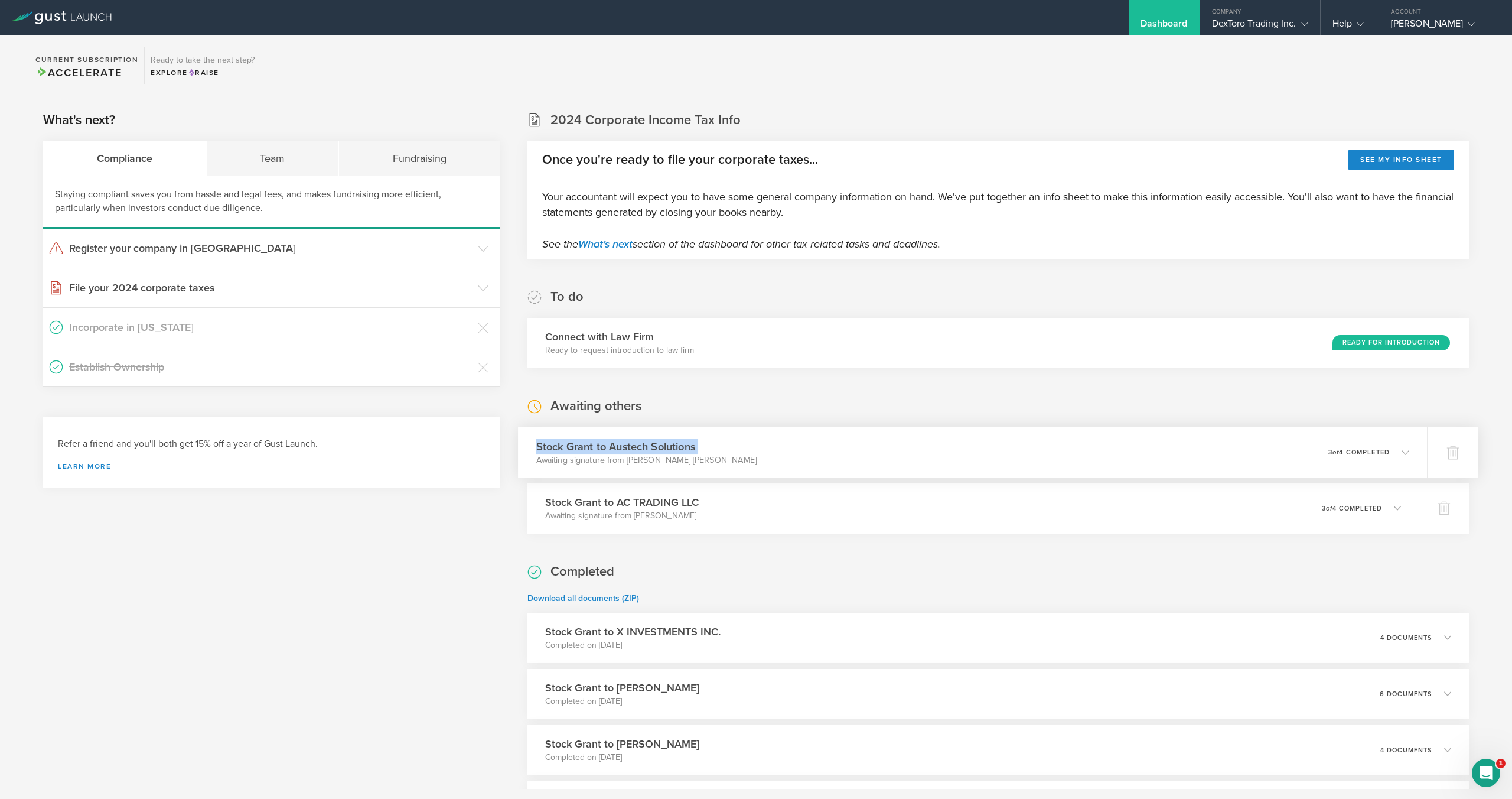
click at [973, 452] on div "Stock Grant to Austech Solutions Awaiting signature from Corey Mitchell Jackson…" at bounding box center [972, 452] width 910 height 51
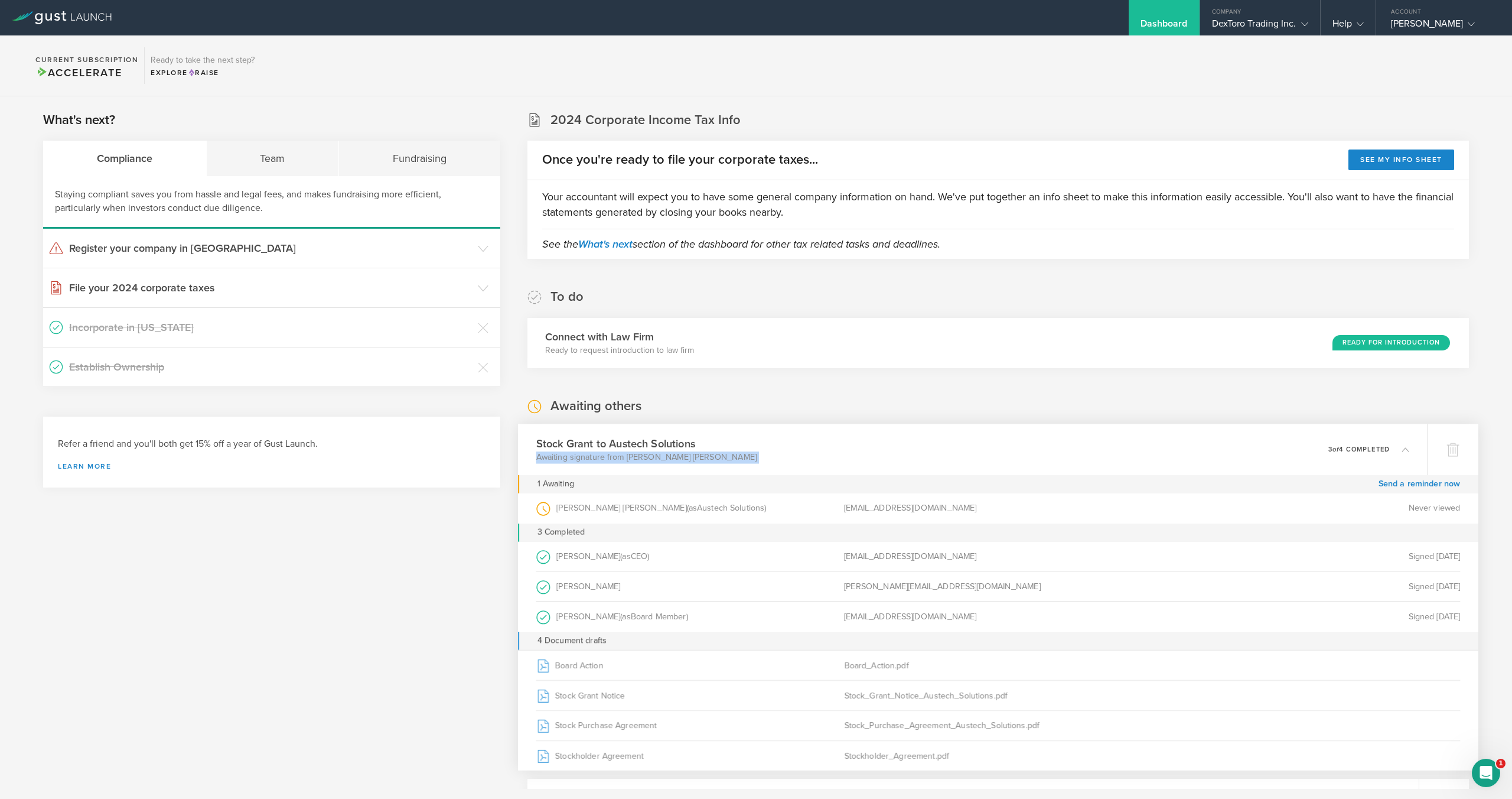
click at [973, 452] on div "Stock Grant to Austech Solutions Awaiting signature from Corey Mitchell Jackson…" at bounding box center [972, 449] width 910 height 51
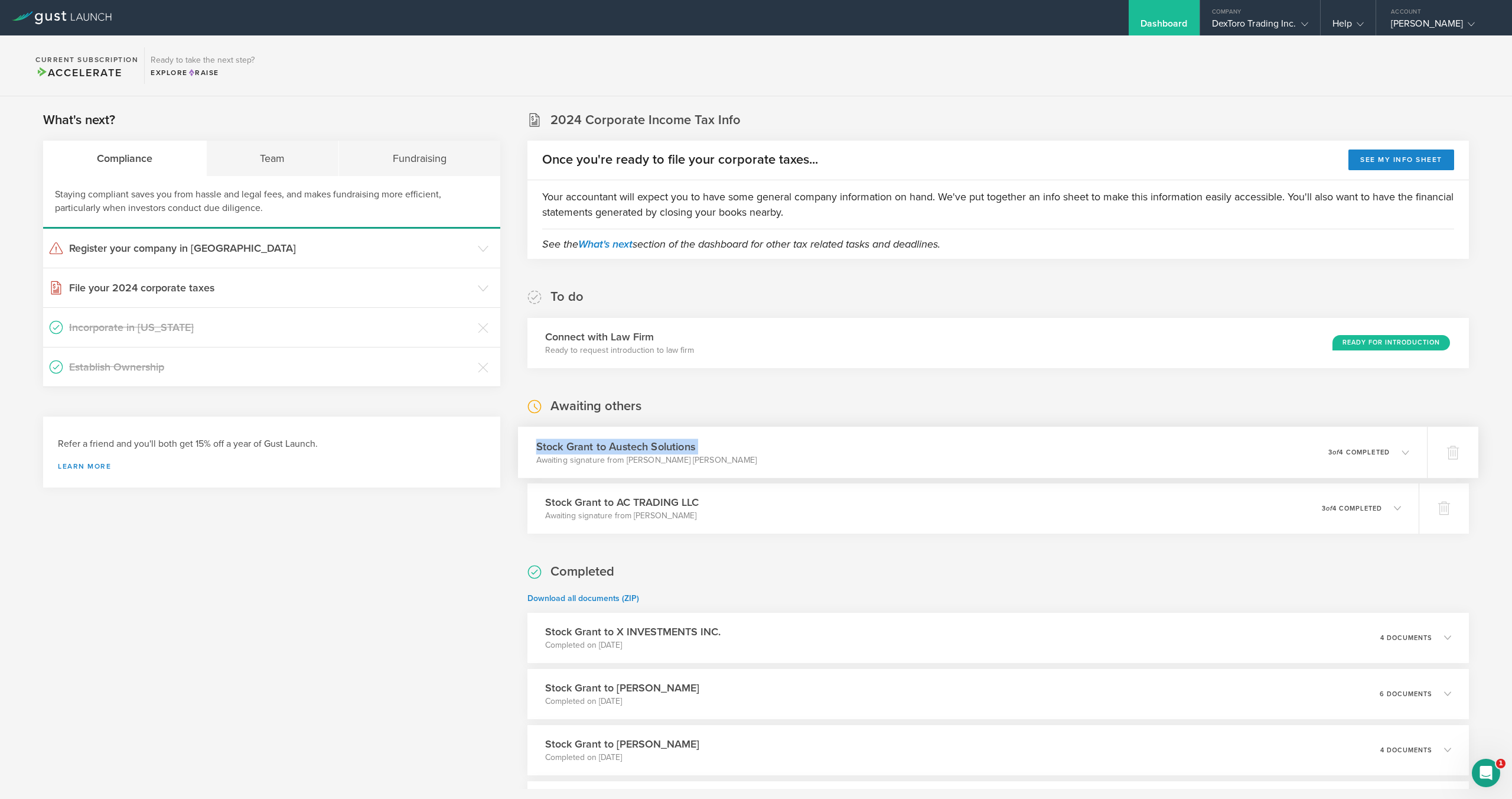
click at [973, 452] on div "Stock Grant to Austech Solutions Awaiting signature from Corey Mitchell Jackson…" at bounding box center [972, 452] width 910 height 51
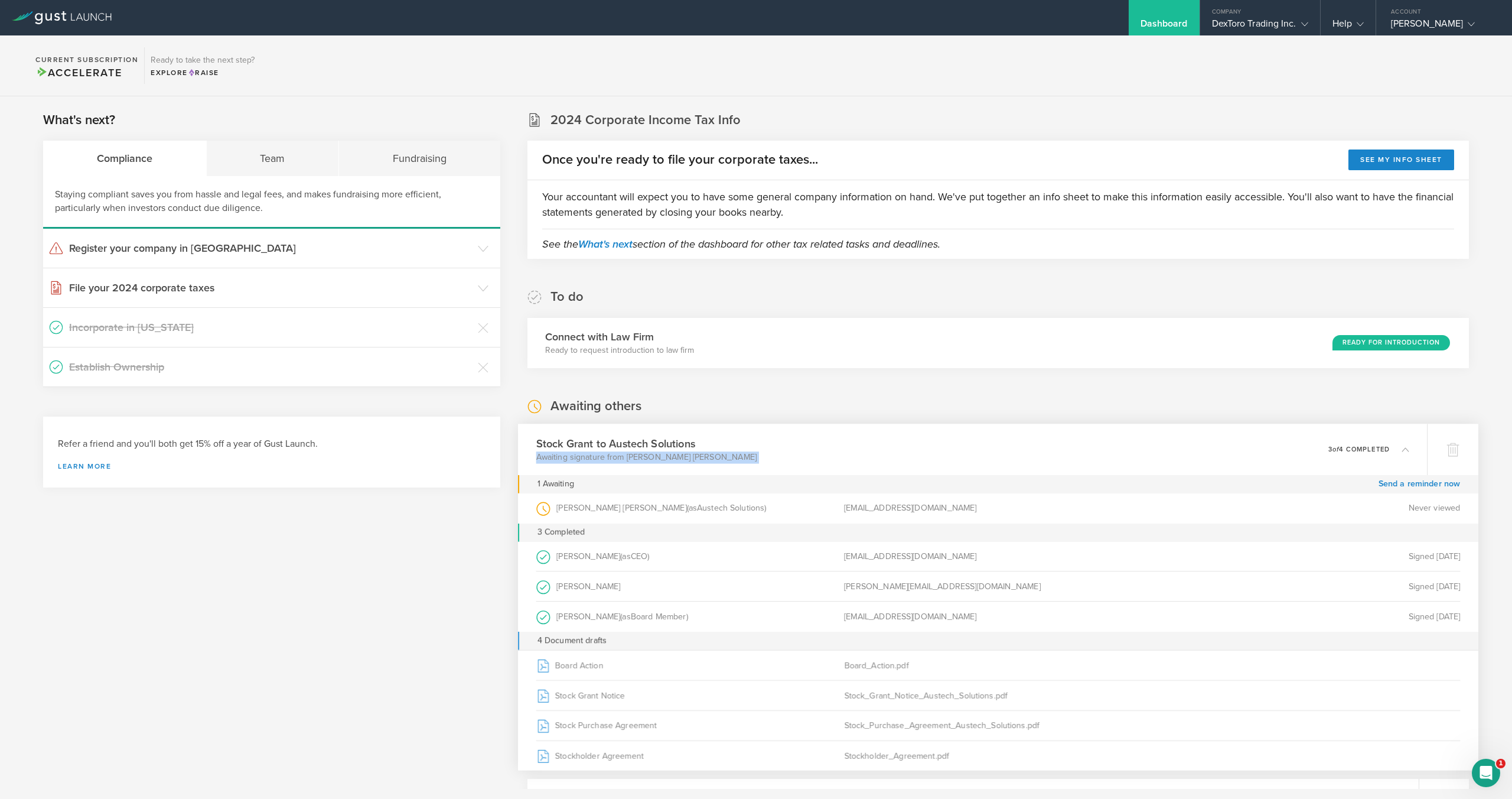
click at [973, 452] on div "Stock Grant to Austech Solutions Awaiting signature from Corey Mitchell Jackson…" at bounding box center [972, 449] width 910 height 51
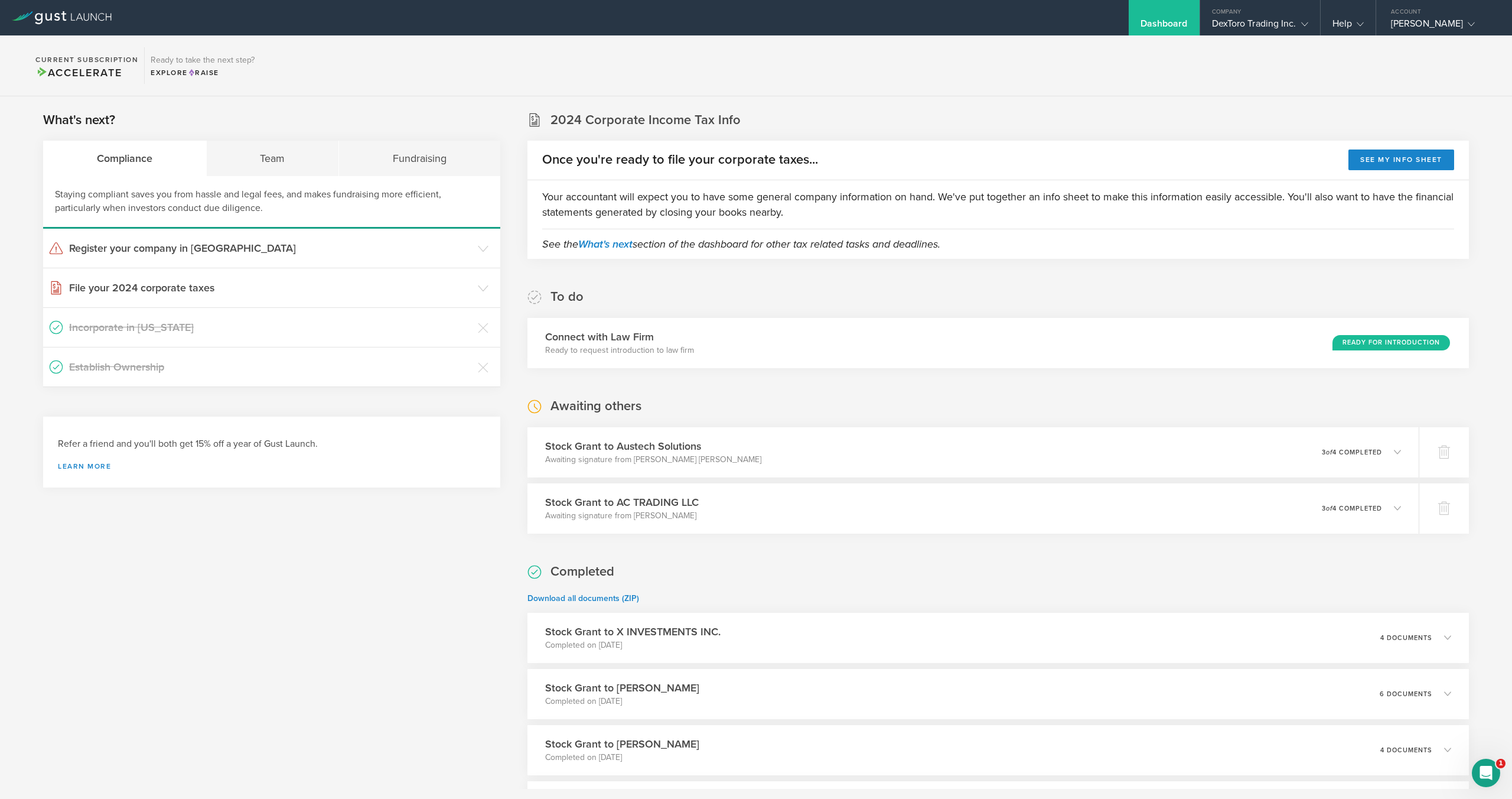
click at [976, 405] on div "Awaiting others Stock Grant to Austech Solutions Awaiting signature from Corey …" at bounding box center [998, 466] width 941 height 136
click at [974, 407] on div "Awaiting others Stock Grant to Austech Solutions Awaiting signature from Corey …" at bounding box center [998, 466] width 941 height 136
click at [1127, 458] on div "Stock Grant to Austech Solutions Awaiting signature from [PERSON_NAME] [PERSON_…" at bounding box center [972, 452] width 910 height 51
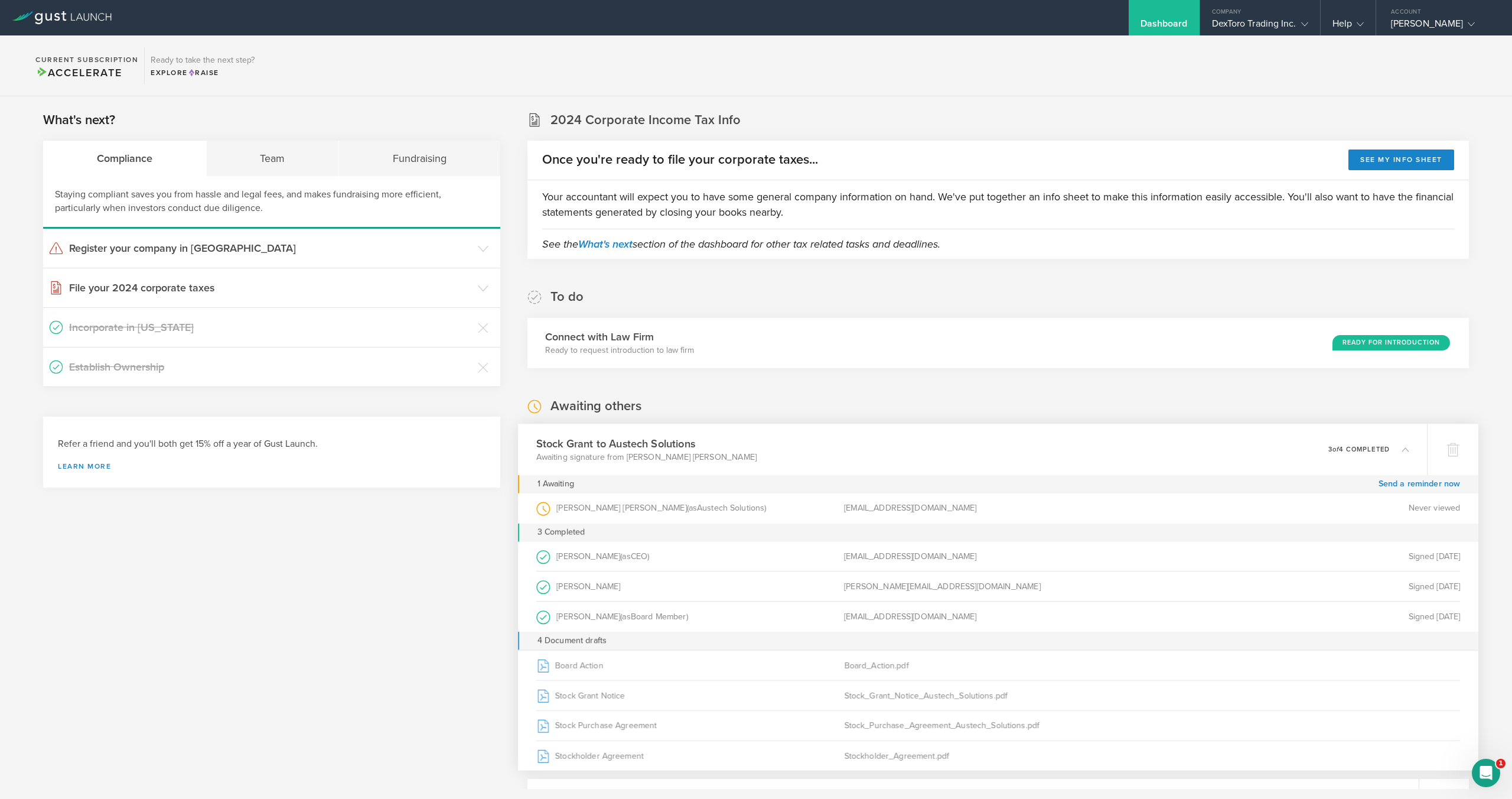
click at [1127, 458] on div "Stock Grant to Austech Solutions Awaiting signature from [PERSON_NAME] [PERSON_…" at bounding box center [972, 449] width 910 height 51
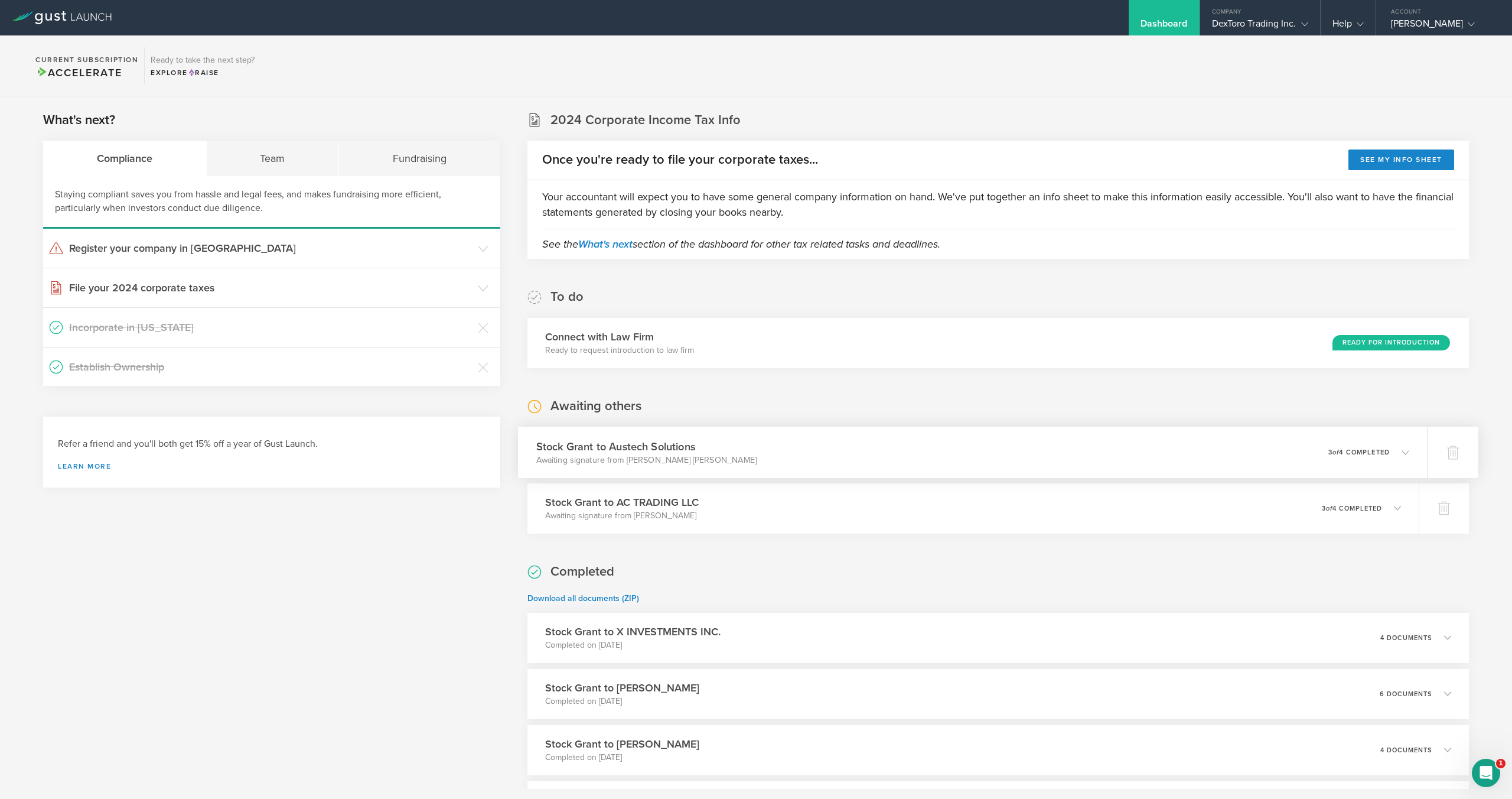
click at [1127, 458] on div "Stock Grant to Austech Solutions Awaiting signature from [PERSON_NAME] [PERSON_…" at bounding box center [972, 452] width 910 height 51
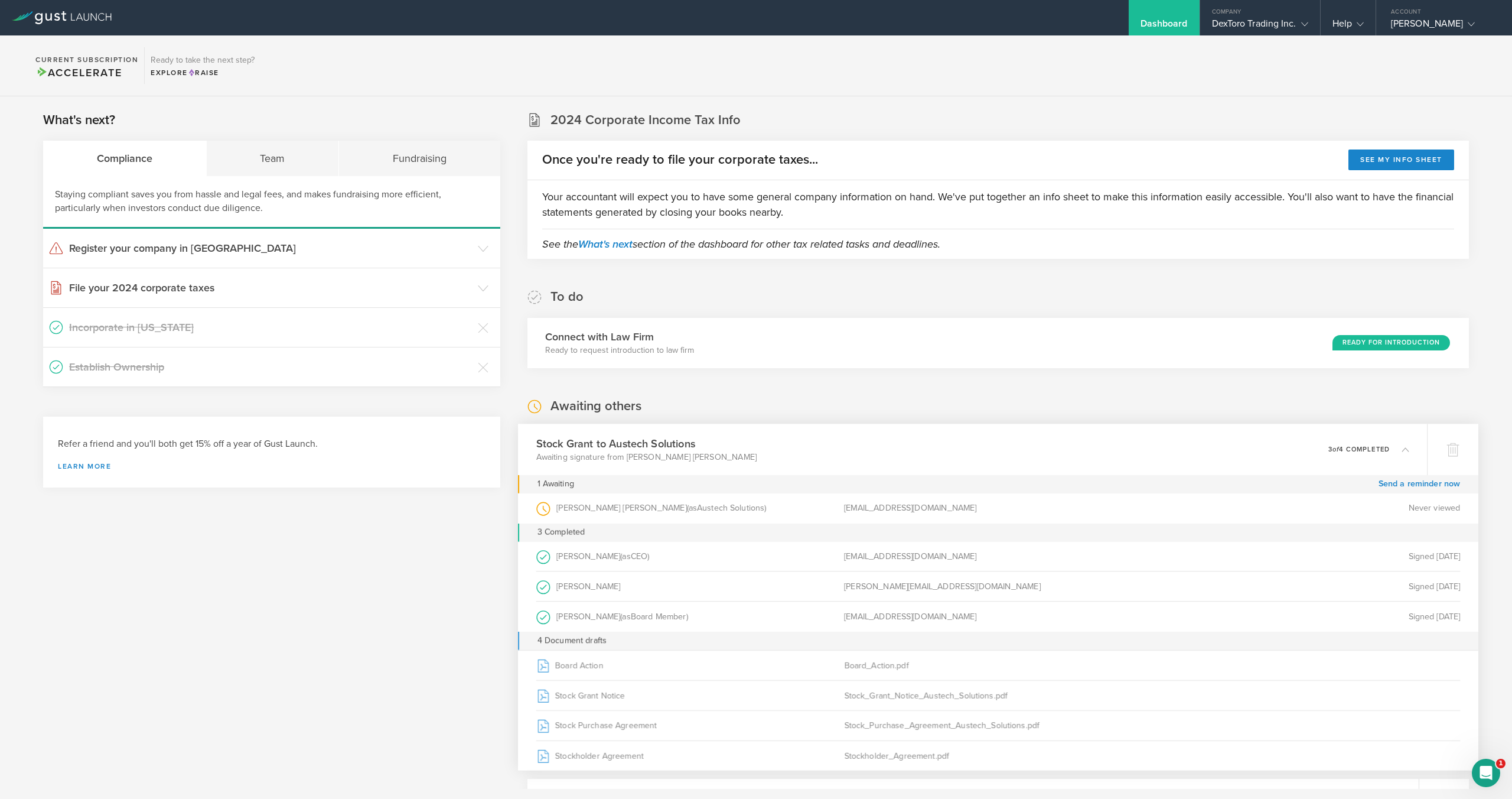
click at [1127, 458] on div "Stock Grant to Austech Solutions Awaiting signature from [PERSON_NAME] [PERSON_…" at bounding box center [972, 449] width 910 height 51
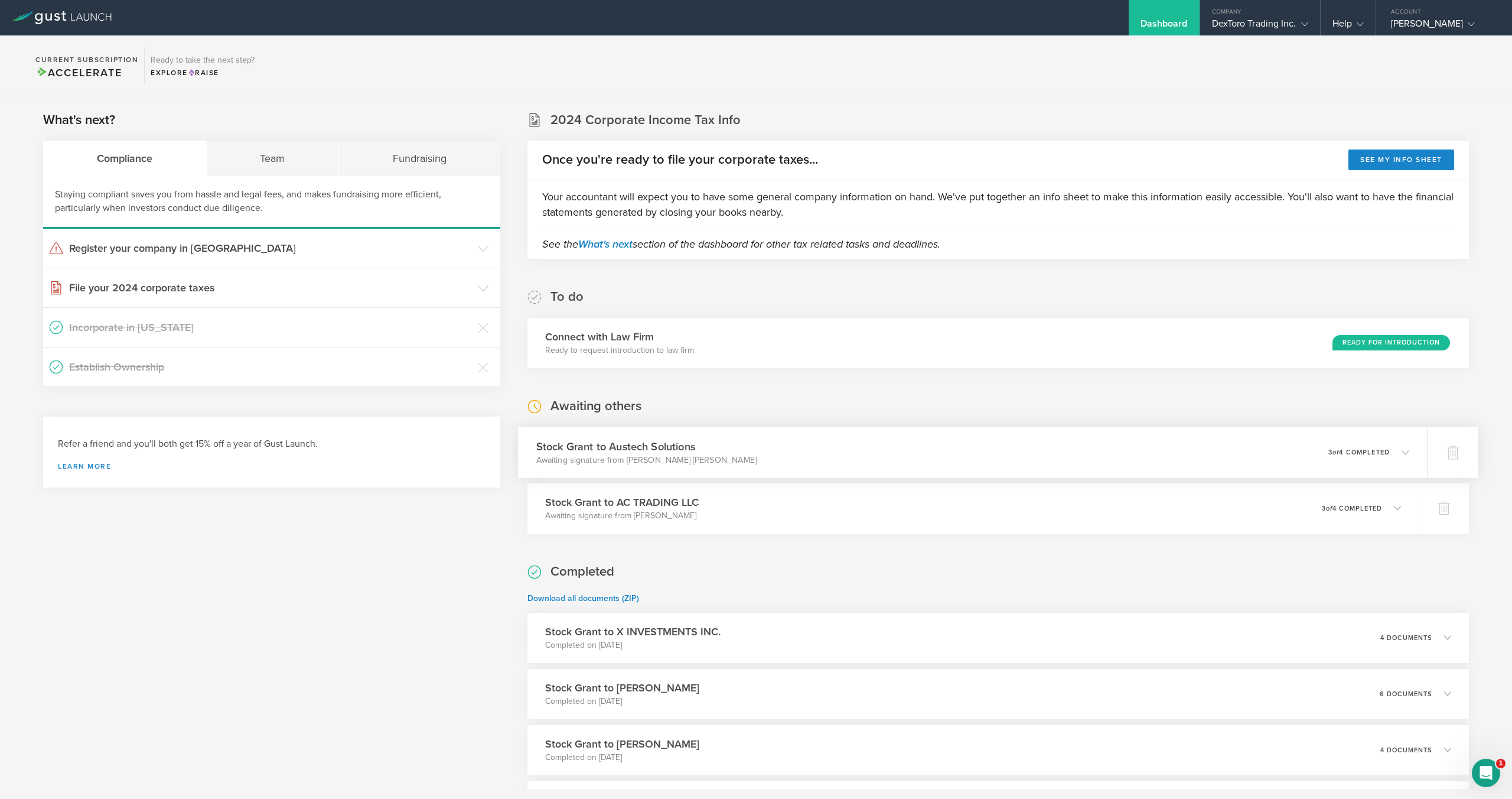
click at [1127, 458] on div "Stock Grant to Austech Solutions Awaiting signature from Corey Mitchell Jackson…" at bounding box center [972, 452] width 910 height 51
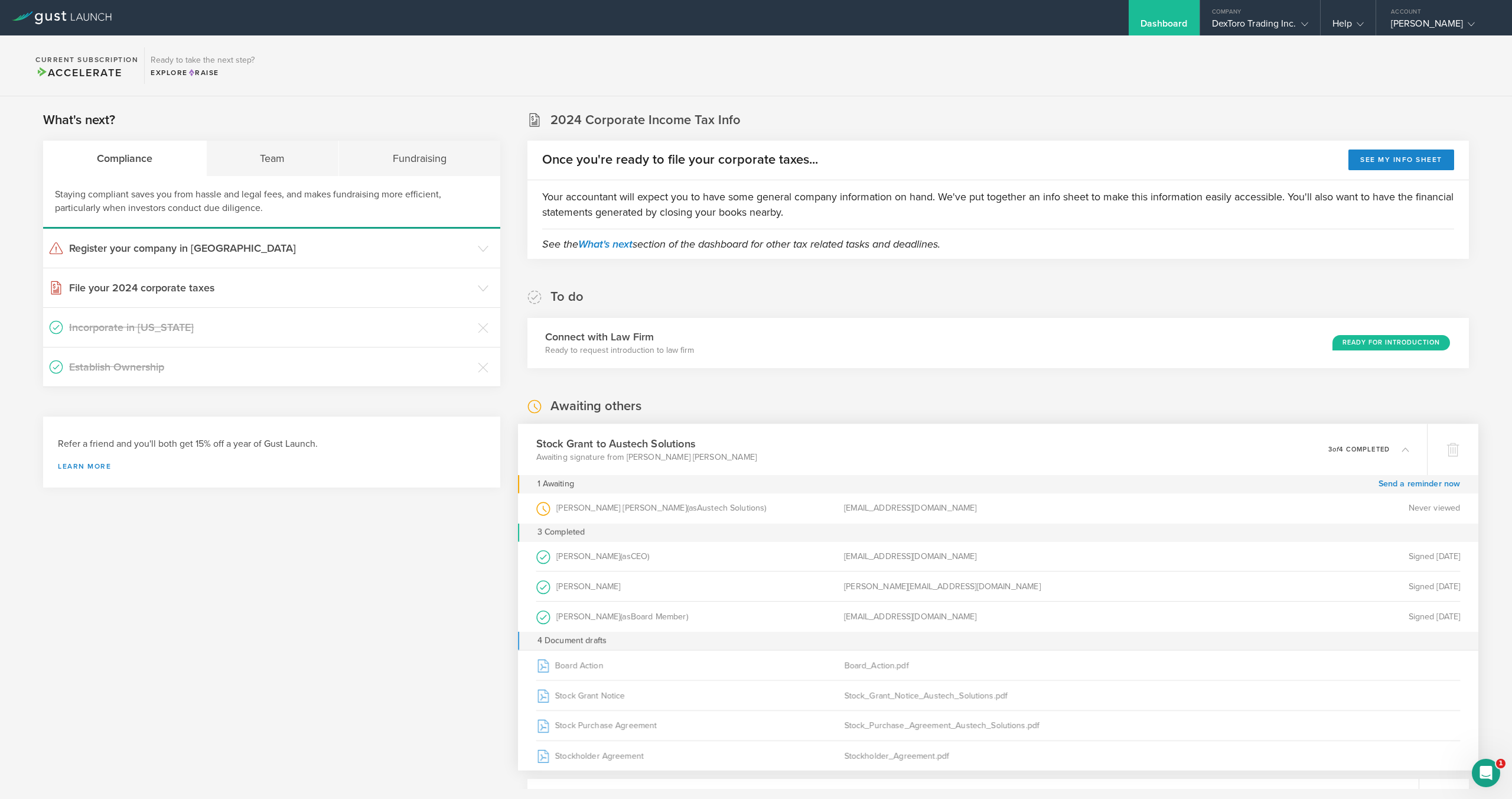
click at [1127, 458] on div "Stock Grant to Austech Solutions Awaiting signature from Corey Mitchell Jackson…" at bounding box center [972, 449] width 910 height 51
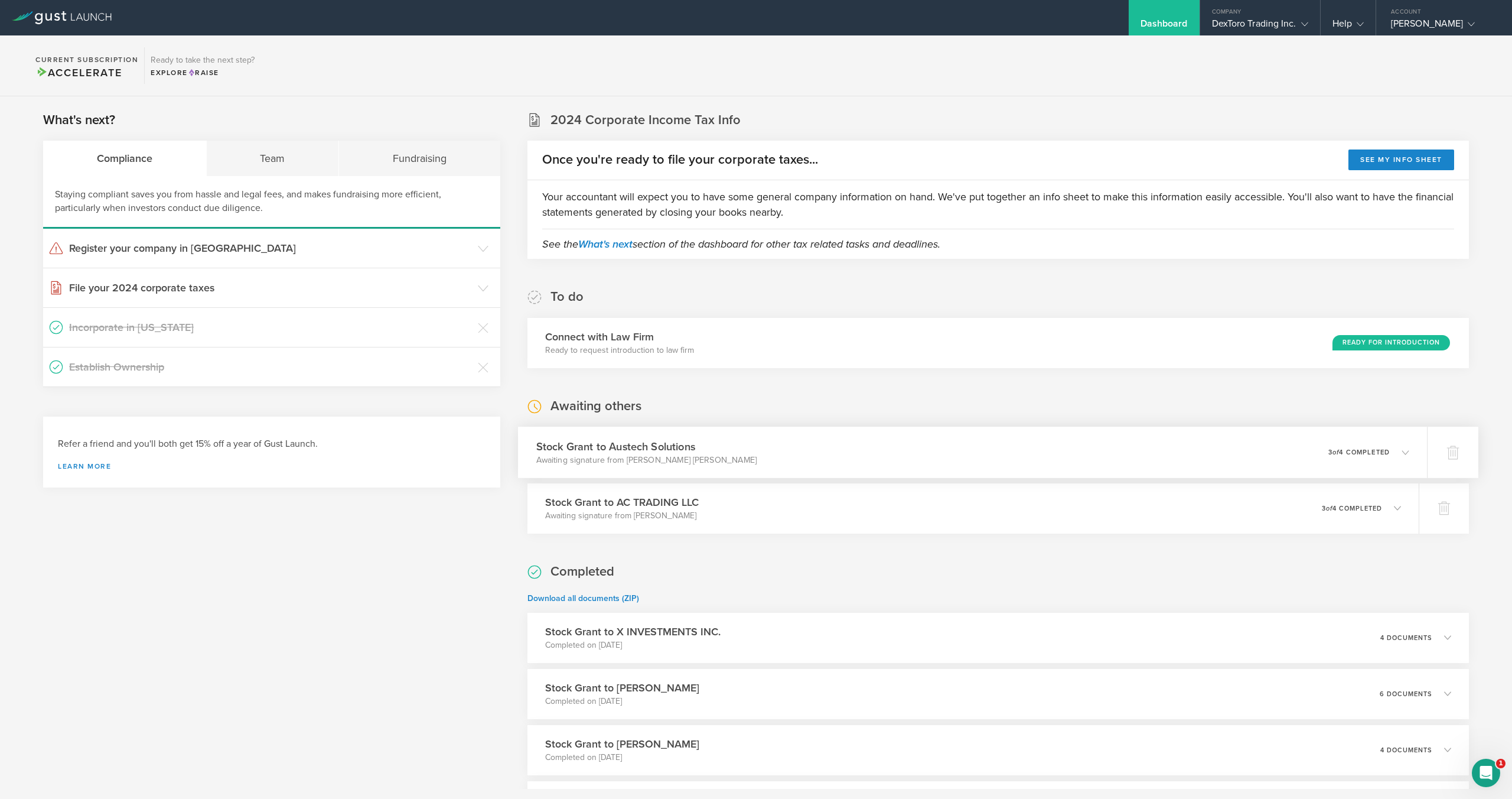
click at [1003, 449] on div "Stock Grant to Austech Solutions Awaiting signature from Corey Mitchell Jackson…" at bounding box center [972, 452] width 910 height 51
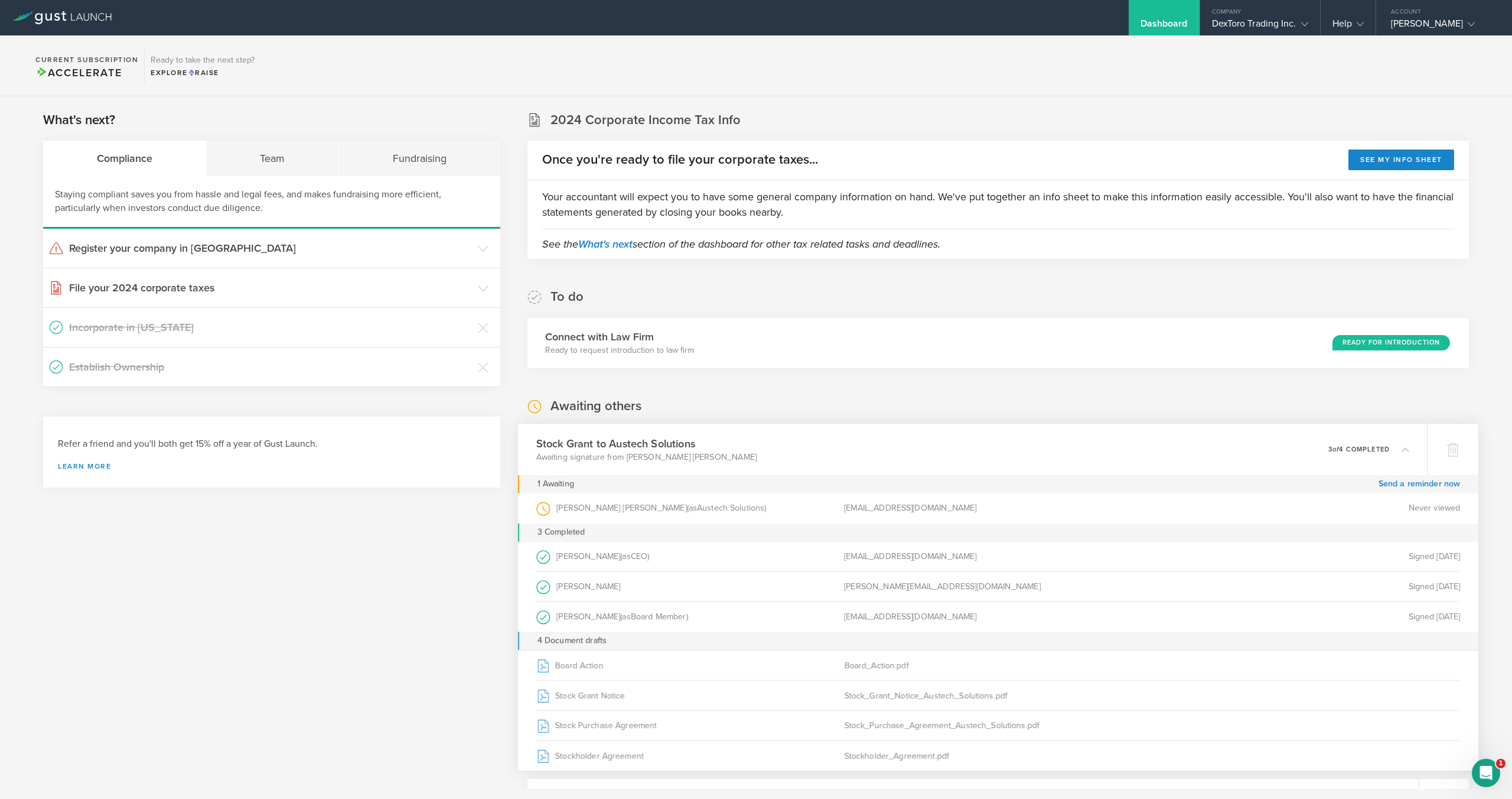
click at [1003, 449] on div "Stock Grant to Austech Solutions Awaiting signature from Corey Mitchell Jackson…" at bounding box center [972, 449] width 910 height 51
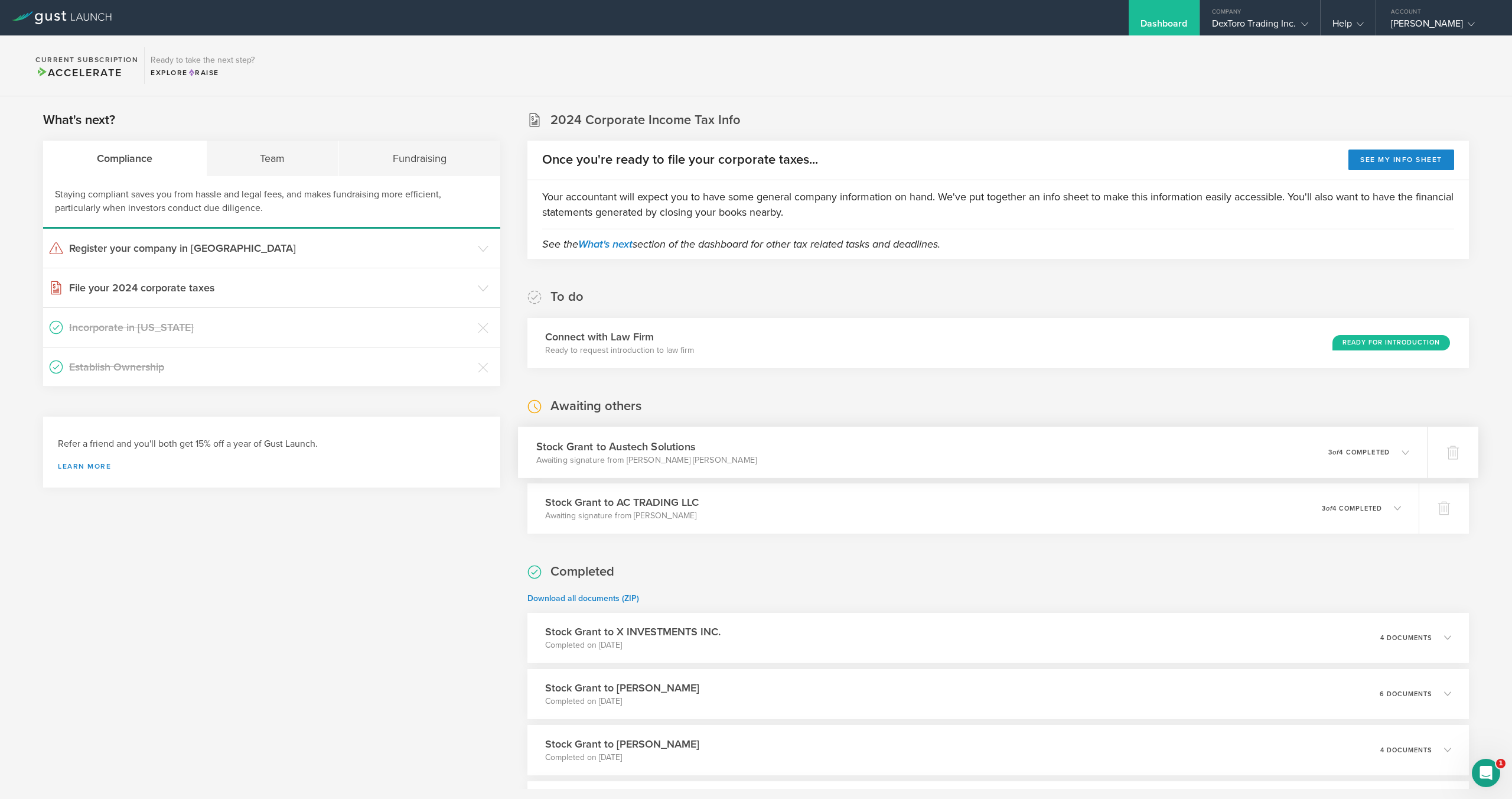
click at [1003, 449] on div "Stock Grant to Austech Solutions Awaiting signature from Corey Mitchell Jackson…" at bounding box center [972, 452] width 910 height 51
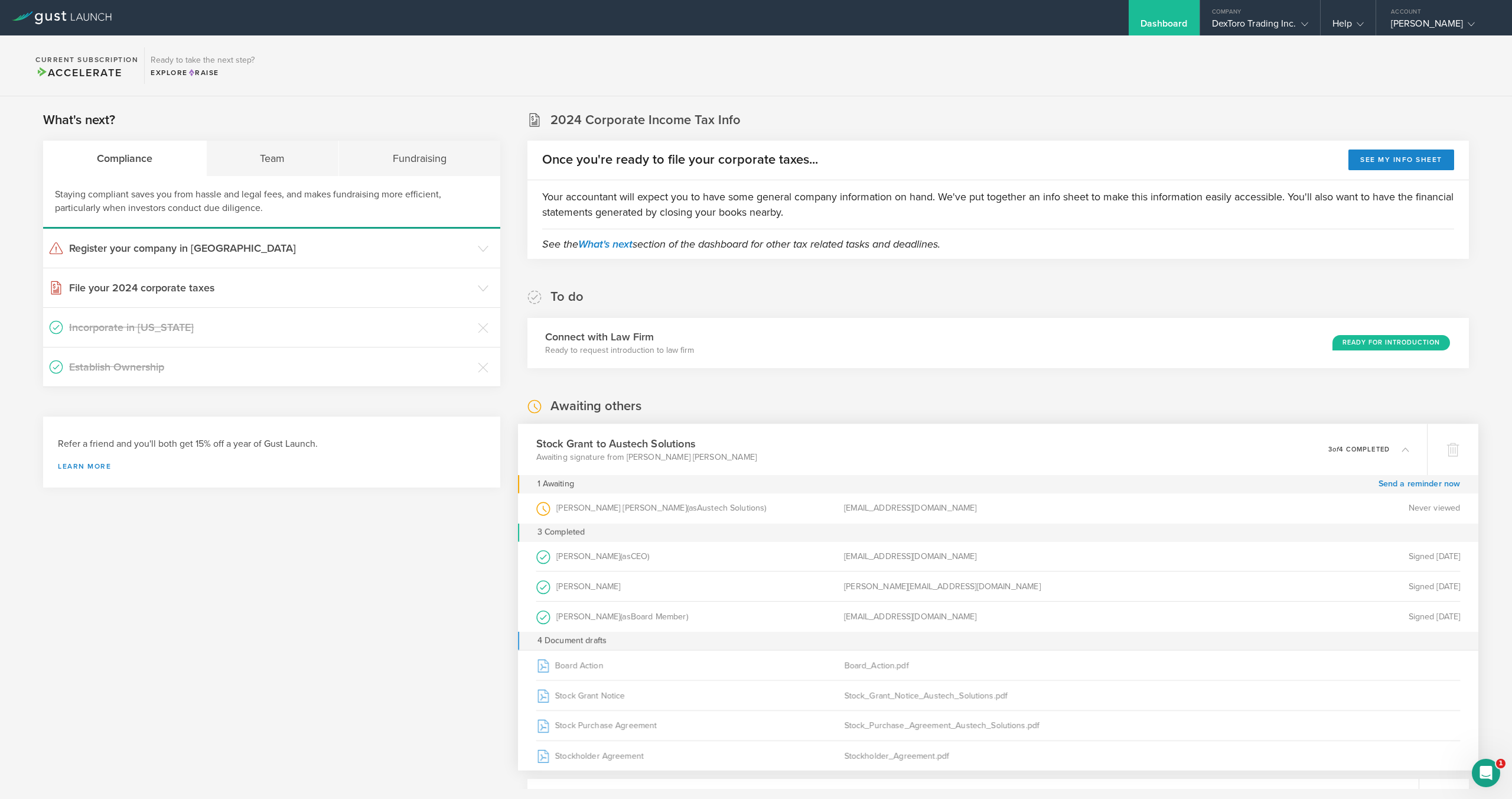
click at [1002, 450] on div "Stock Grant to Austech Solutions Awaiting signature from Corey Mitchell Jackson…" at bounding box center [972, 449] width 910 height 51
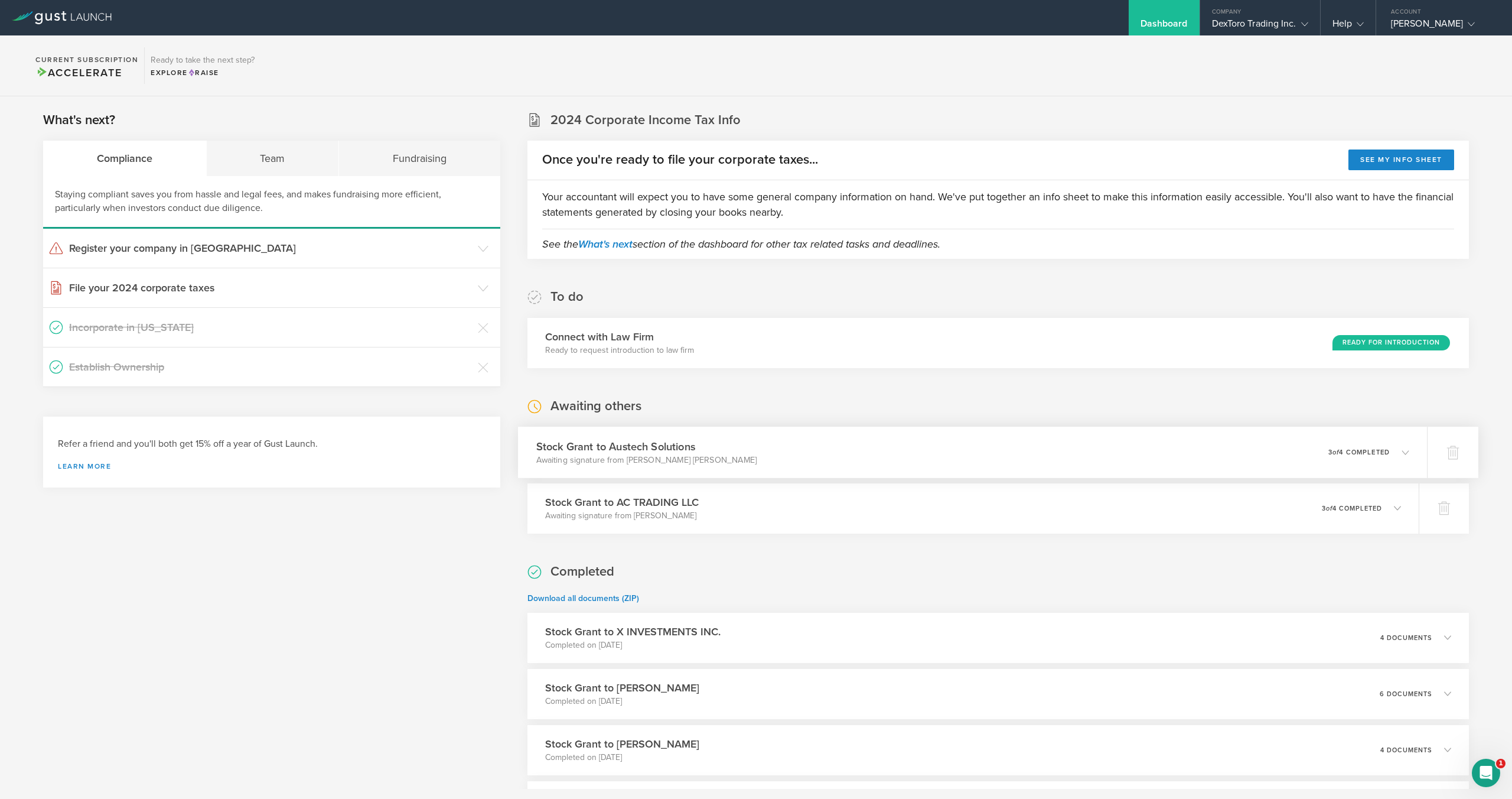
click at [997, 448] on div "Stock Grant to Austech Solutions Awaiting signature from Corey Mitchell Jackson…" at bounding box center [972, 452] width 910 height 51
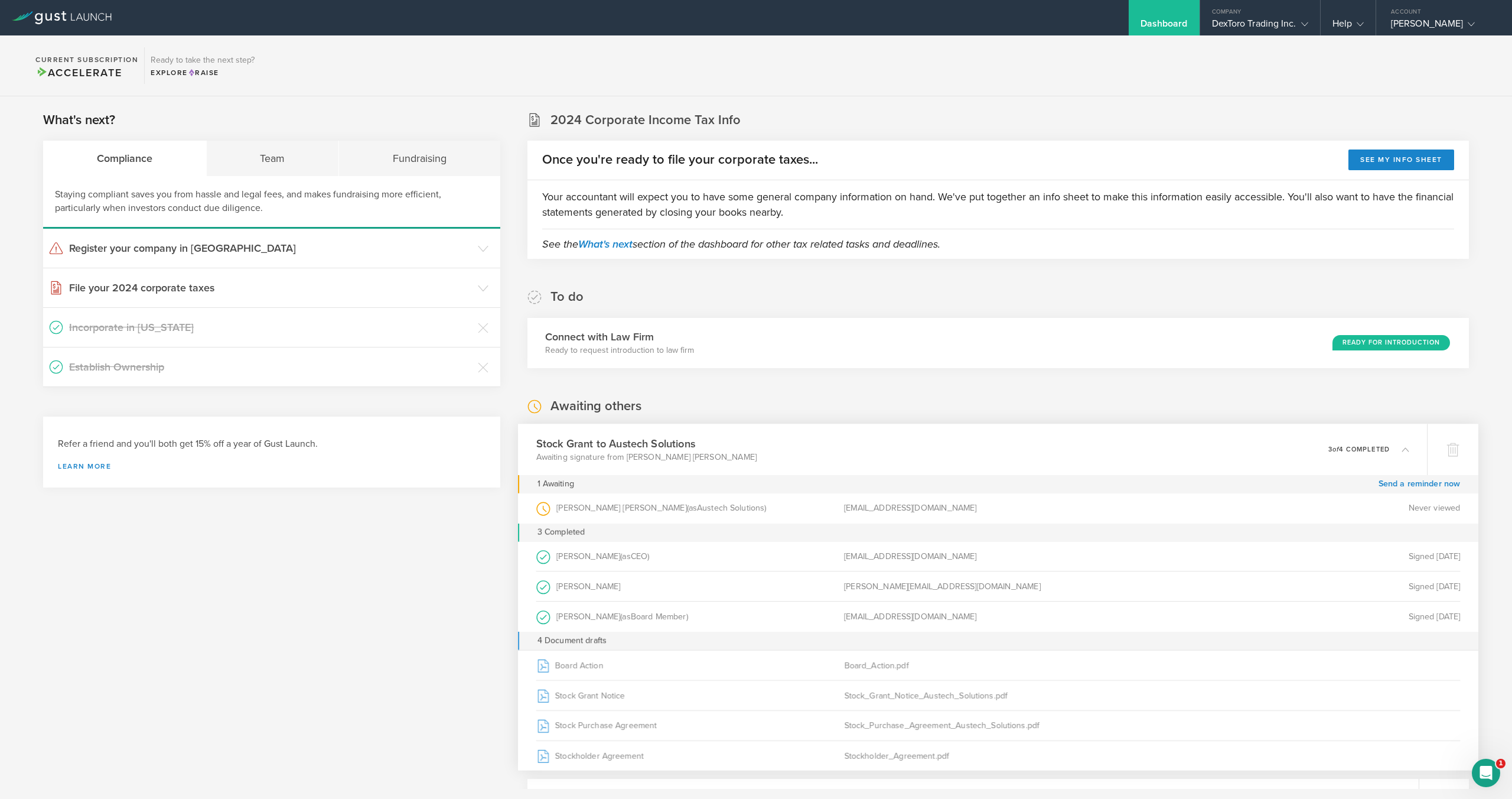
click at [996, 447] on div "Stock Grant to Austech Solutions Awaiting signature from Corey Mitchell Jackson…" at bounding box center [972, 449] width 910 height 51
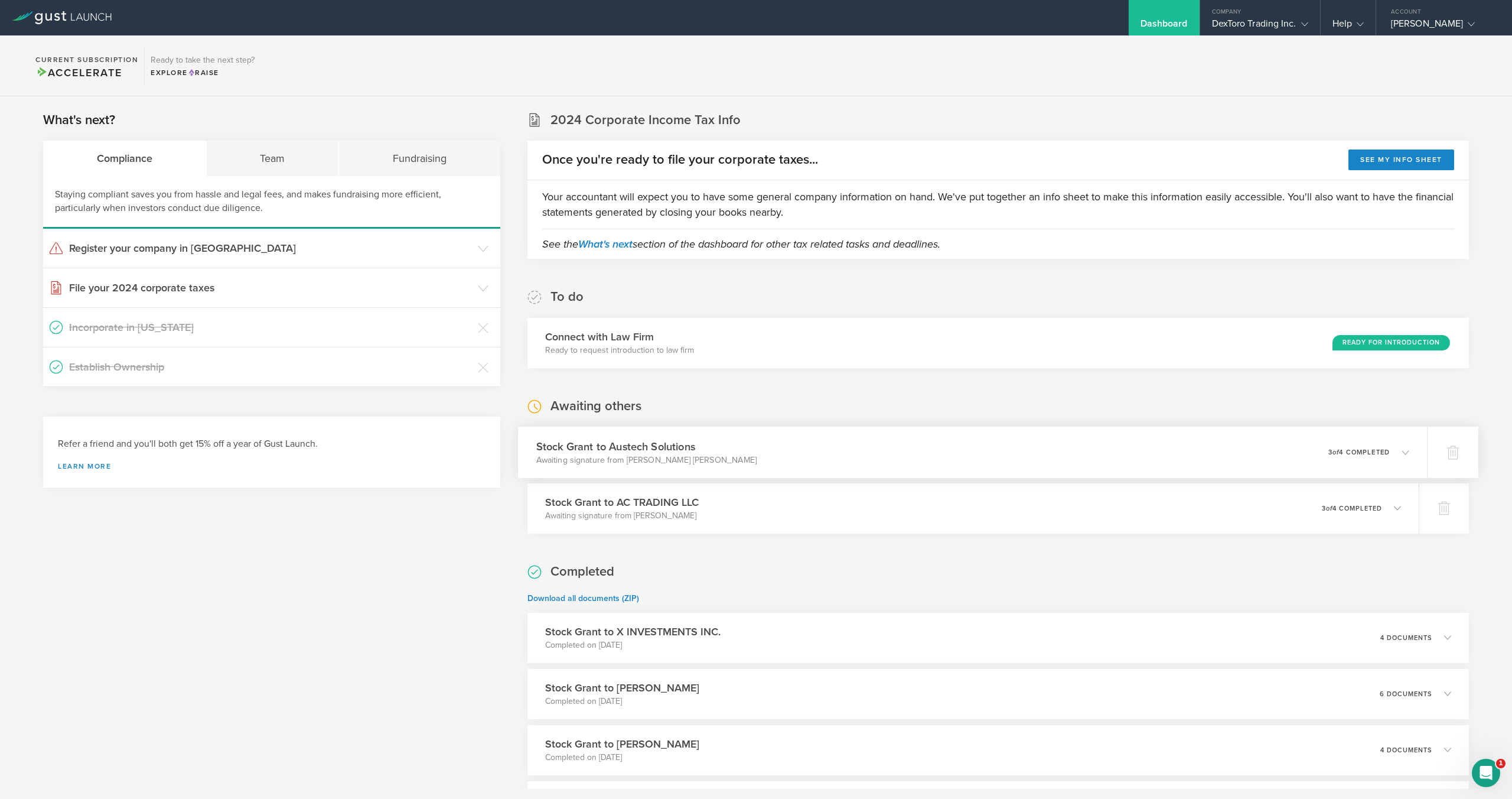
click at [996, 447] on div "Stock Grant to Austech Solutions Awaiting signature from Corey Mitchell Jackson…" at bounding box center [972, 452] width 910 height 51
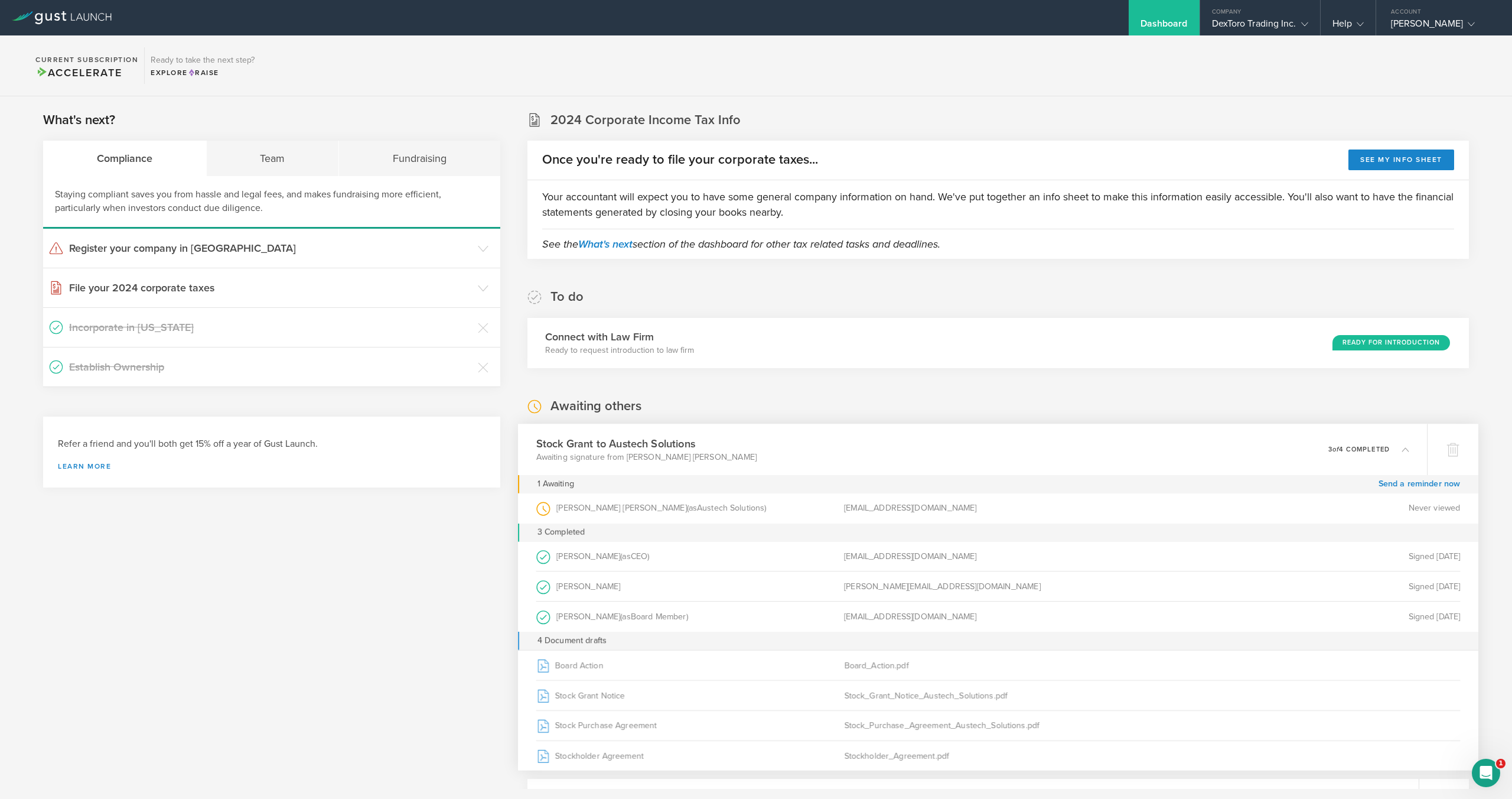
click at [985, 442] on div "Stock Grant to Austech Solutions Awaiting signature from Corey Mitchell Jackson…" at bounding box center [972, 449] width 910 height 51
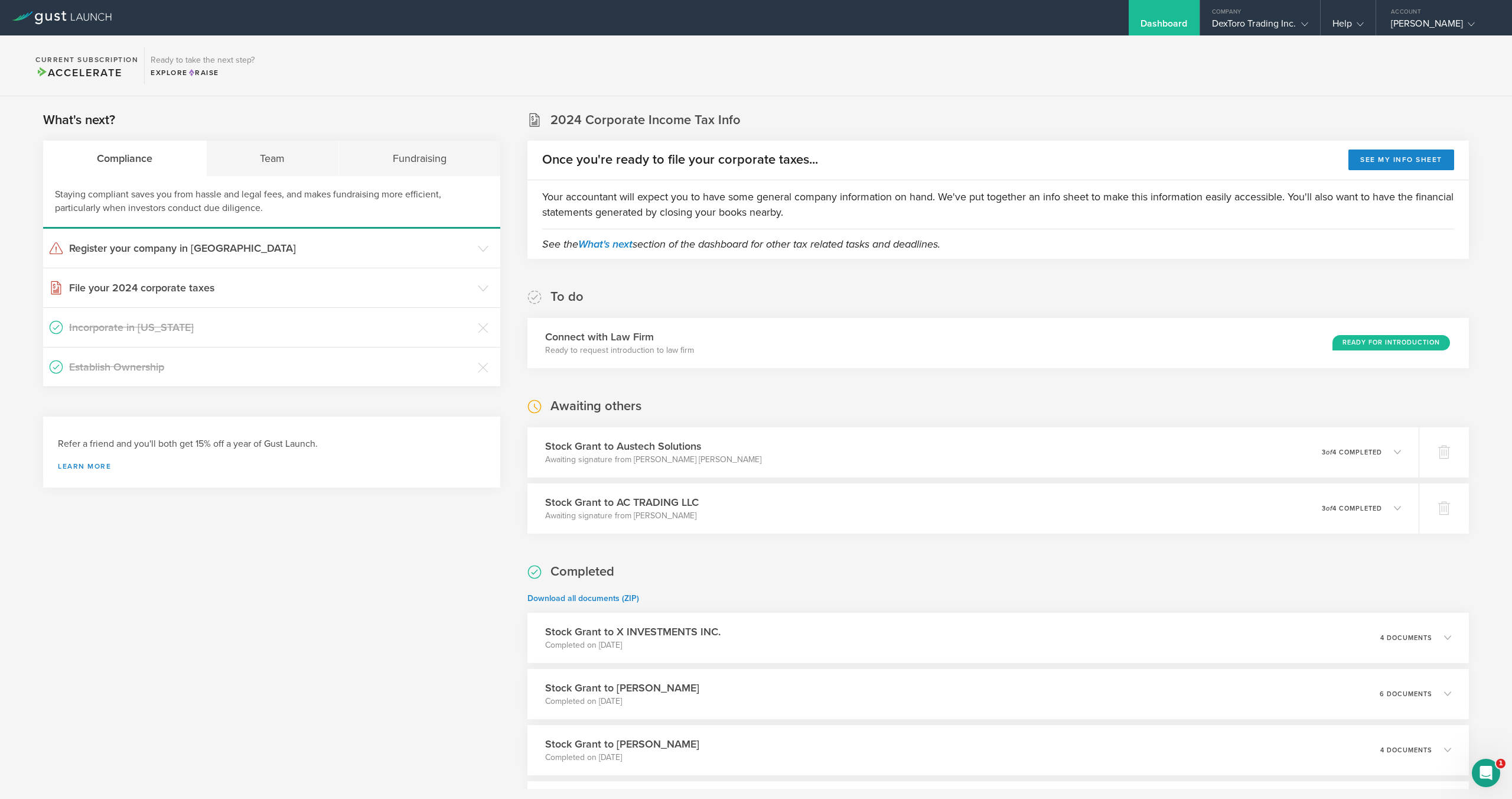
click at [958, 400] on div "Awaiting others Stock Grant to Austech Solutions Awaiting signature from Corey …" at bounding box center [998, 466] width 941 height 136
click at [925, 444] on div "Stock Grant to Austech Solutions Awaiting signature from Corey Mitchell Jackson…" at bounding box center [972, 452] width 910 height 51
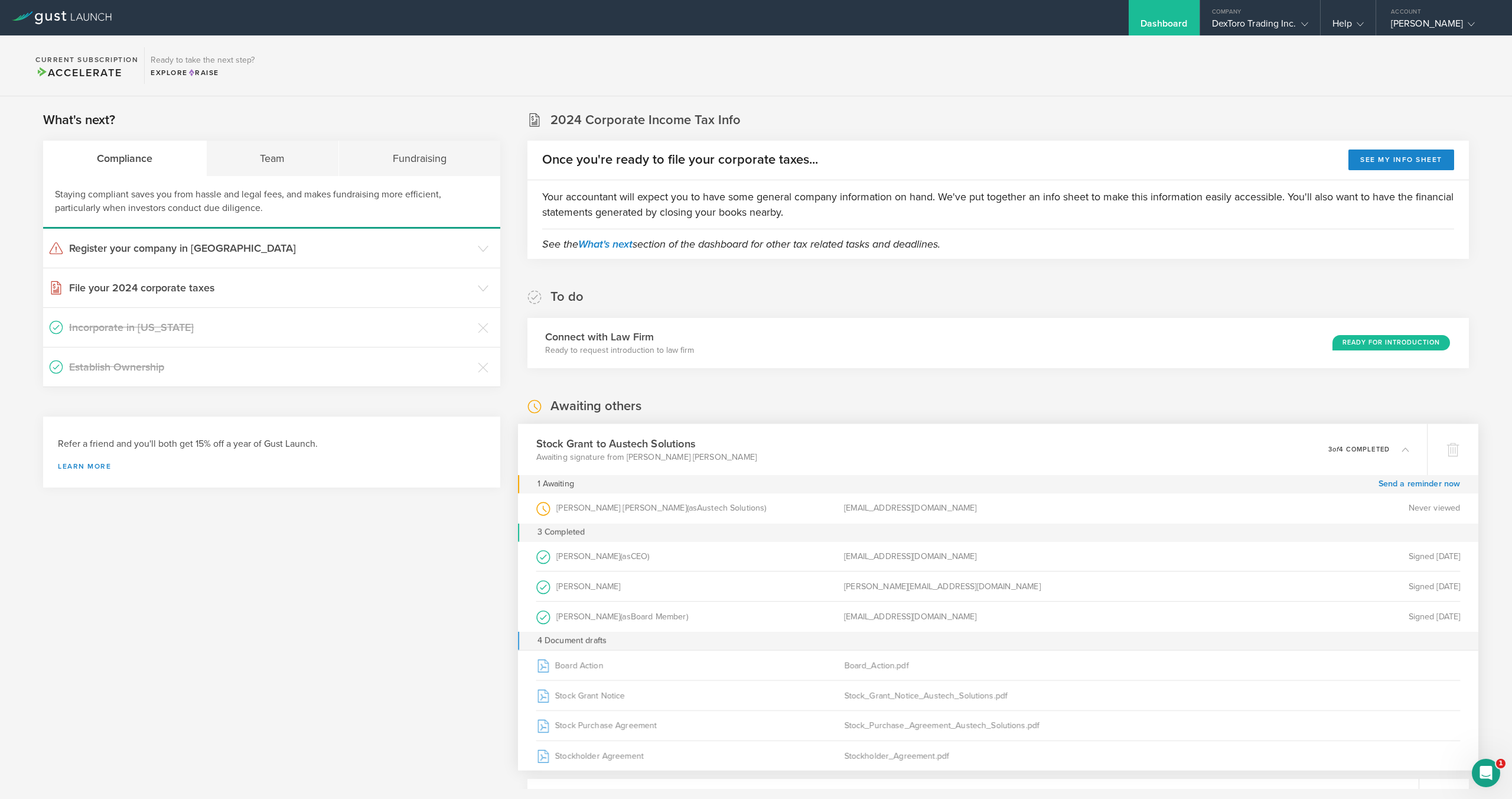
click at [925, 447] on div "Stock Grant to Austech Solutions Awaiting signature from Corey Mitchell Jackson…" at bounding box center [972, 449] width 910 height 51
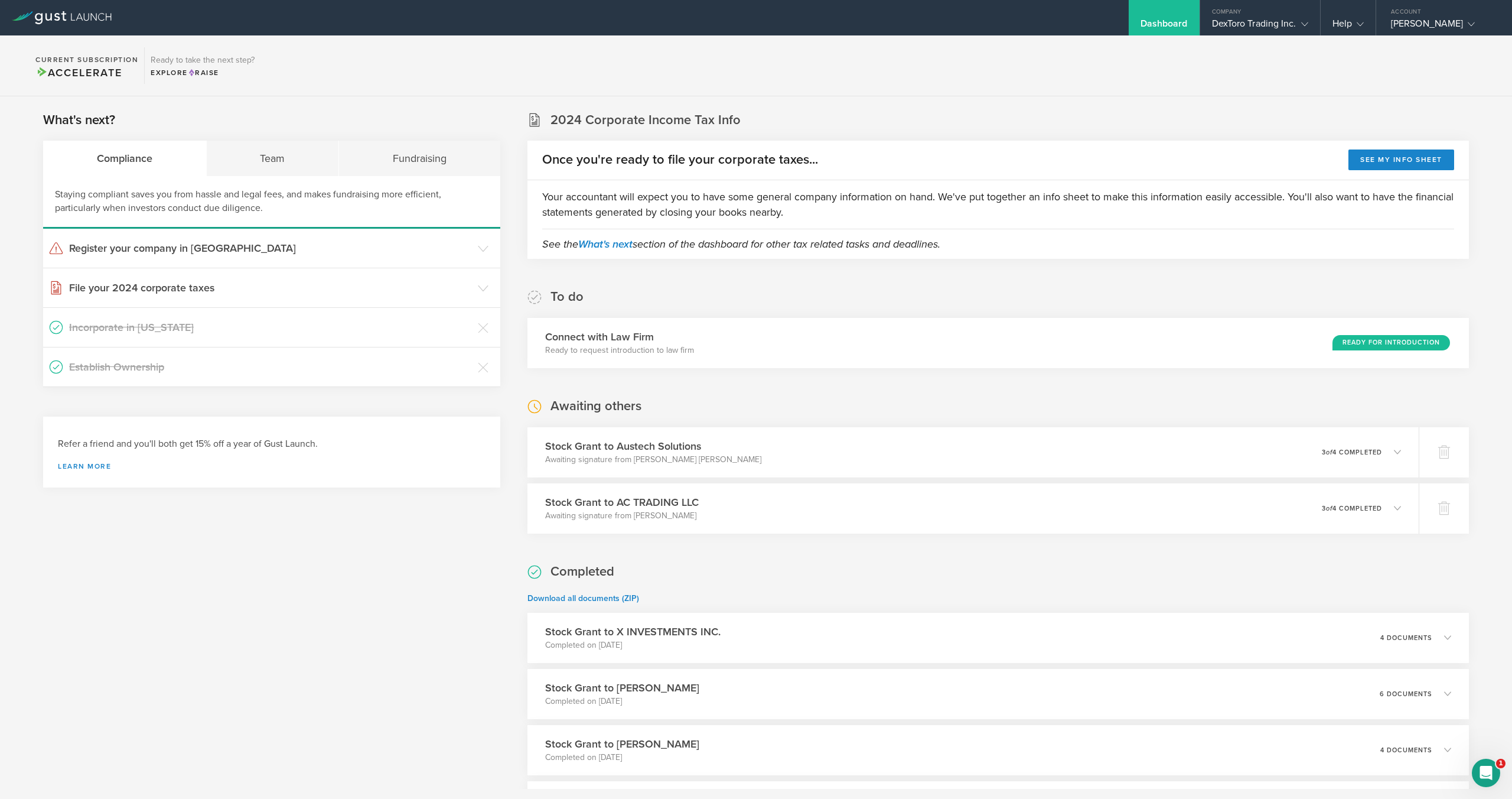
click at [920, 407] on div "Awaiting others Stock Grant to Austech Solutions Awaiting signature from Corey …" at bounding box center [998, 466] width 941 height 136
click at [923, 453] on div "Stock Grant to Austech Solutions Awaiting signature from Corey Mitchell Jackson…" at bounding box center [972, 452] width 910 height 51
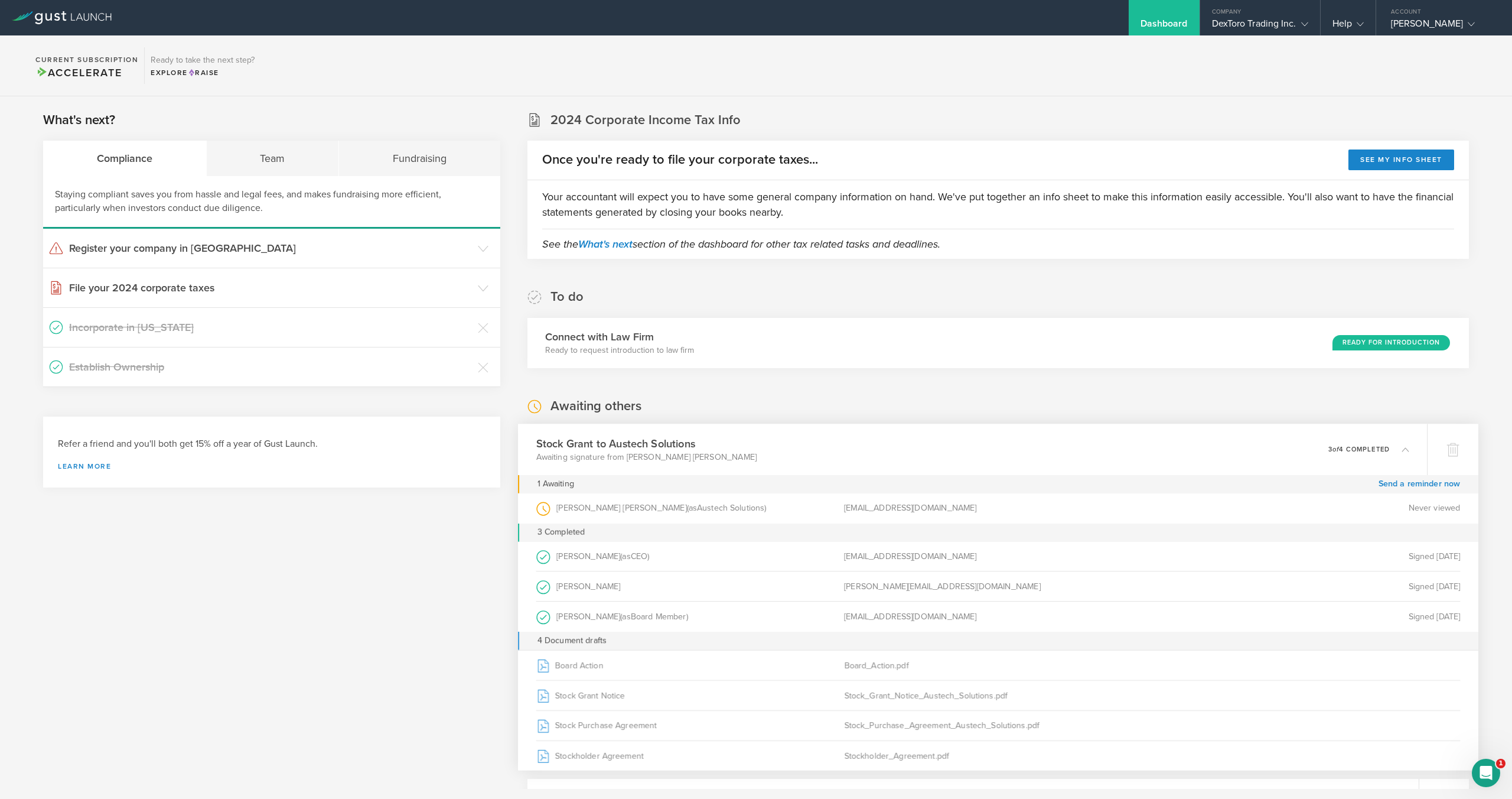
click at [923, 452] on div "Stock Grant to Austech Solutions Awaiting signature from Corey Mitchell Jackson…" at bounding box center [972, 449] width 910 height 51
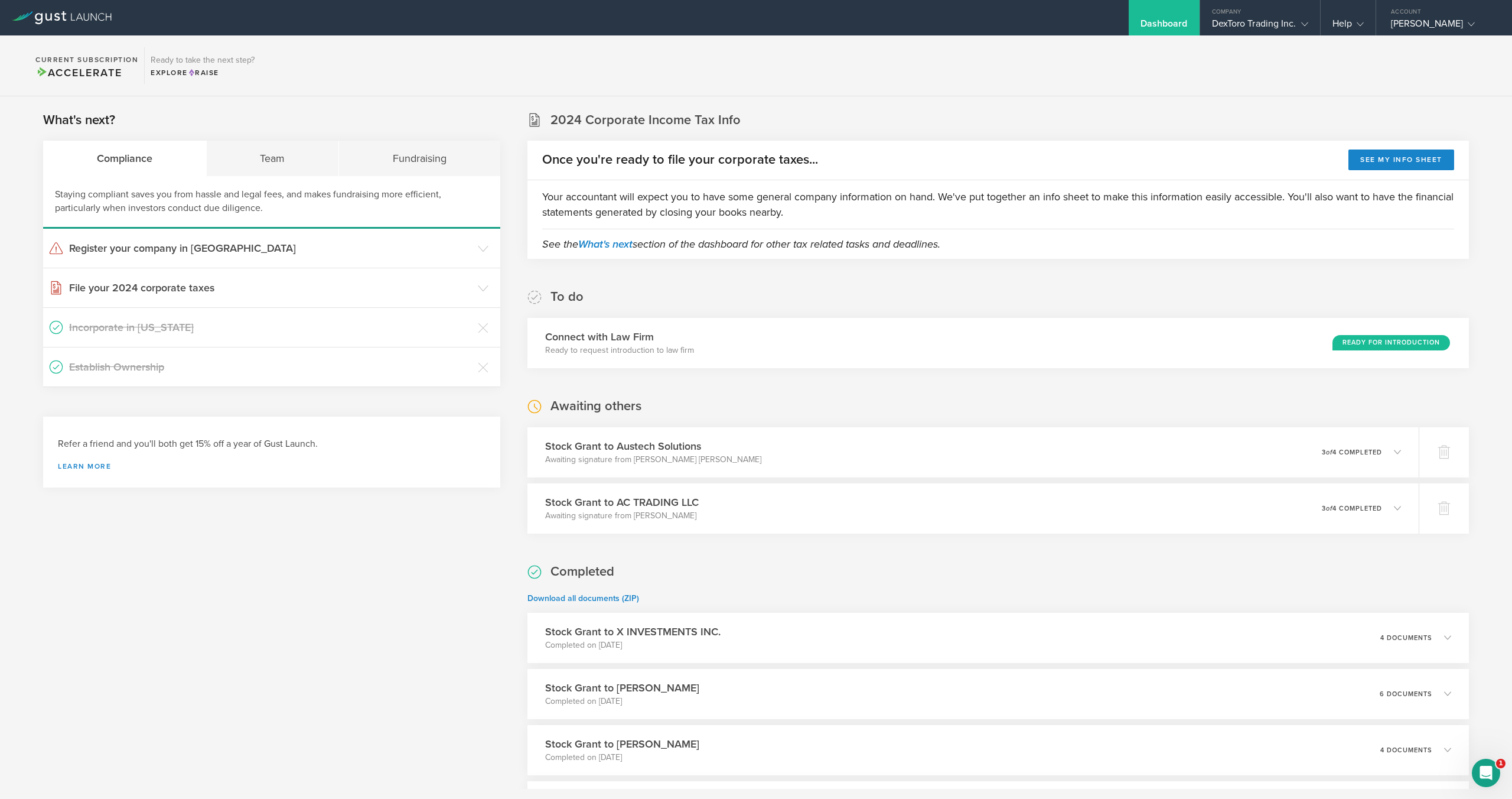
click at [921, 445] on div "Stock Grant to Austech Solutions Awaiting signature from Corey Mitchell Jackson…" at bounding box center [972, 452] width 910 height 51
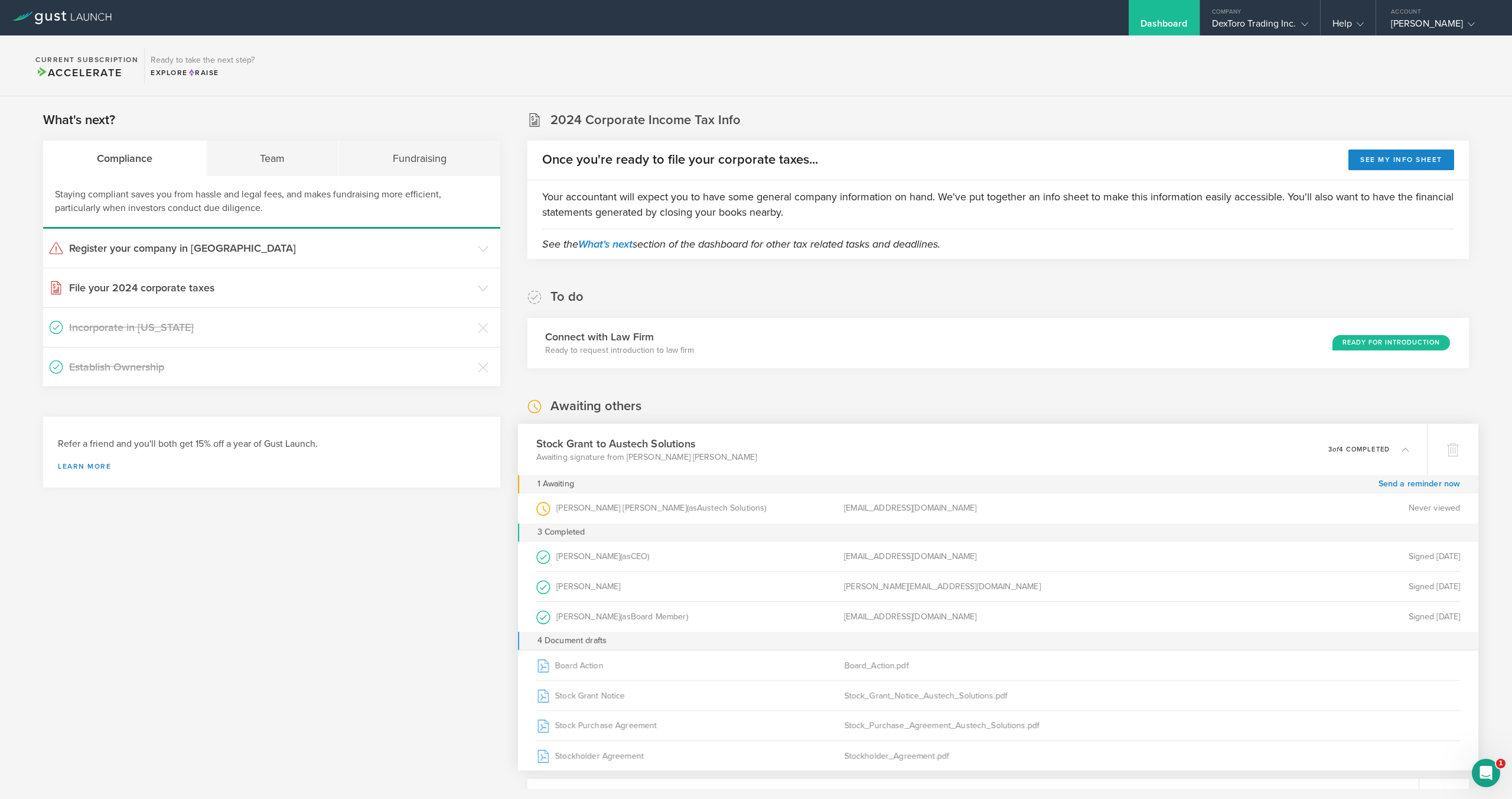
click at [920, 445] on div "Stock Grant to Austech Solutions Awaiting signature from Corey Mitchell Jackson…" at bounding box center [972, 449] width 910 height 51
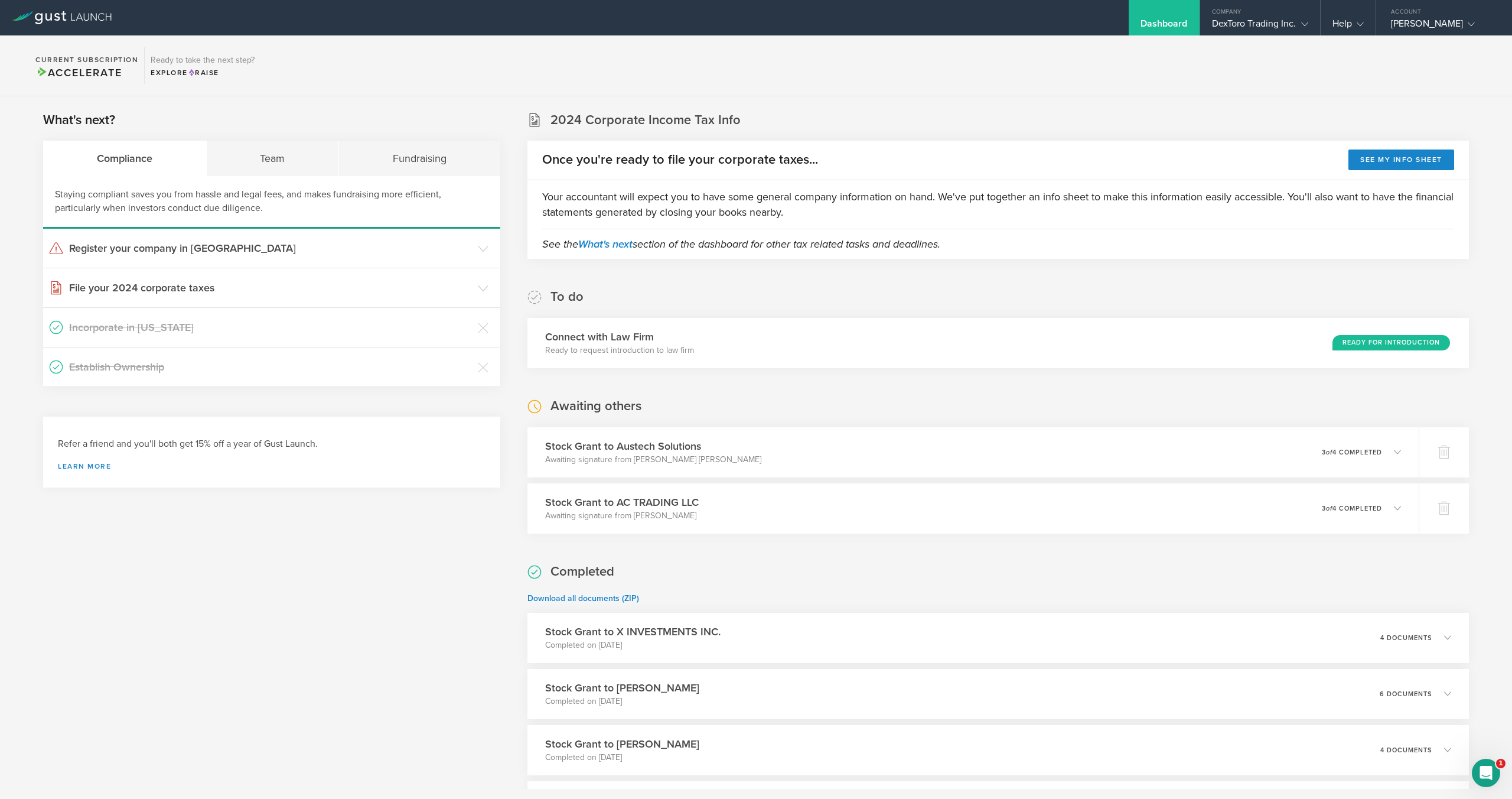
drag, startPoint x: 919, startPoint y: 400, endPoint x: 928, endPoint y: 454, distance: 54.7
click at [920, 401] on div "Awaiting others Stock Grant to Austech Solutions Awaiting signature from Corey …" at bounding box center [998, 466] width 941 height 136
click at [928, 454] on div "Stock Grant to Austech Solutions Awaiting signature from Corey Mitchell Jackson…" at bounding box center [972, 452] width 910 height 51
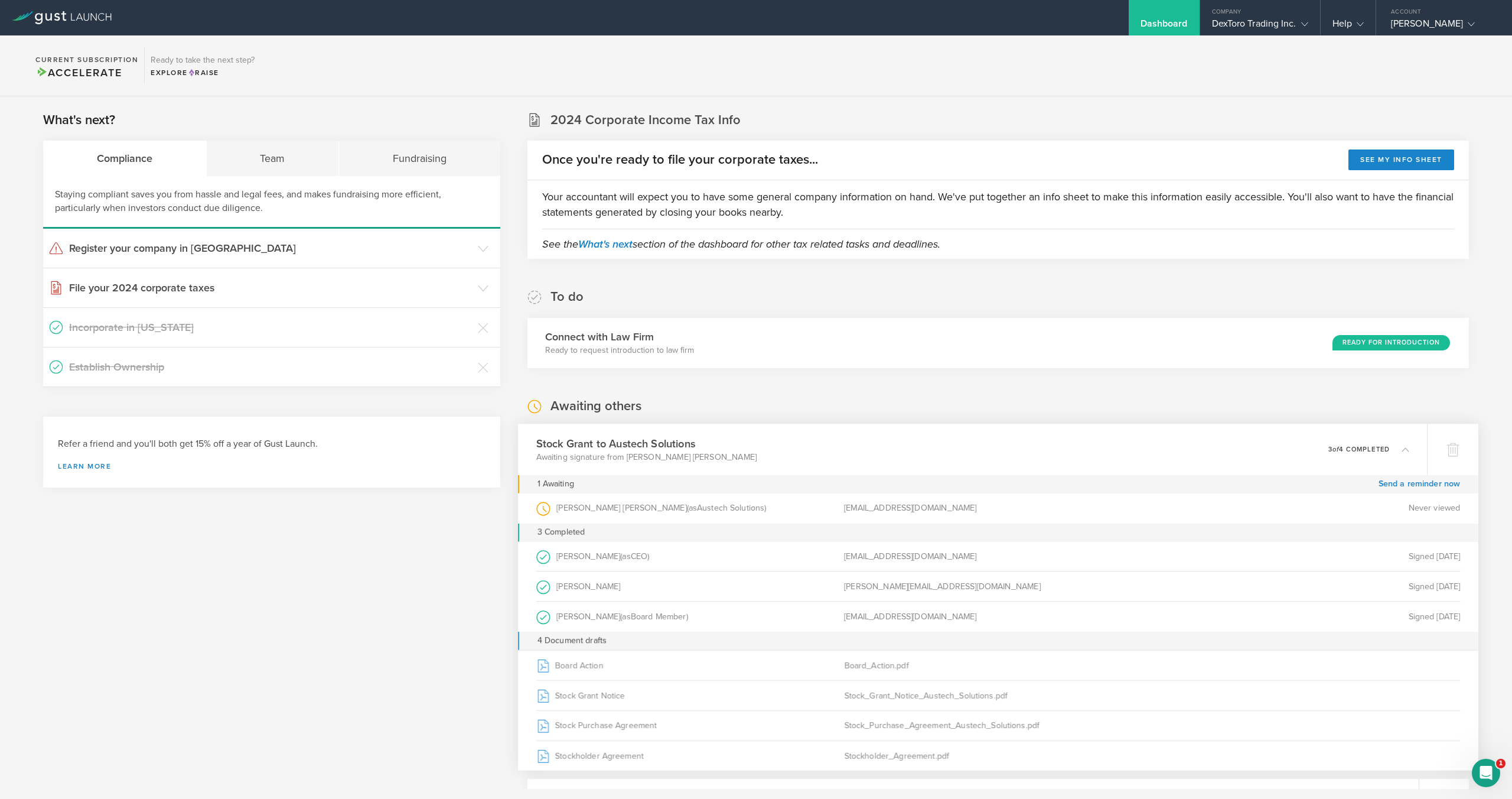
click at [928, 454] on div "Stock Grant to Austech Solutions Awaiting signature from Corey Mitchell Jackson…" at bounding box center [972, 449] width 910 height 51
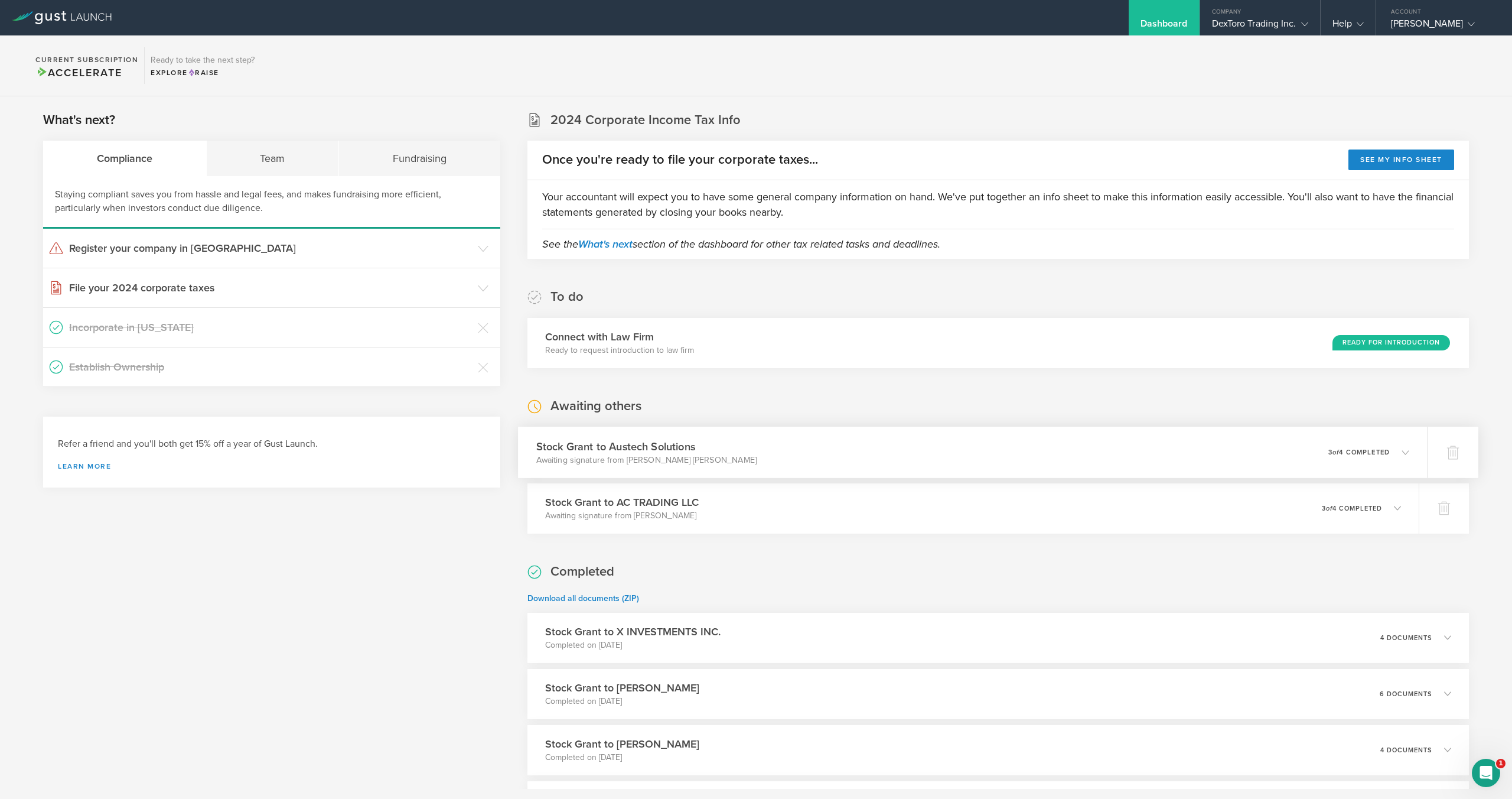
click at [917, 436] on div "Stock Grant to Austech Solutions Awaiting signature from Corey Mitchell Jackson…" at bounding box center [972, 452] width 910 height 51
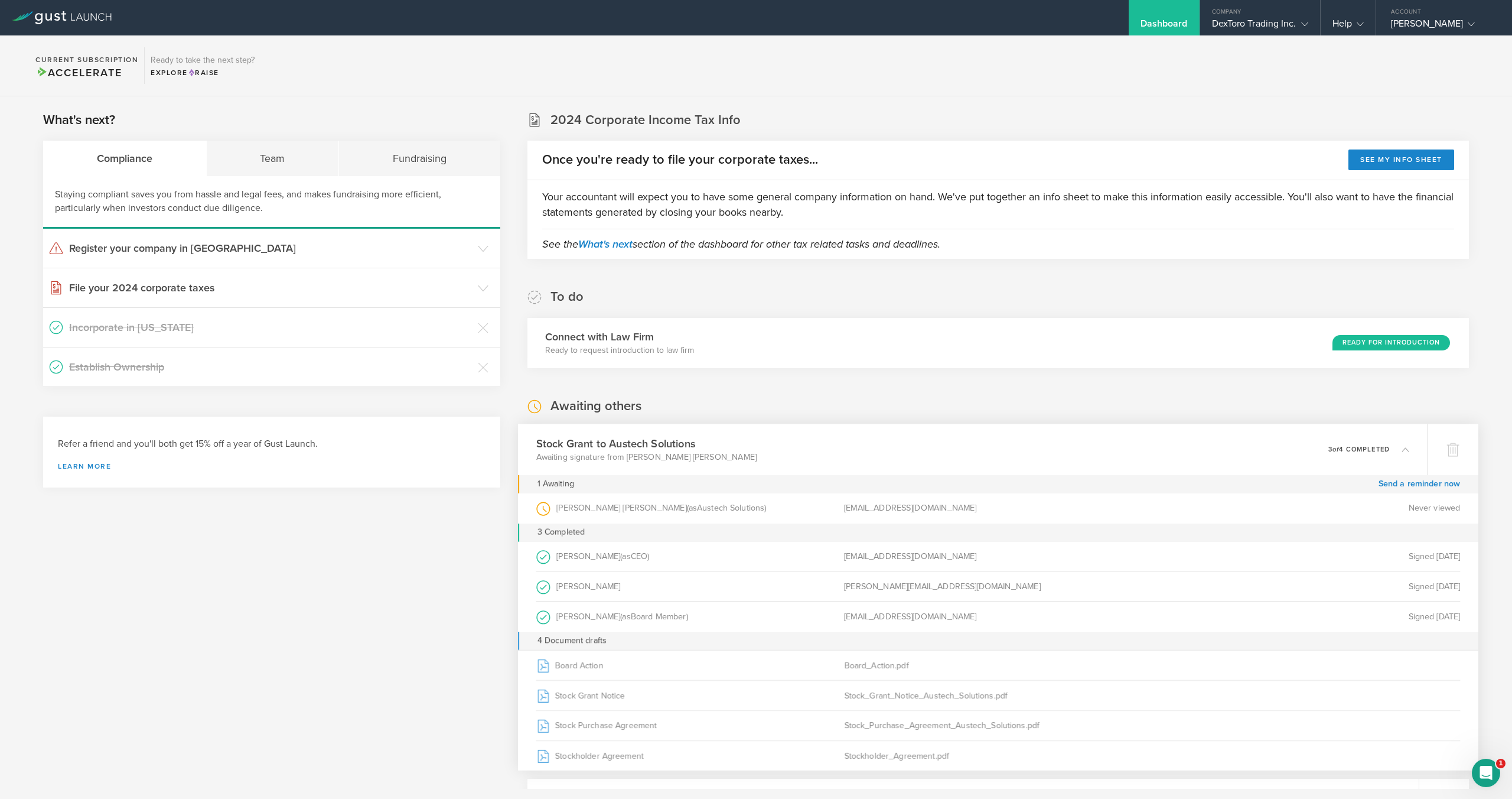
click at [917, 436] on div "Stock Grant to Austech Solutions Awaiting signature from Corey Mitchell Jackson…" at bounding box center [972, 449] width 910 height 51
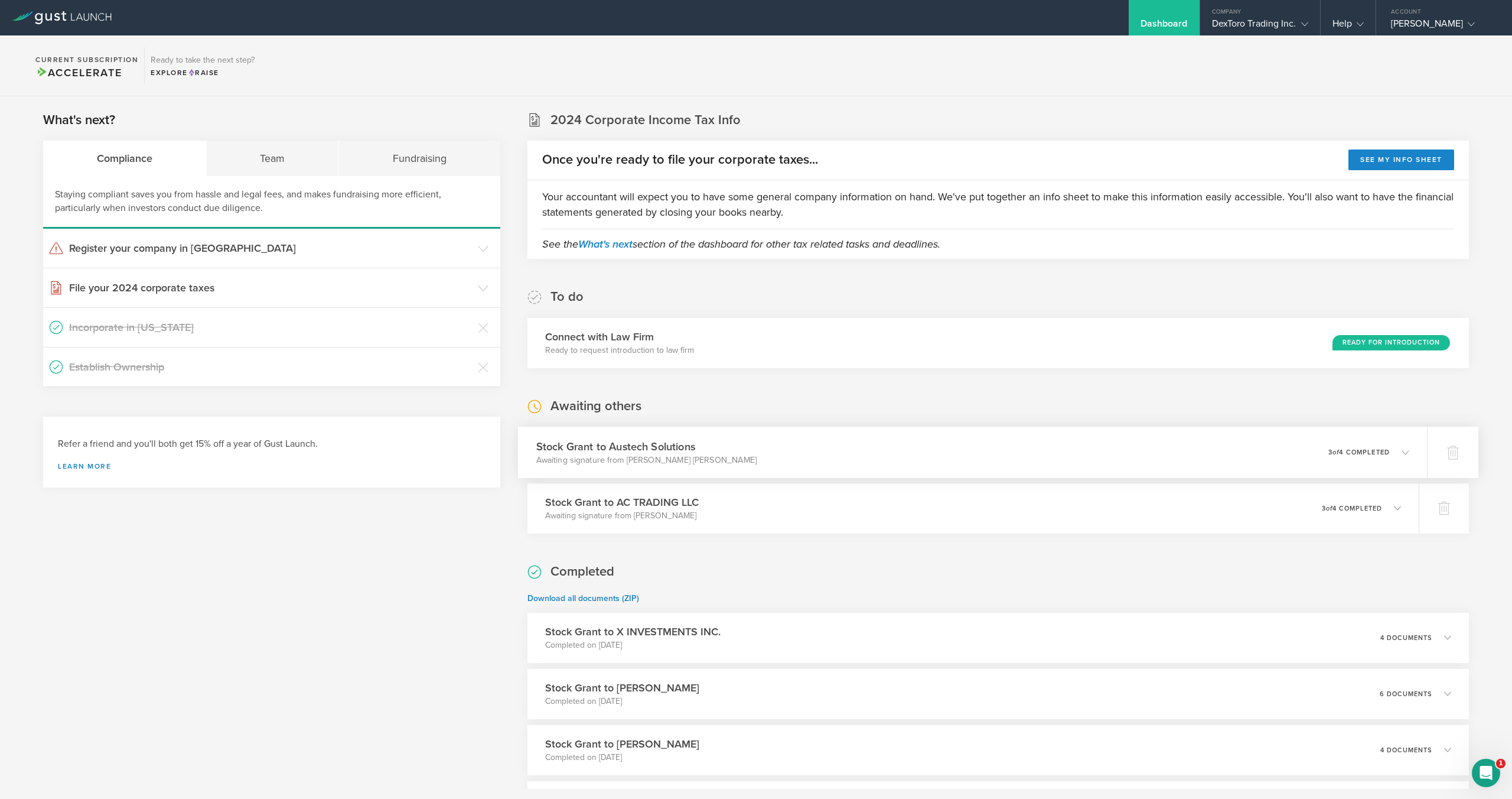
click at [910, 452] on div "Stock Grant to Austech Solutions Awaiting signature from Corey Mitchell Jackson…" at bounding box center [972, 452] width 910 height 51
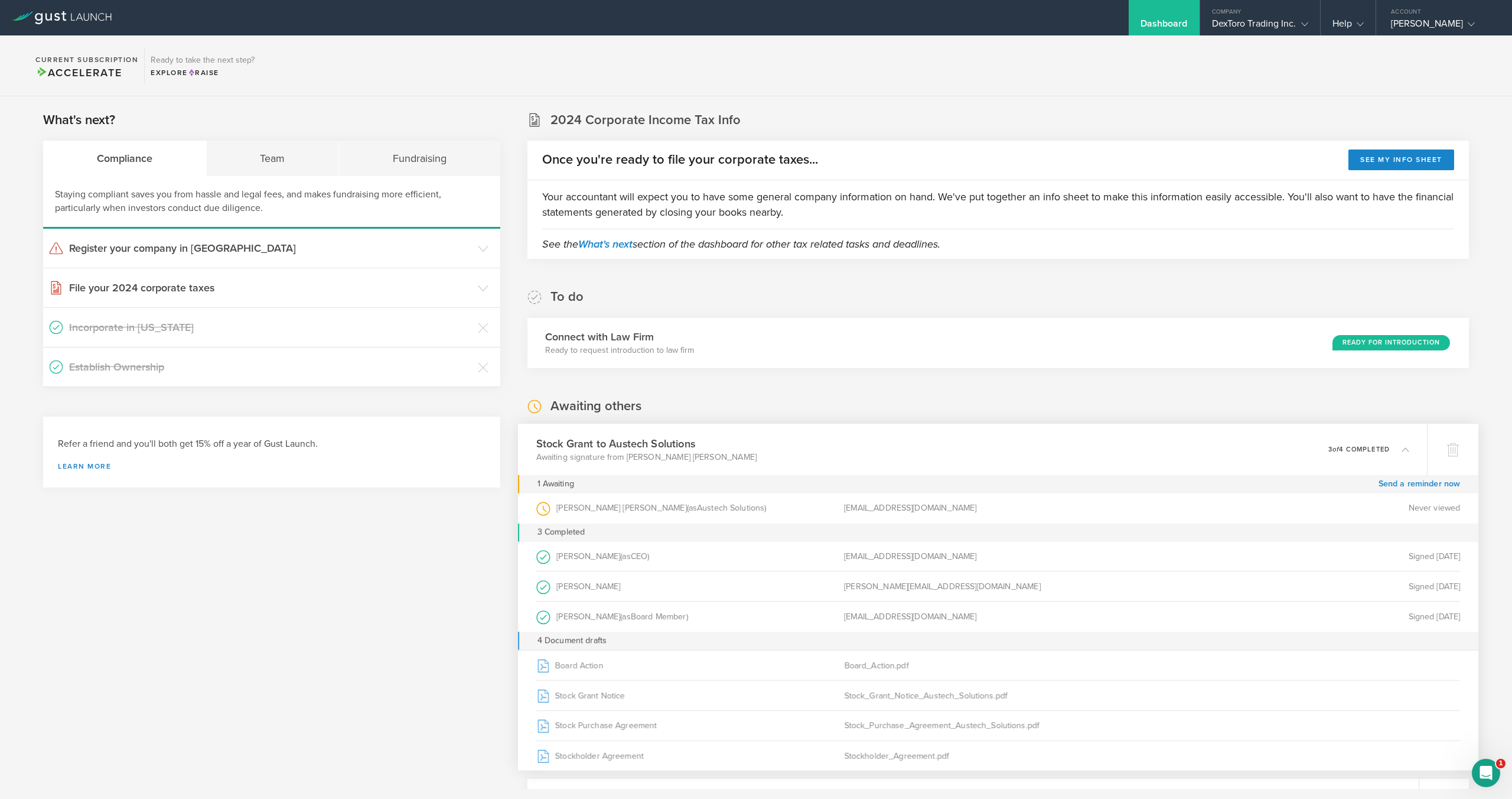
click at [910, 452] on div "Stock Grant to Austech Solutions Awaiting signature from Corey Mitchell Jackson…" at bounding box center [972, 449] width 910 height 51
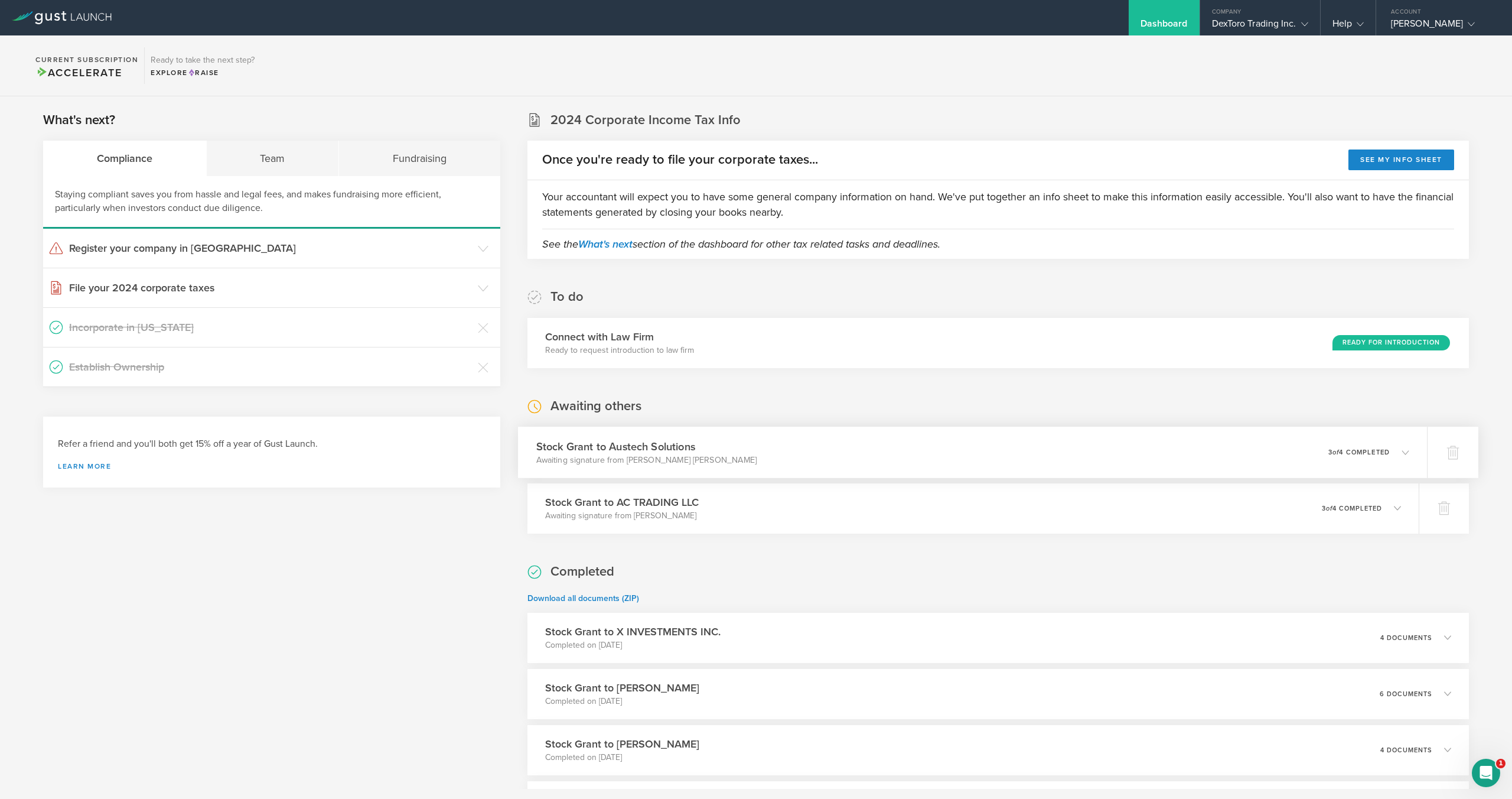
click at [910, 452] on div "Stock Grant to Austech Solutions Awaiting signature from Corey Mitchell Jackson…" at bounding box center [972, 452] width 910 height 51
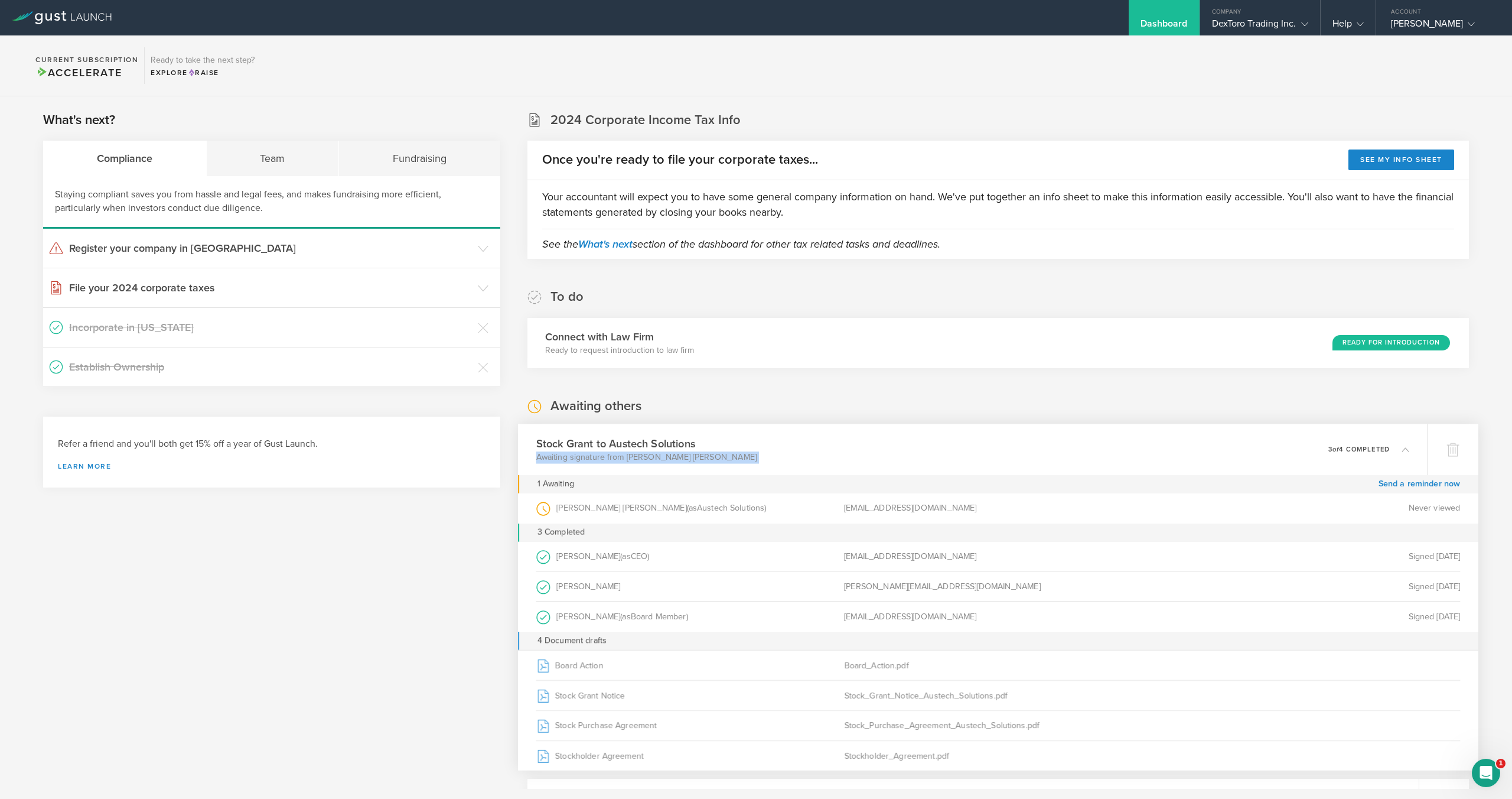
click at [910, 452] on div "Stock Grant to Austech Solutions Awaiting signature from Corey Mitchell Jackson…" at bounding box center [972, 449] width 910 height 51
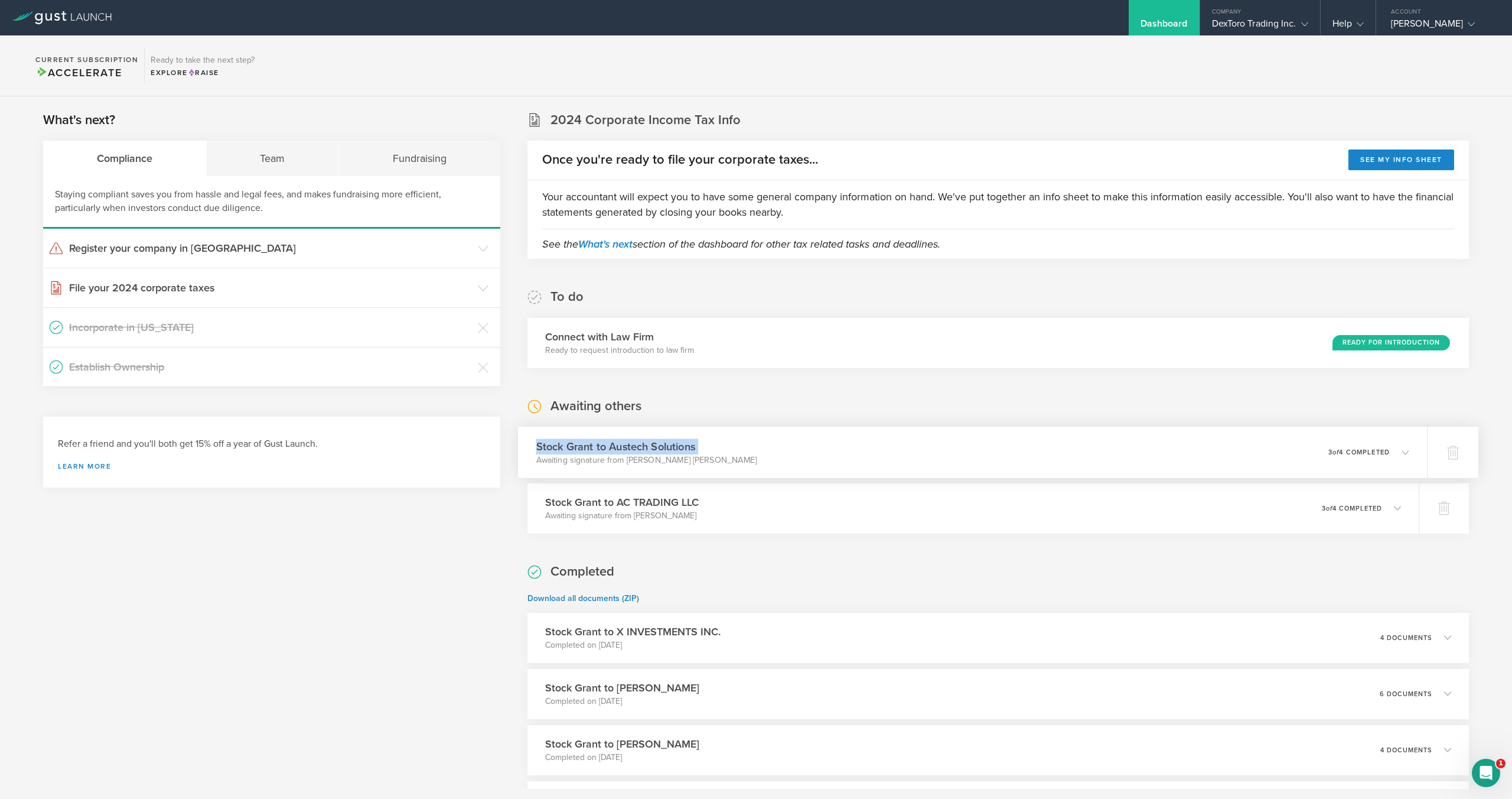
click at [910, 452] on div "Stock Grant to Austech Solutions Awaiting signature from Corey Mitchell Jackson…" at bounding box center [972, 452] width 910 height 51
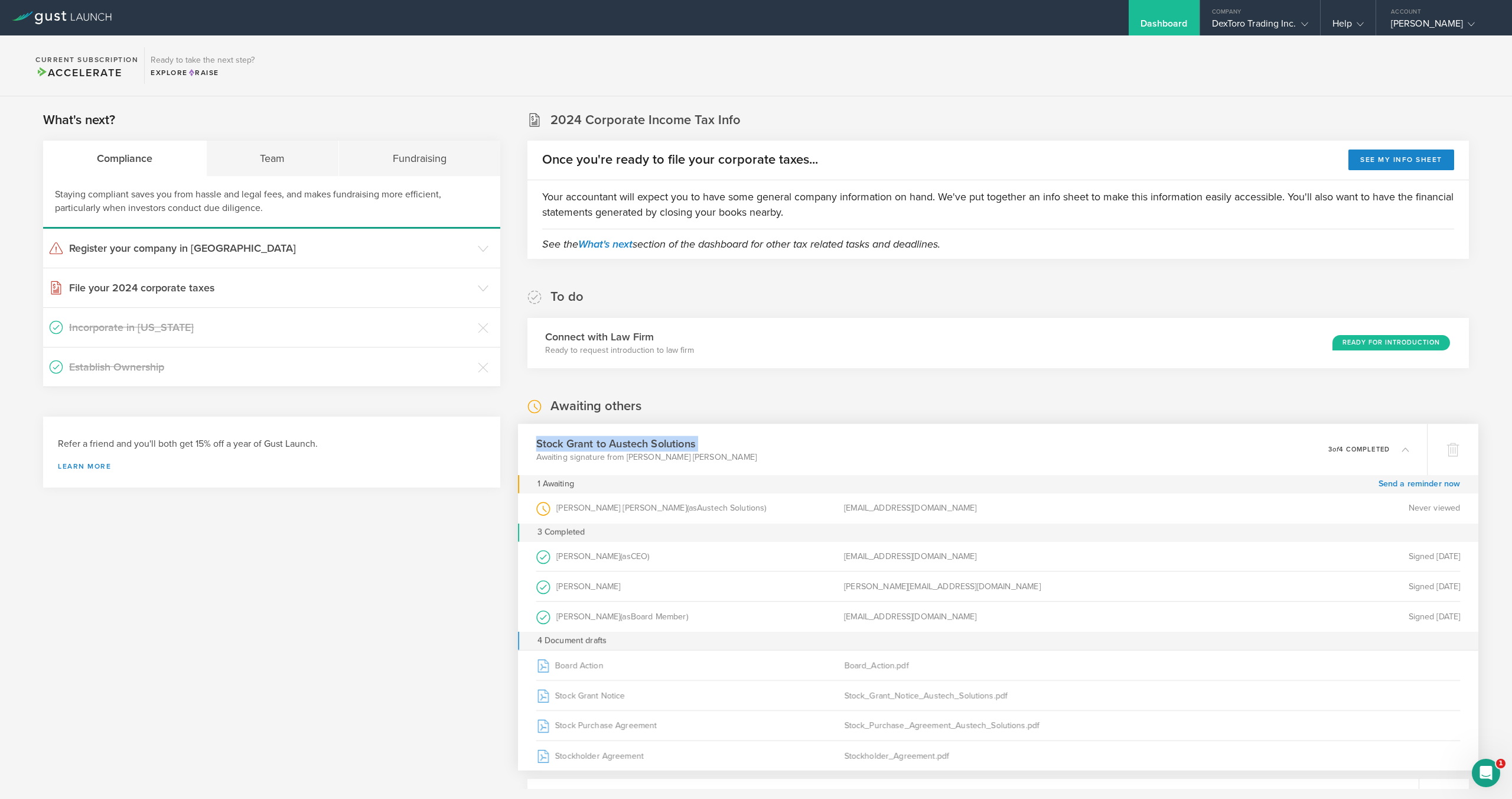
click at [930, 449] on div "Stock Grant to Austech Solutions Awaiting signature from Corey Mitchell Jackson…" at bounding box center [972, 449] width 910 height 51
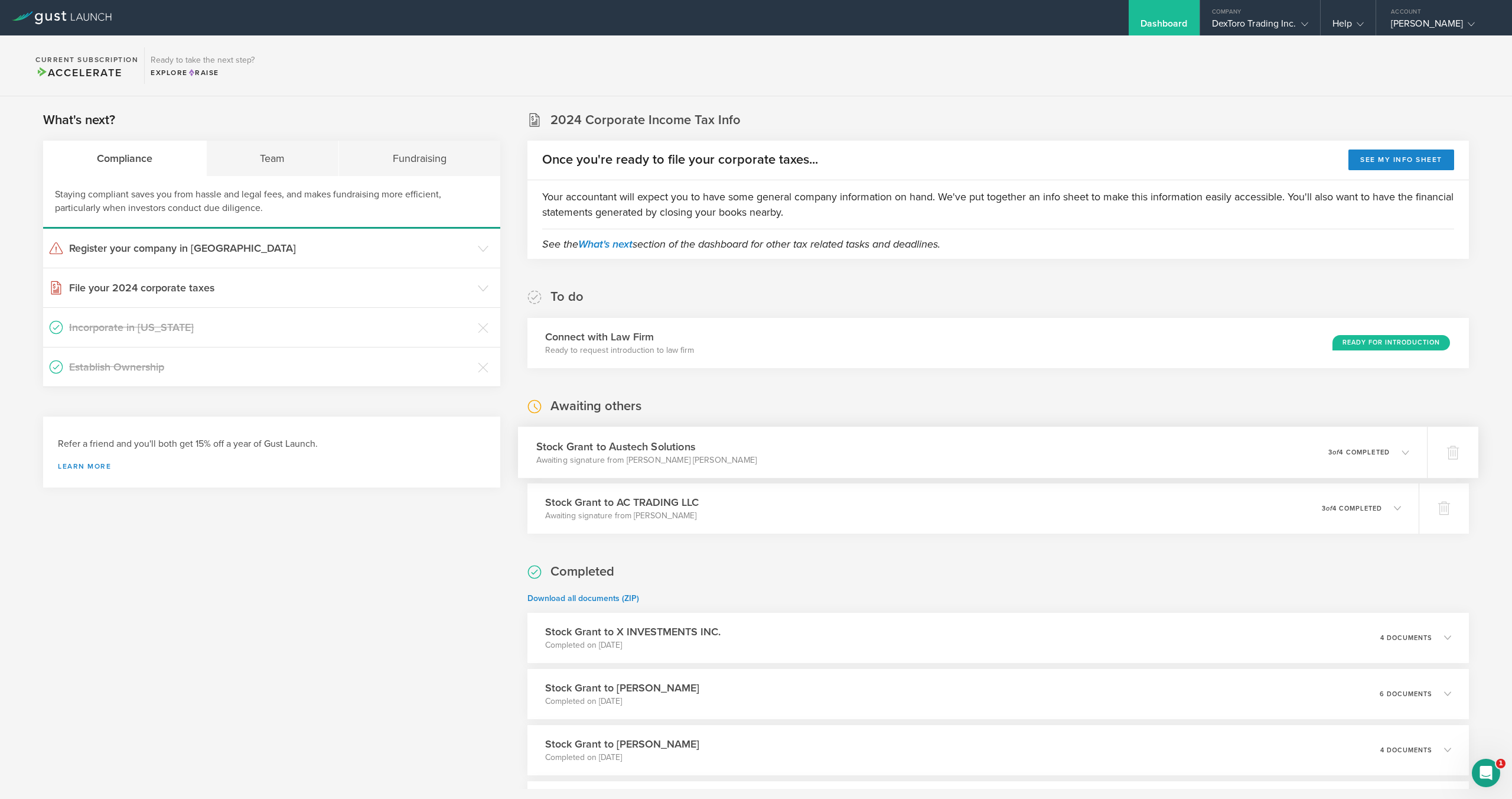
click at [965, 439] on div "Stock Grant to Austech Solutions Awaiting signature from Corey Mitchell Jackson…" at bounding box center [972, 452] width 910 height 51
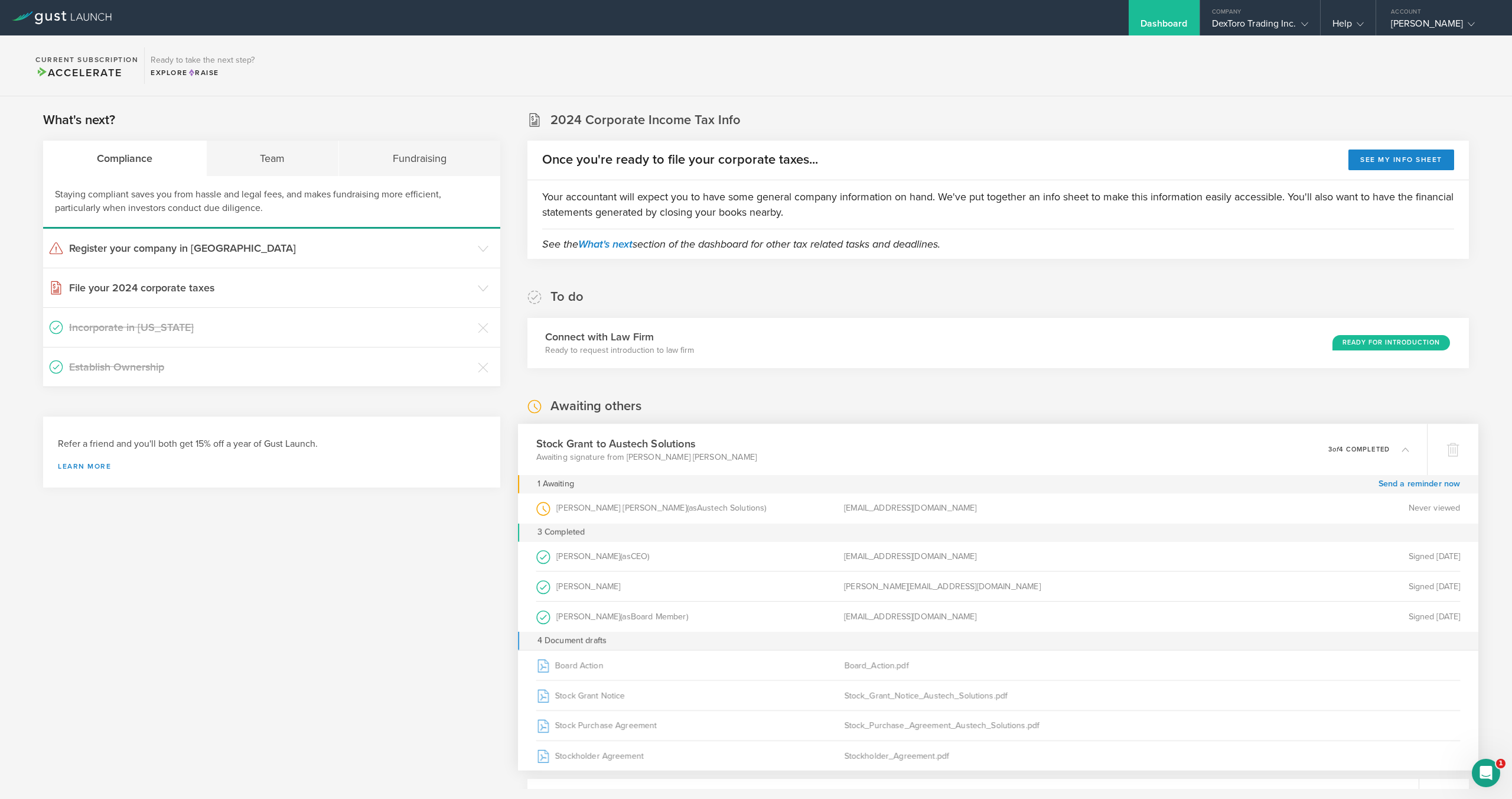
click at [965, 439] on div "Stock Grant to Austech Solutions Awaiting signature from Corey Mitchell Jackson…" at bounding box center [972, 449] width 910 height 51
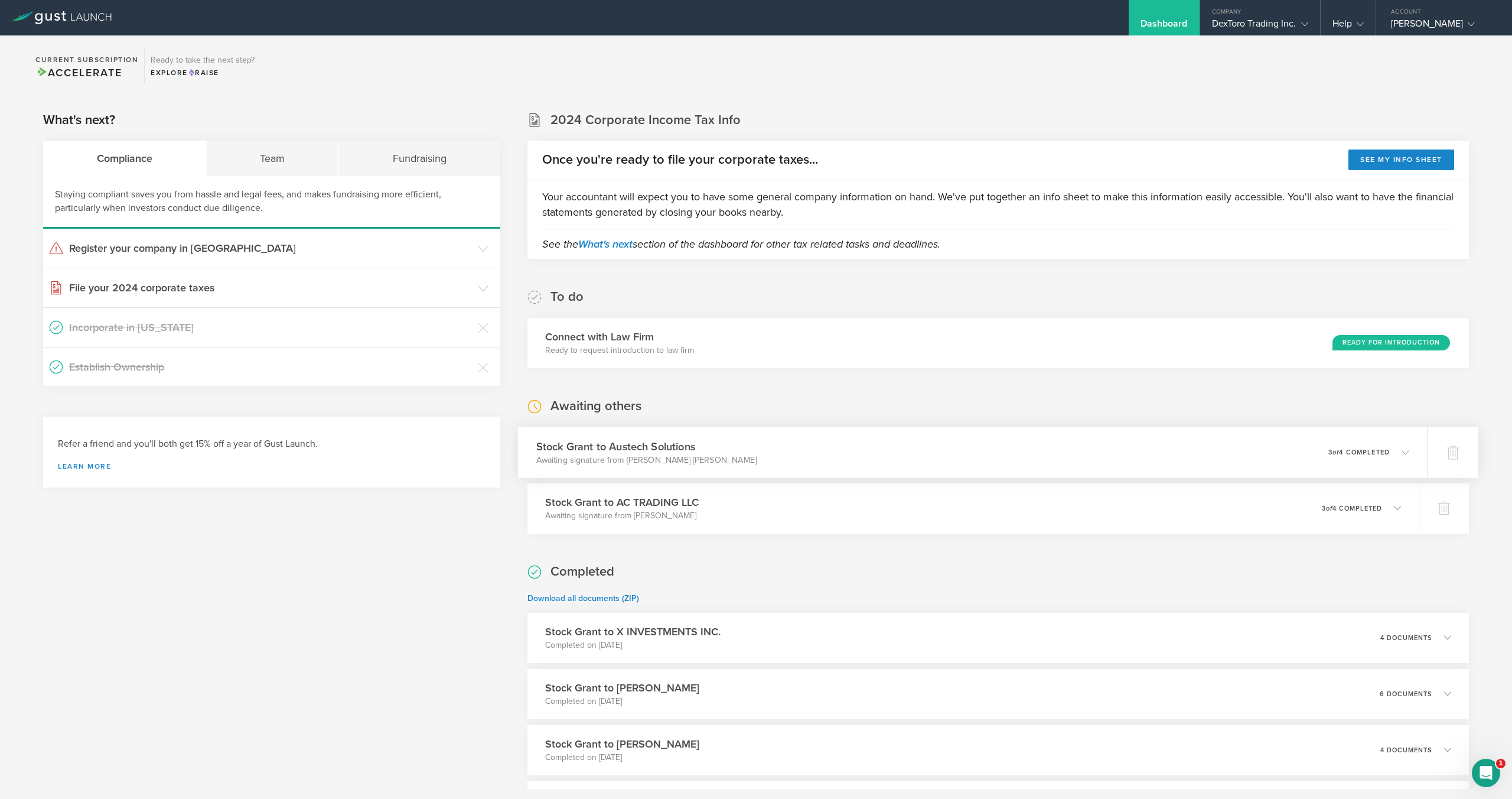
click at [938, 432] on div "Stock Grant to Austech Solutions Awaiting signature from Corey Mitchell Jackson…" at bounding box center [972, 452] width 910 height 51
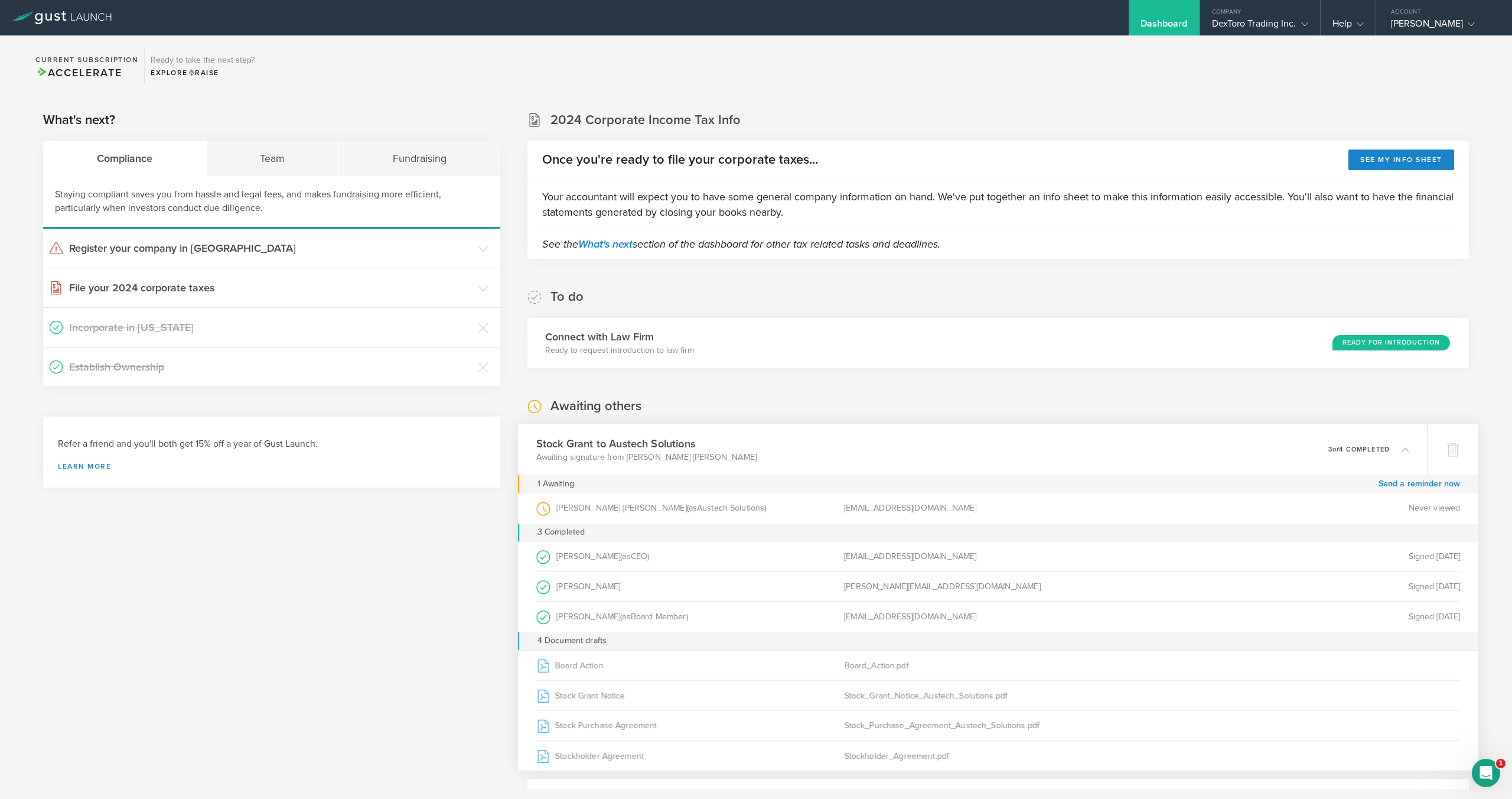
drag, startPoint x: 933, startPoint y: 390, endPoint x: 937, endPoint y: 451, distance: 61.1
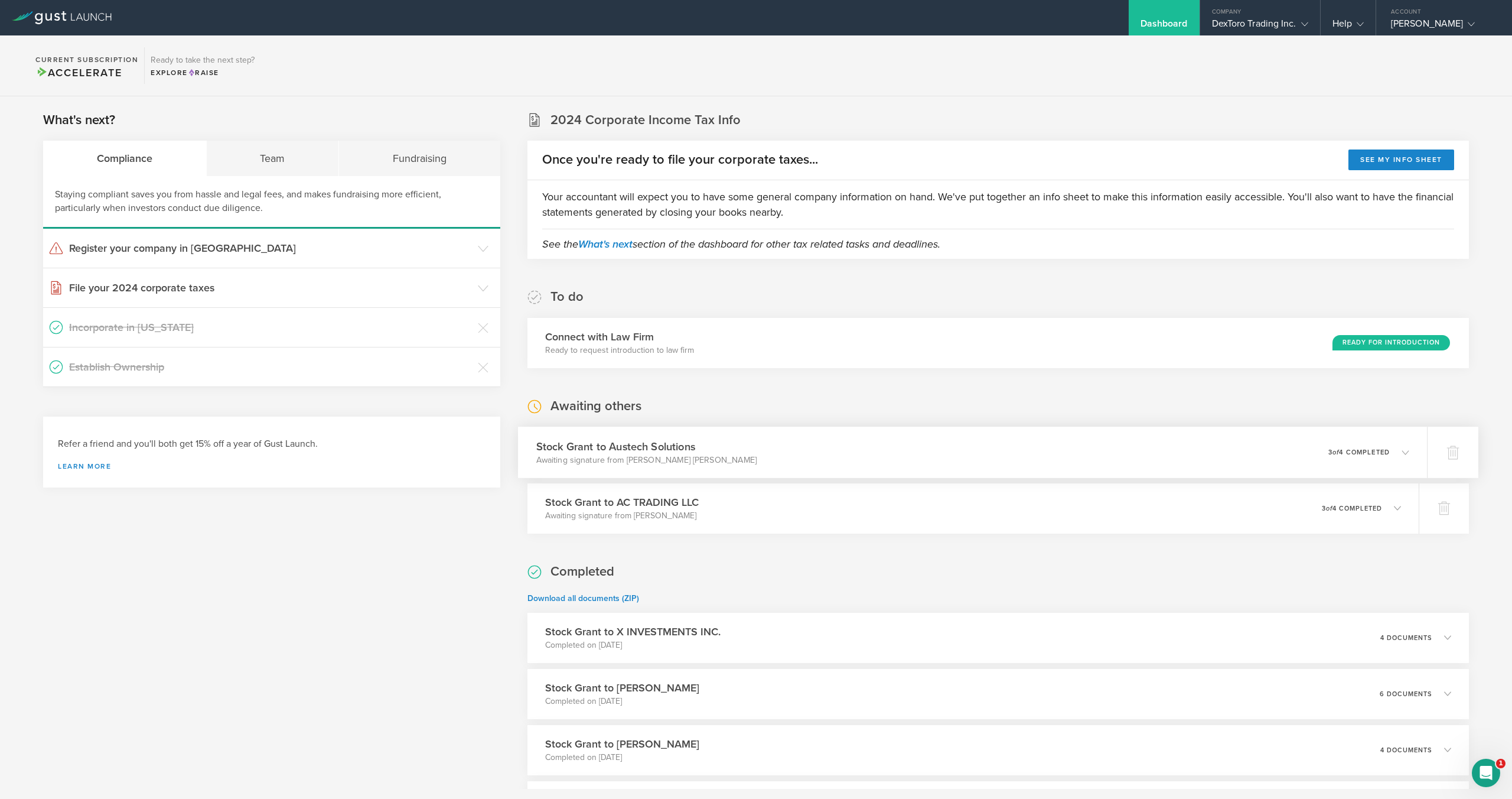
click at [938, 427] on div "Stock Grant to Austech Solutions Awaiting signature from Corey Mitchell Jackson…" at bounding box center [972, 452] width 910 height 51
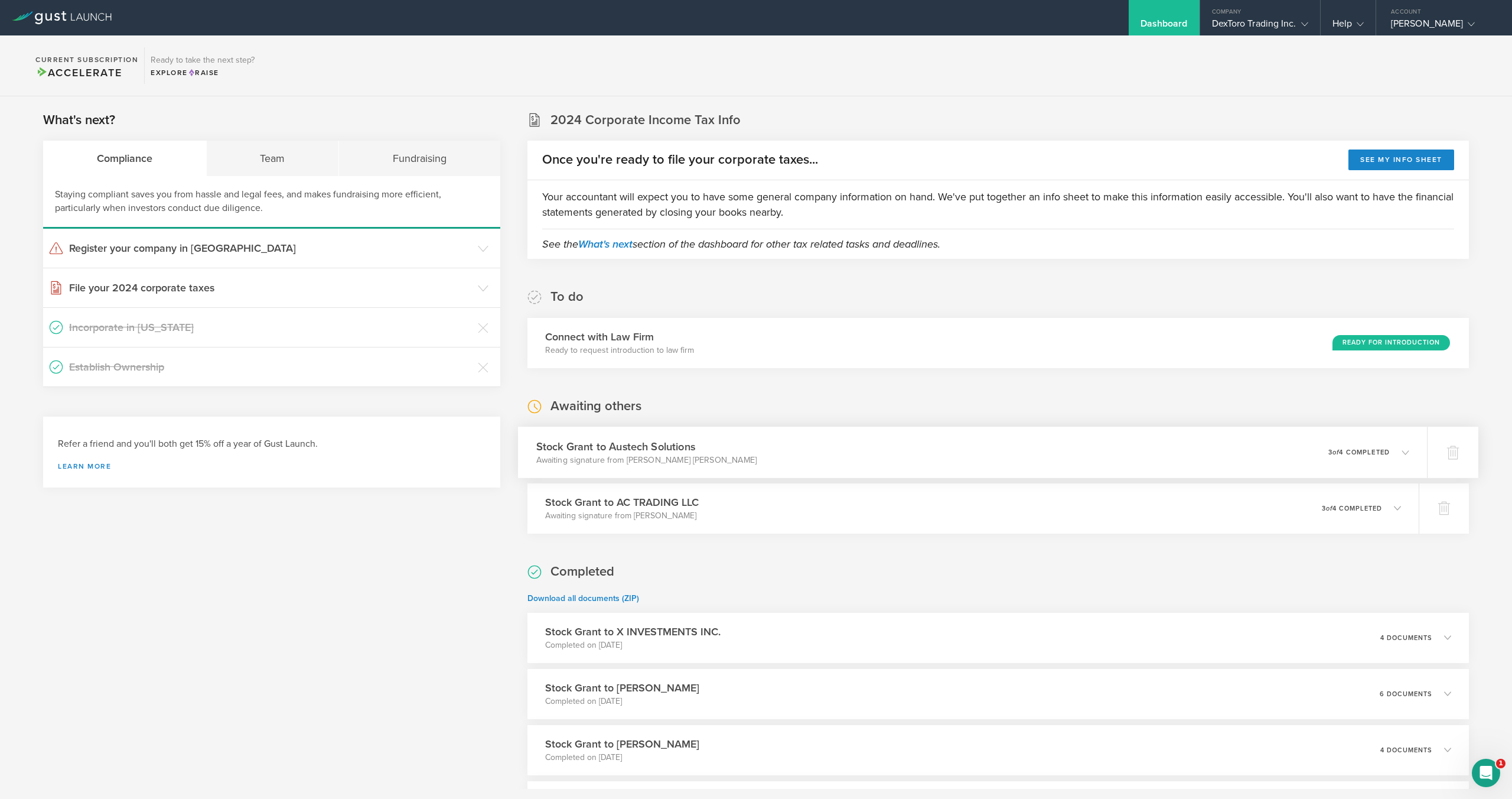
click at [940, 452] on div "Stock Grant to Austech Solutions Awaiting signature from Corey Mitchell Jackson…" at bounding box center [972, 452] width 910 height 51
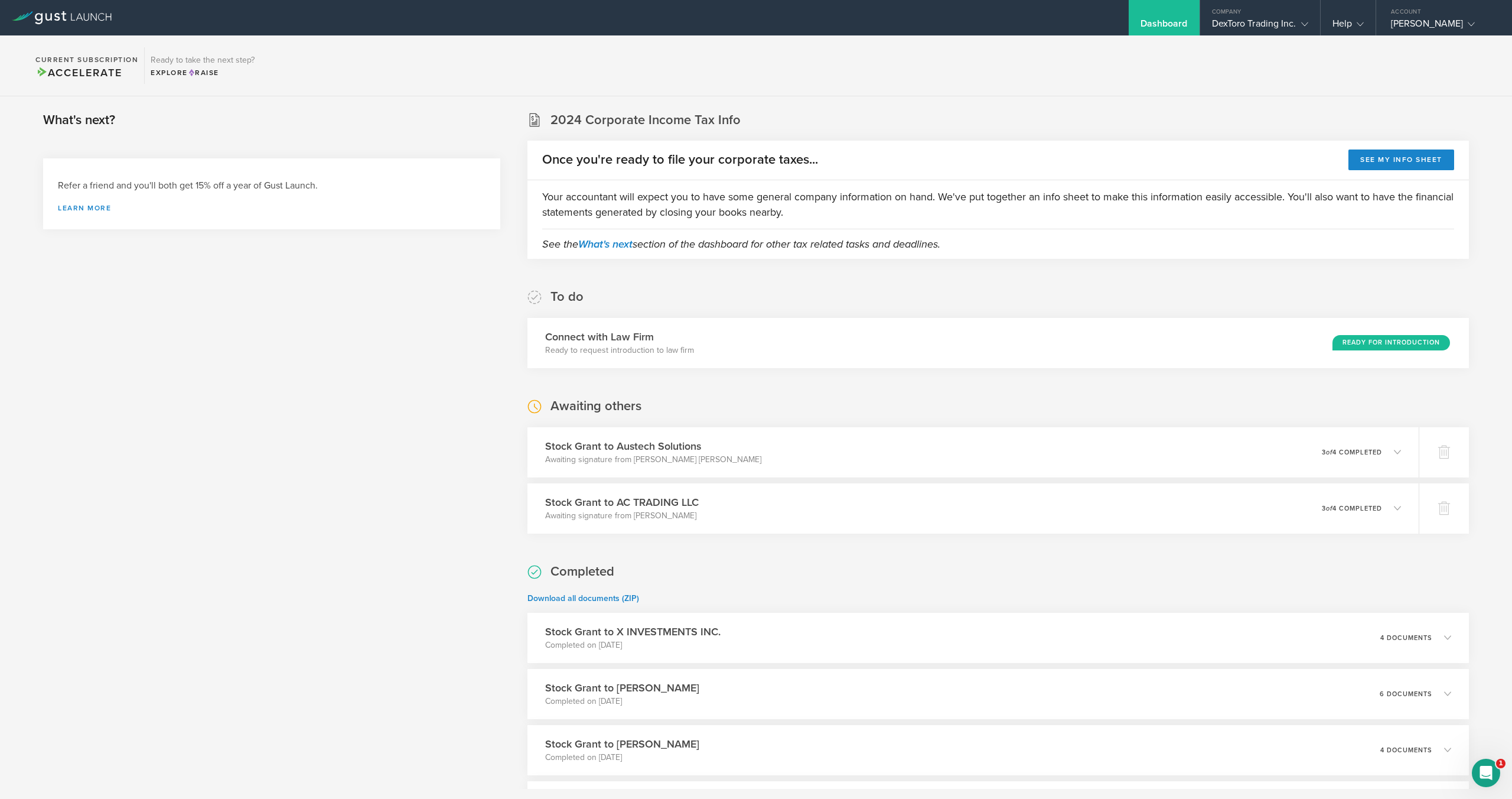
click at [905, 58] on section "Current Subscription Accelerate Ready to take the next step? Explore Raise" at bounding box center [756, 65] width 1512 height 61
